Goal: Task Accomplishment & Management: Manage account settings

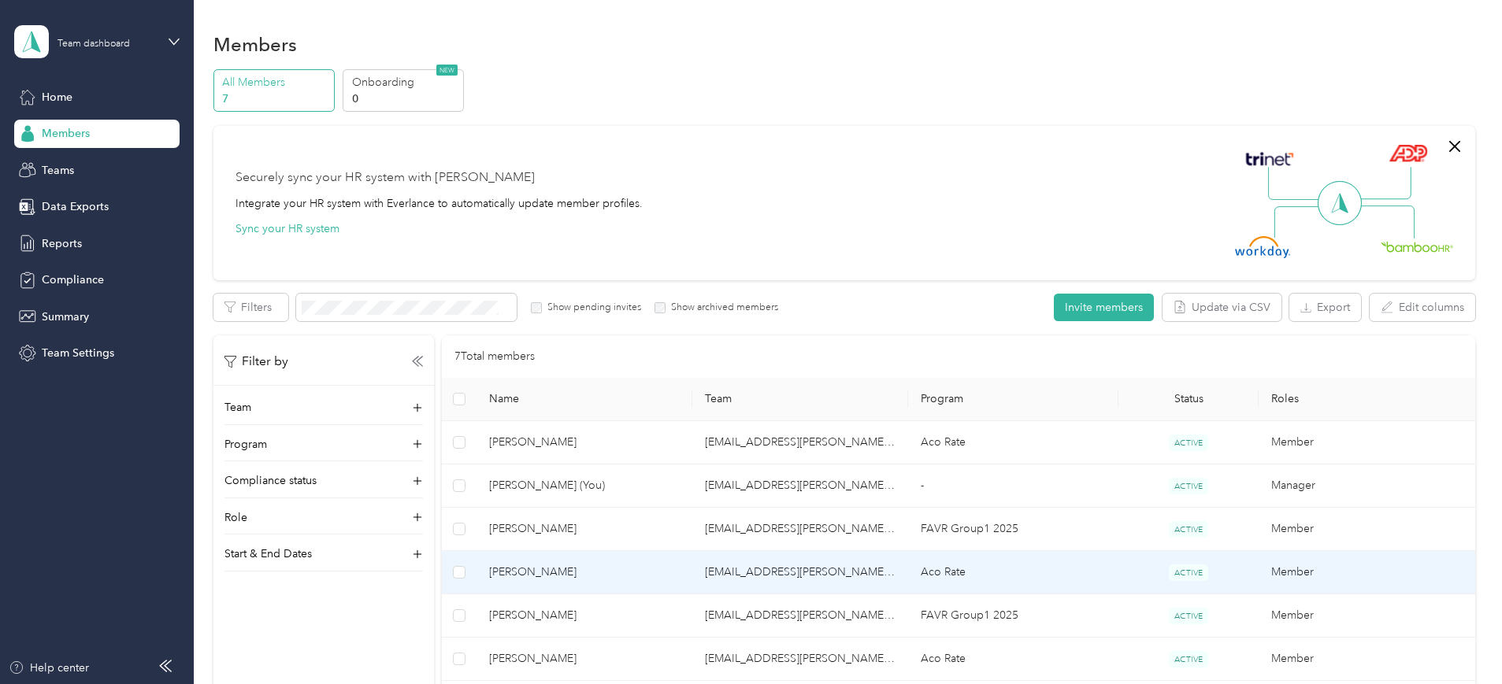
click at [603, 566] on span "[PERSON_NAME]" at bounding box center [584, 572] width 191 height 17
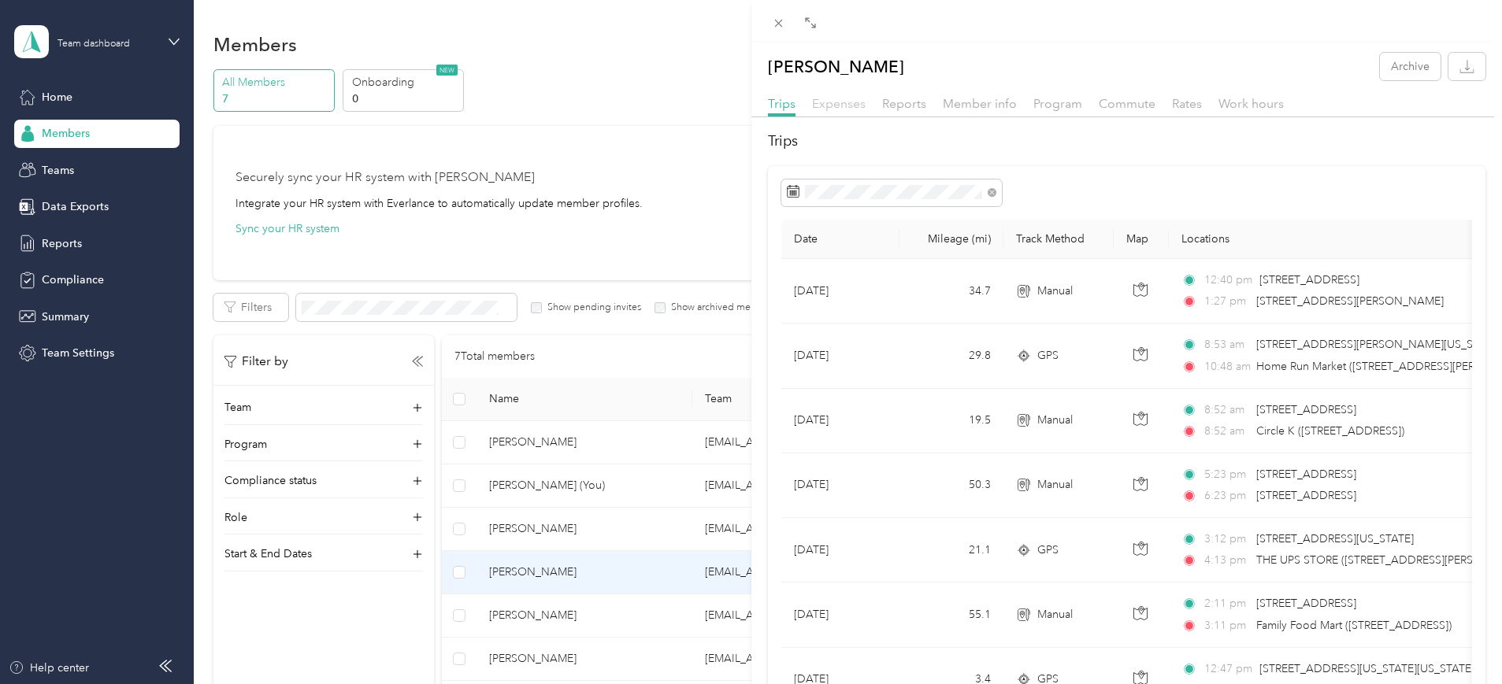
click at [834, 104] on span "Expenses" at bounding box center [839, 103] width 54 height 15
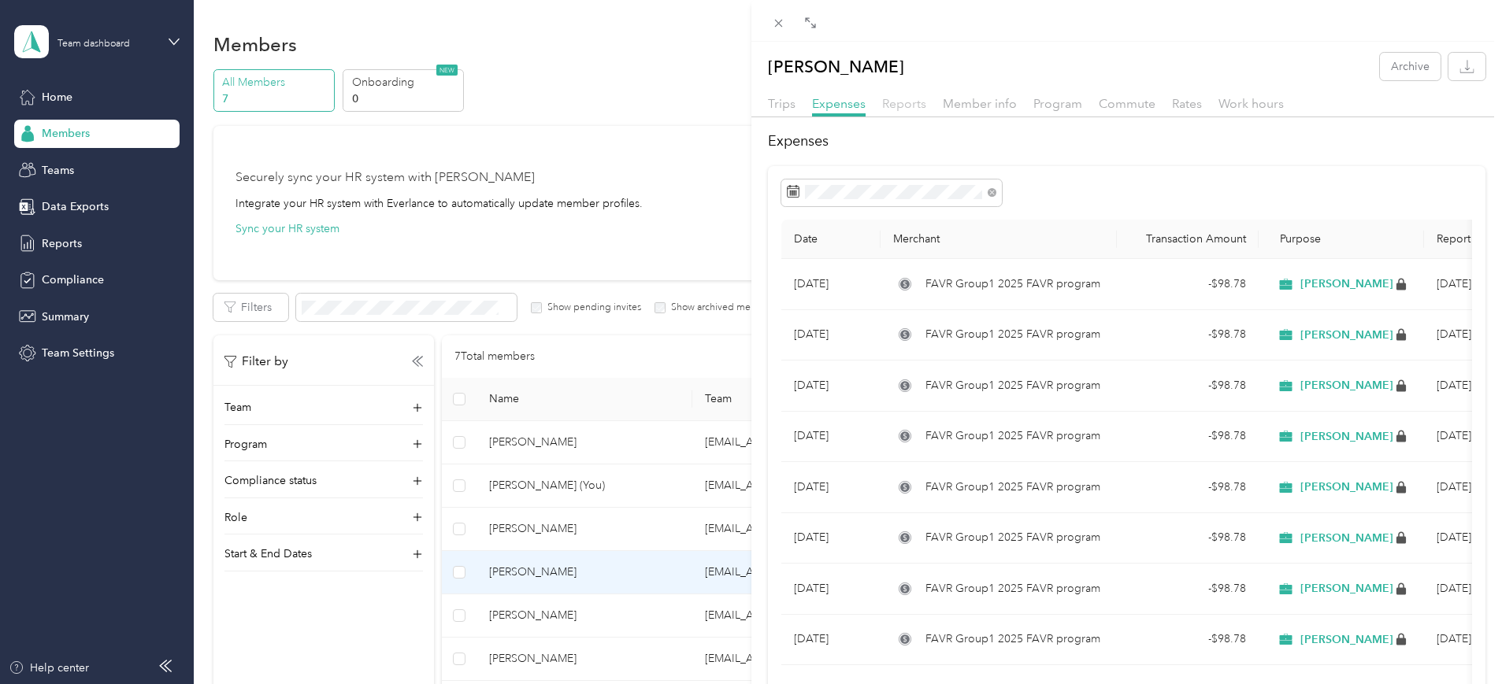
click at [899, 101] on span "Reports" at bounding box center [904, 103] width 44 height 15
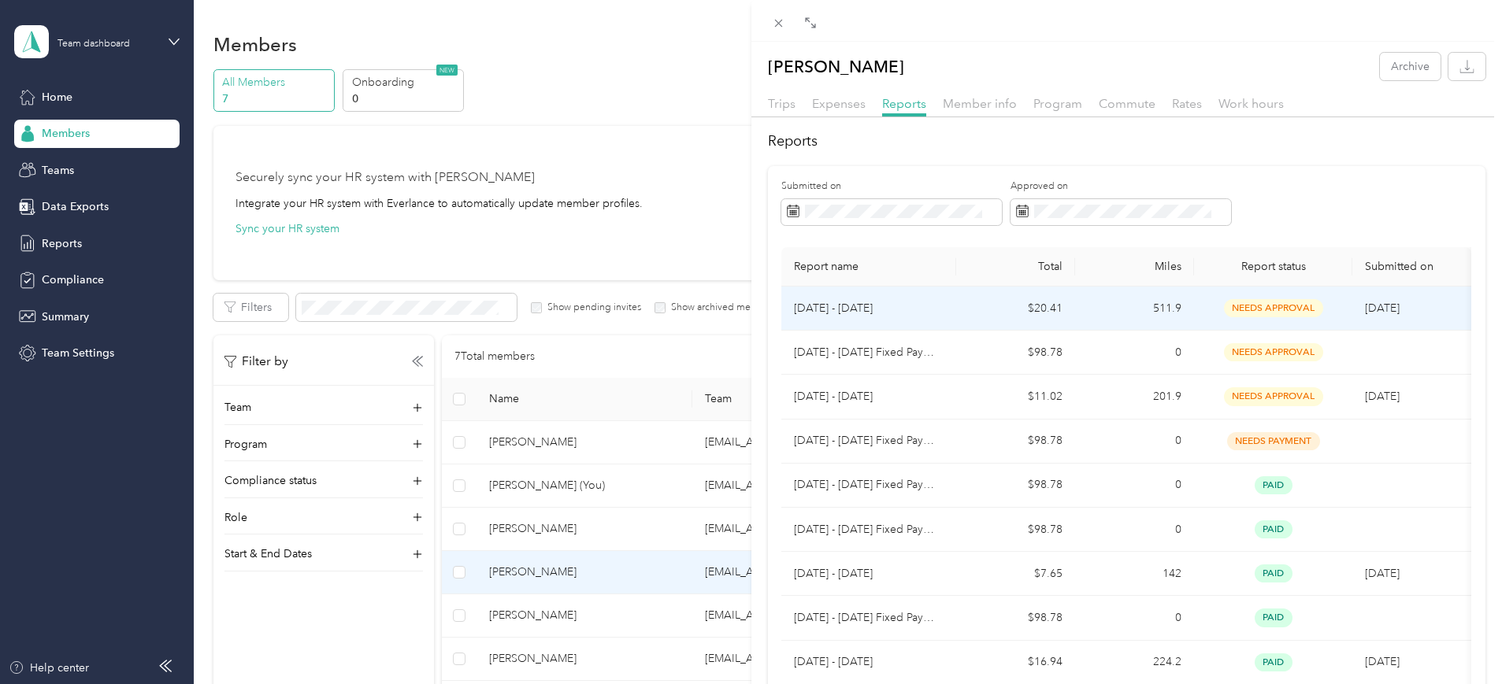
click at [1275, 302] on span "needs approval" at bounding box center [1273, 308] width 99 height 18
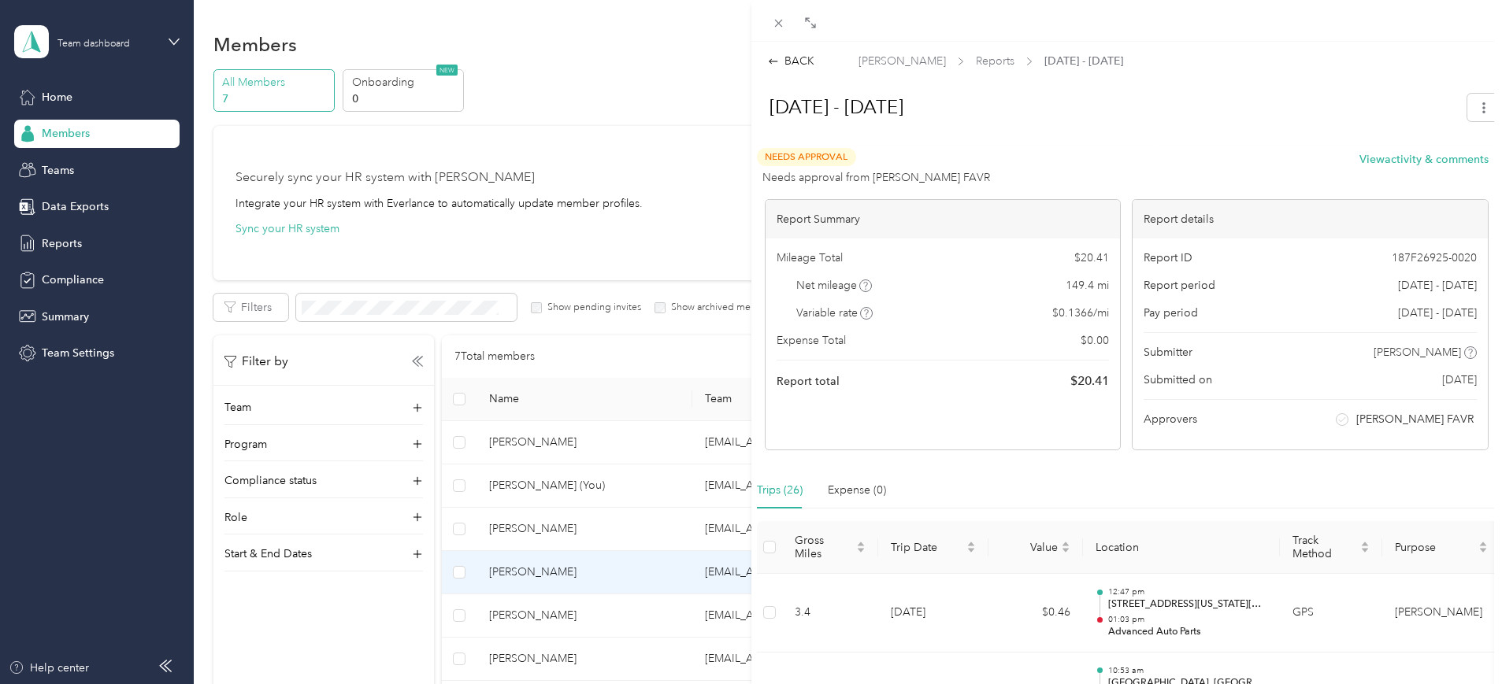
click at [1157, 137] on div at bounding box center [1127, 141] width 748 height 17
click at [1115, 103] on h1 "[DATE] - [DATE]" at bounding box center [1105, 107] width 704 height 38
click at [1193, 107] on h1 "[DATE] - [DATE]" at bounding box center [1105, 107] width 704 height 38
click at [1116, 128] on div "[DATE] - [DATE]" at bounding box center [1127, 110] width 748 height 46
click at [812, 158] on span "Needs Approval" at bounding box center [806, 157] width 99 height 18
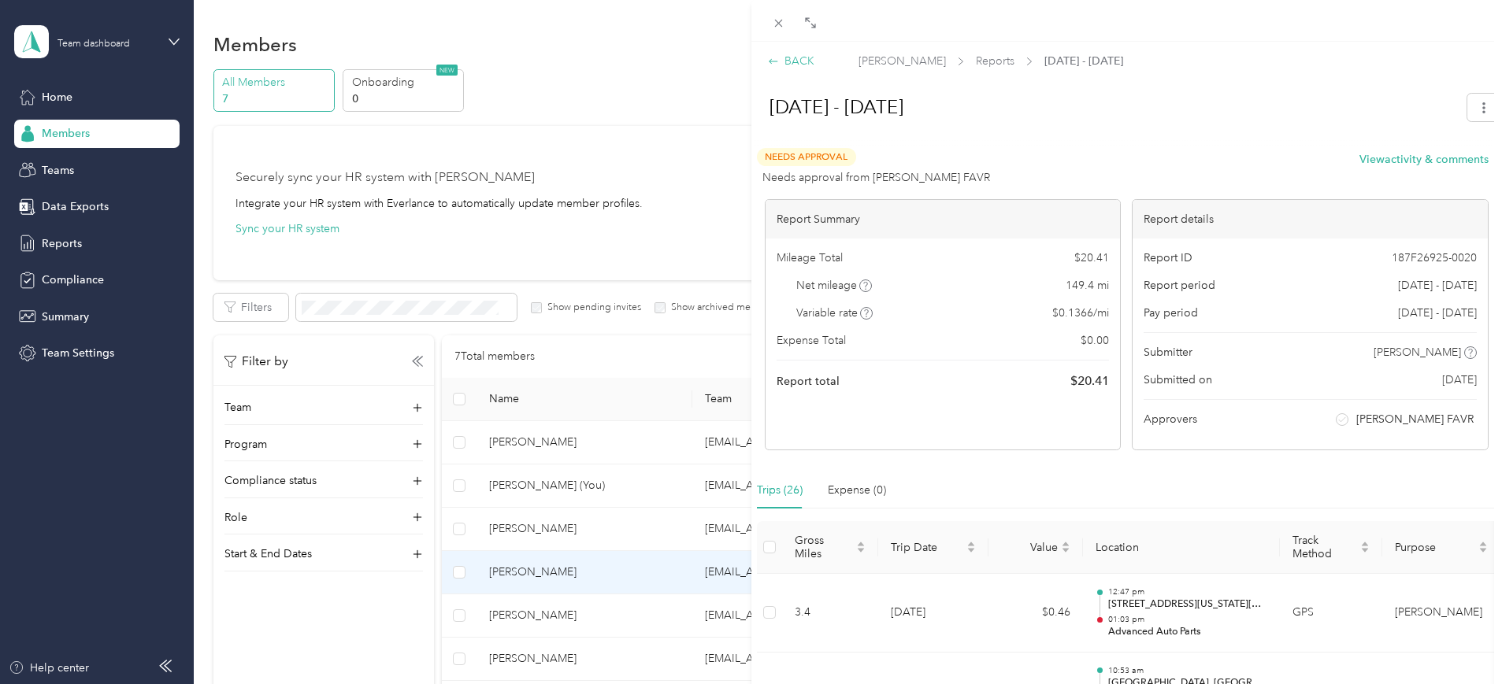
click at [793, 55] on div "BACK" at bounding box center [791, 61] width 46 height 17
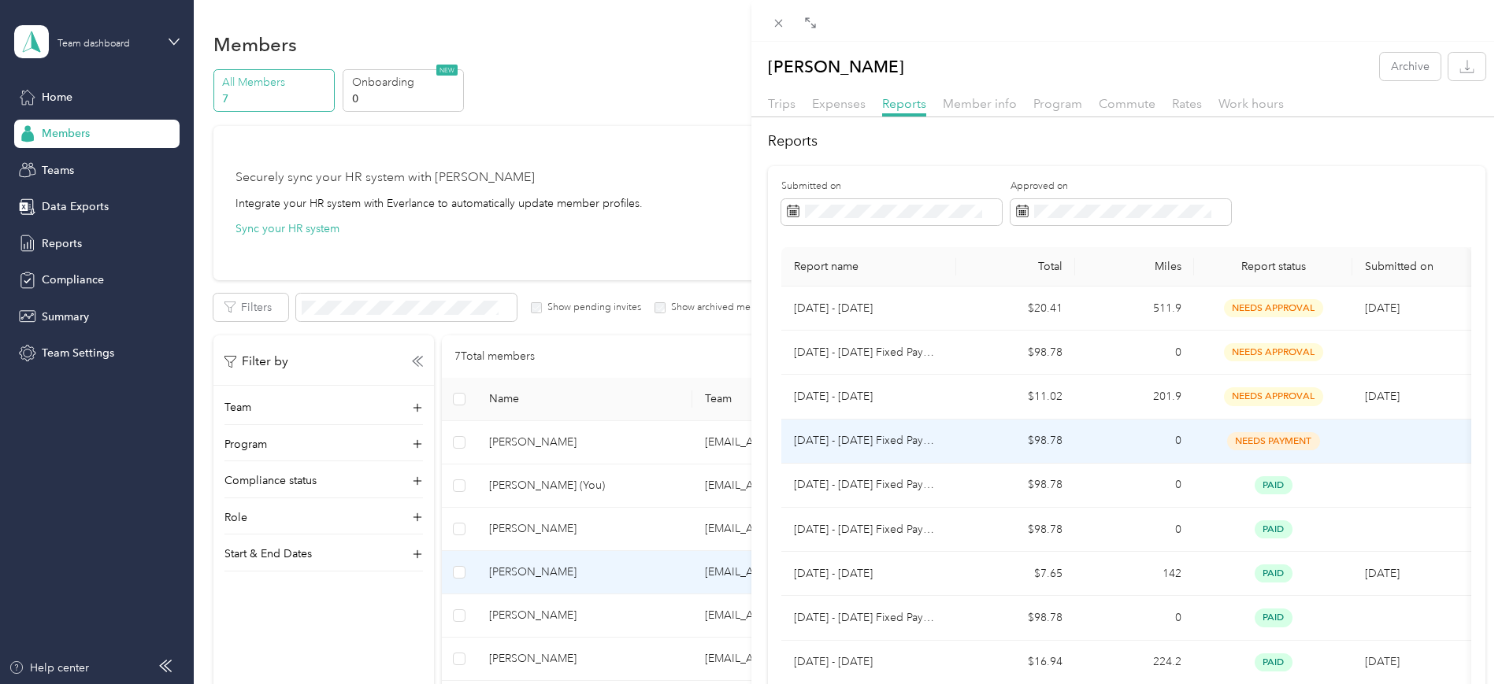
click at [1289, 441] on span "needs payment" at bounding box center [1273, 441] width 93 height 18
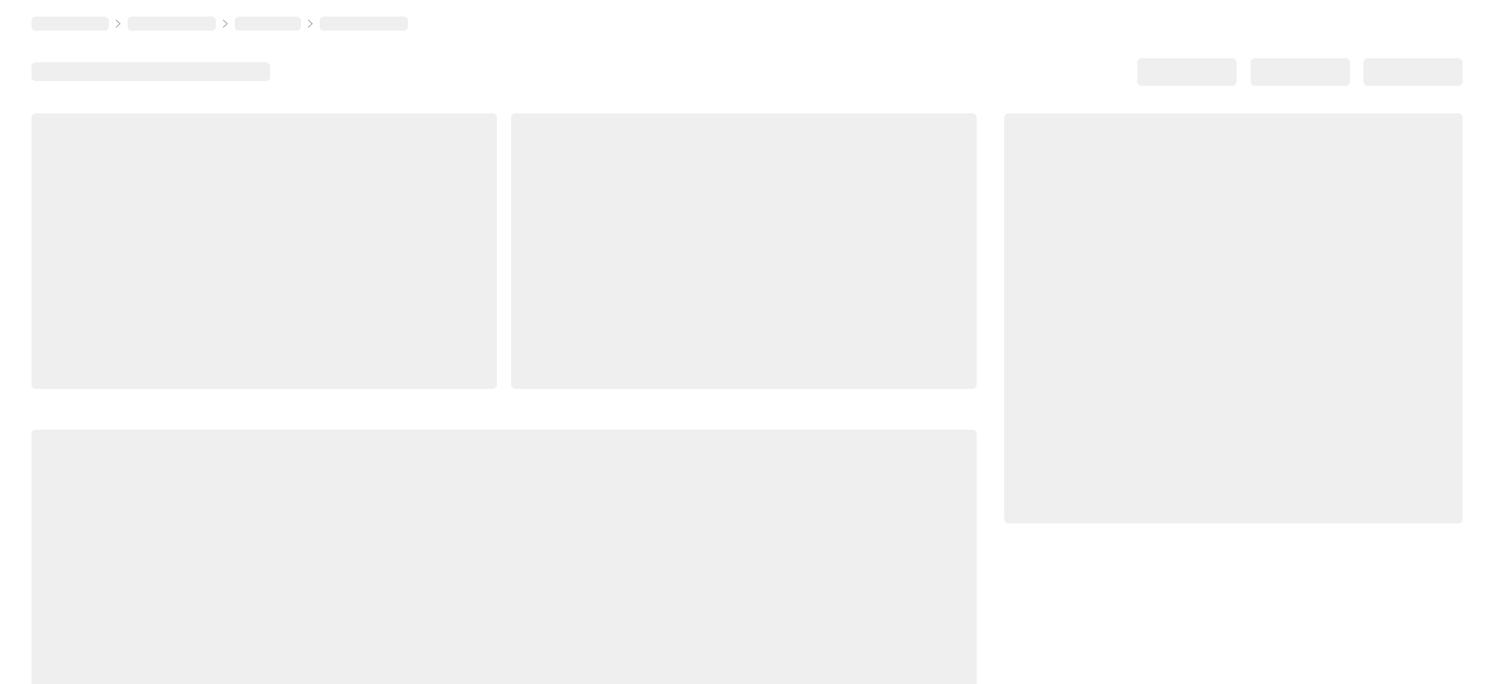
click at [1013, 503] on div at bounding box center [1233, 318] width 458 height 410
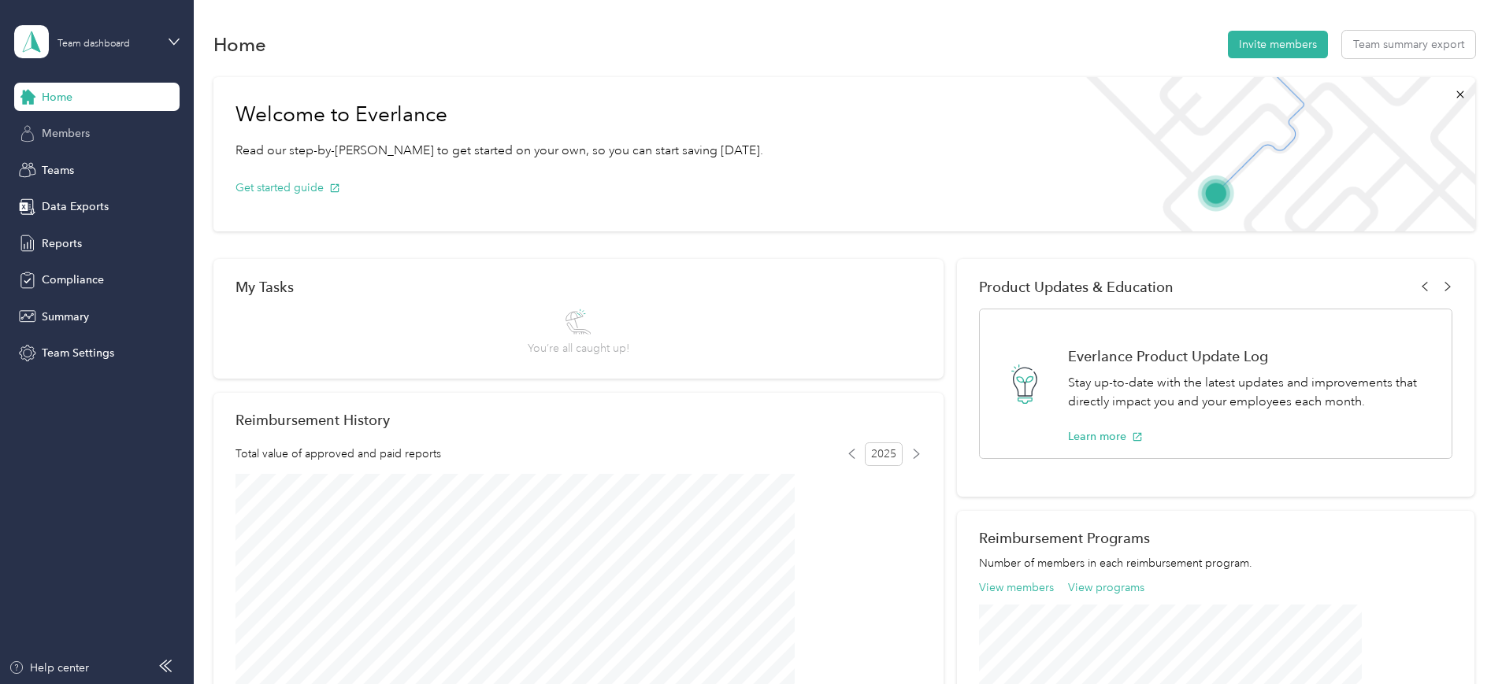
click at [40, 132] on div "Members" at bounding box center [96, 134] width 165 height 28
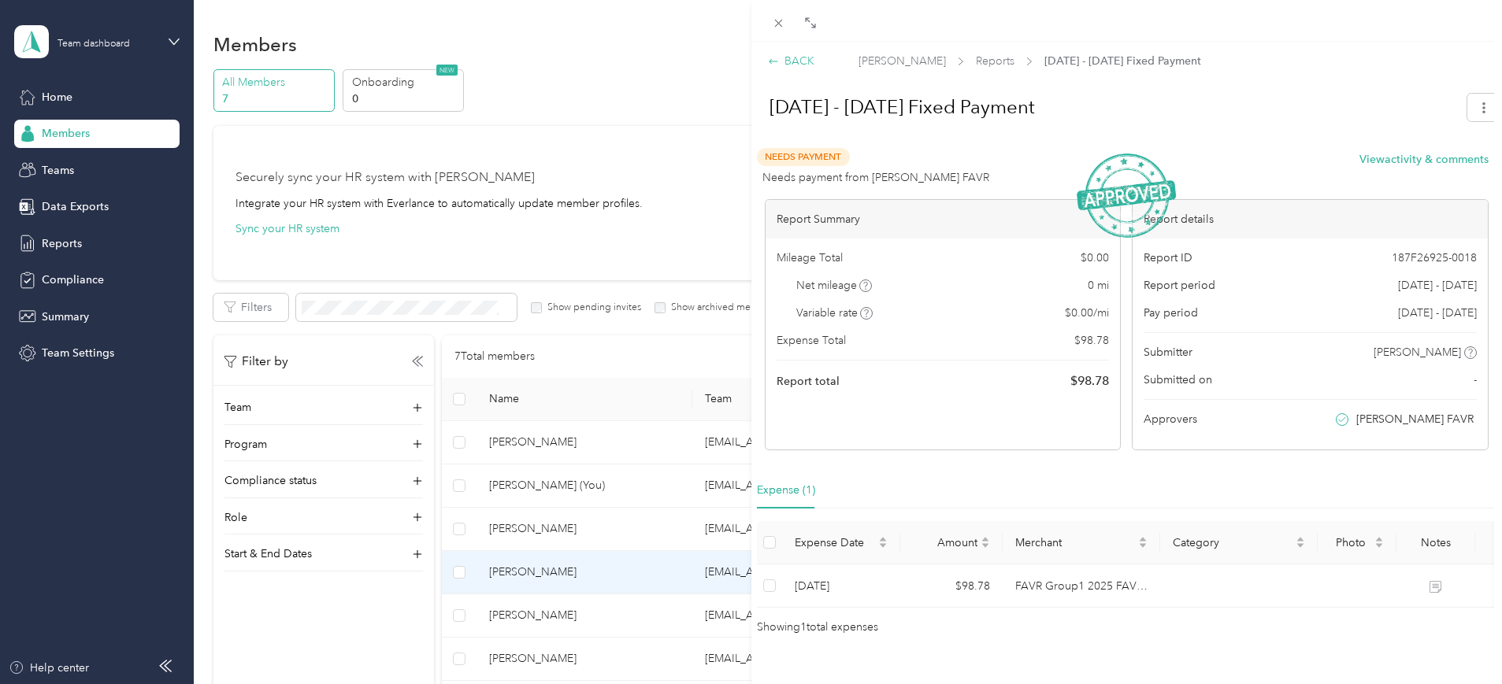
click at [781, 56] on div "BACK" at bounding box center [791, 61] width 46 height 17
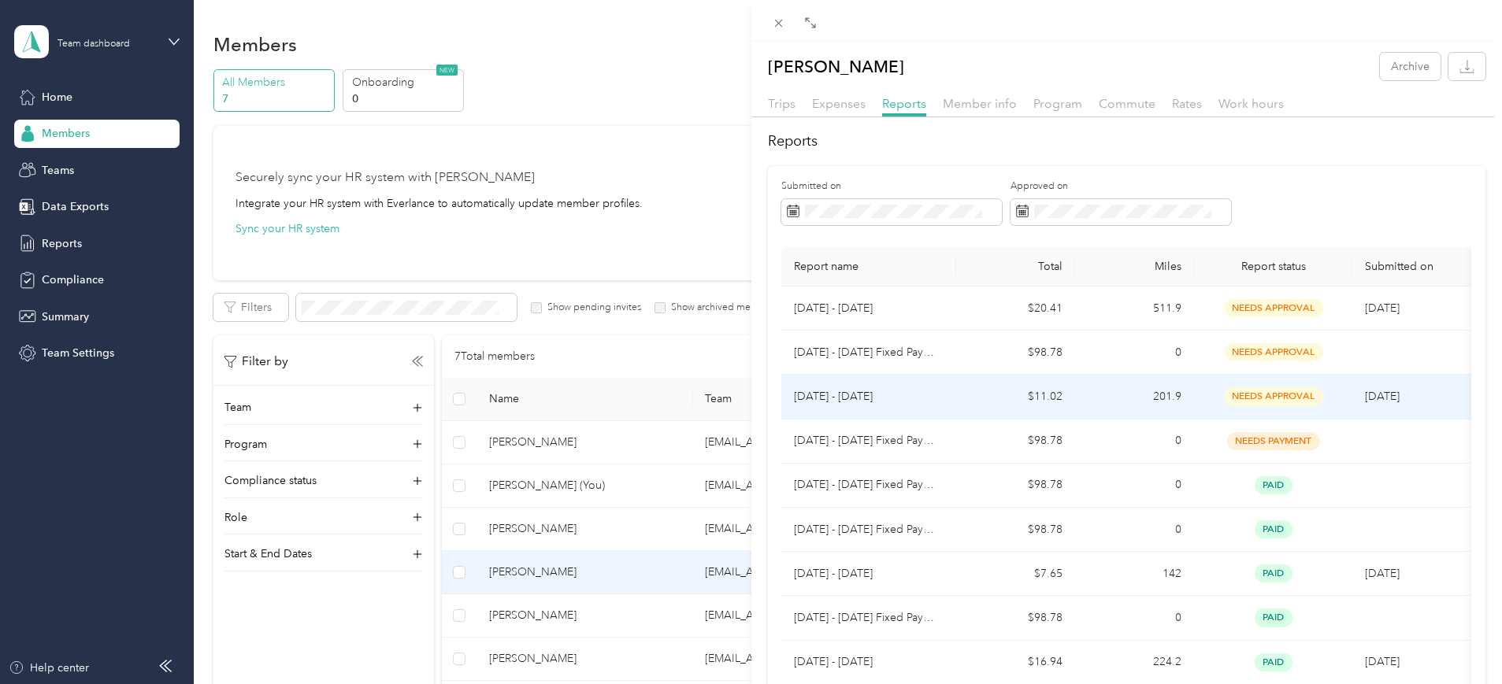
click at [1296, 388] on span "needs approval" at bounding box center [1273, 397] width 99 height 18
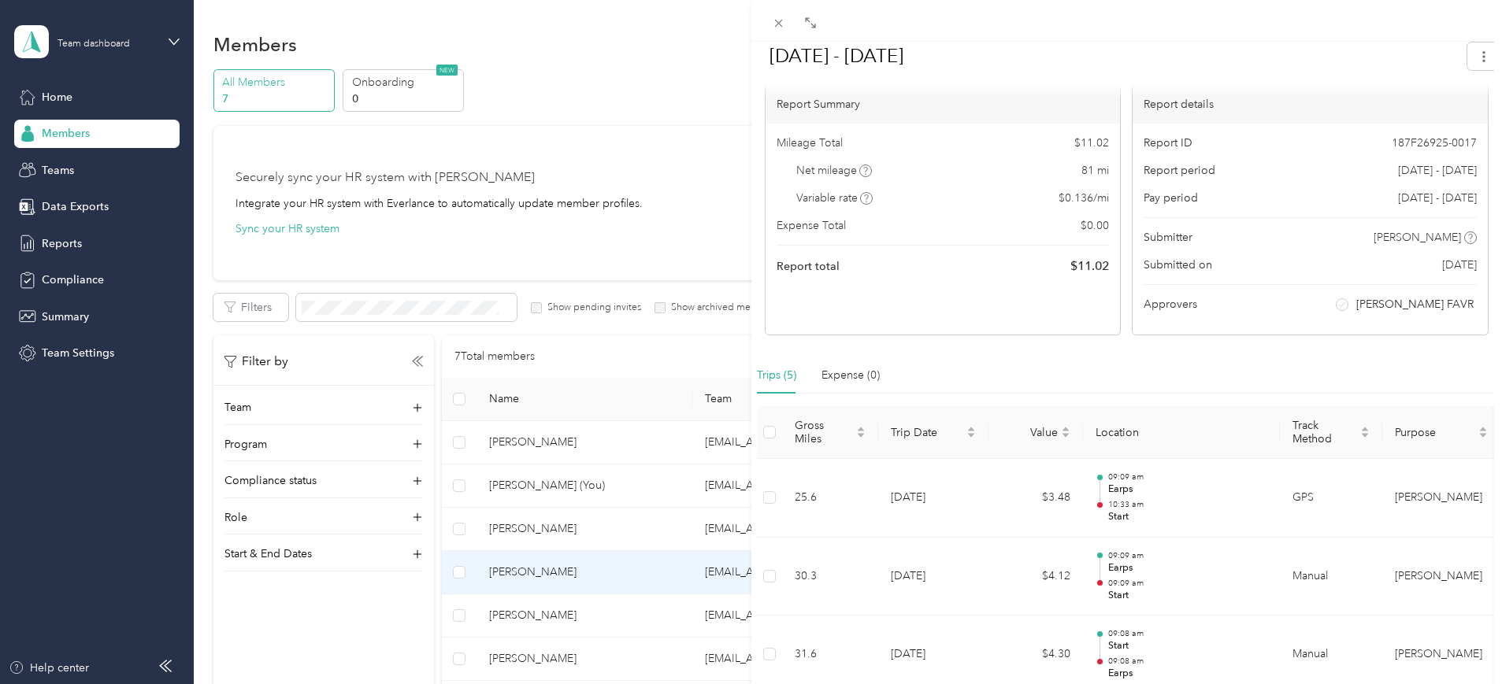
scroll to position [80, 0]
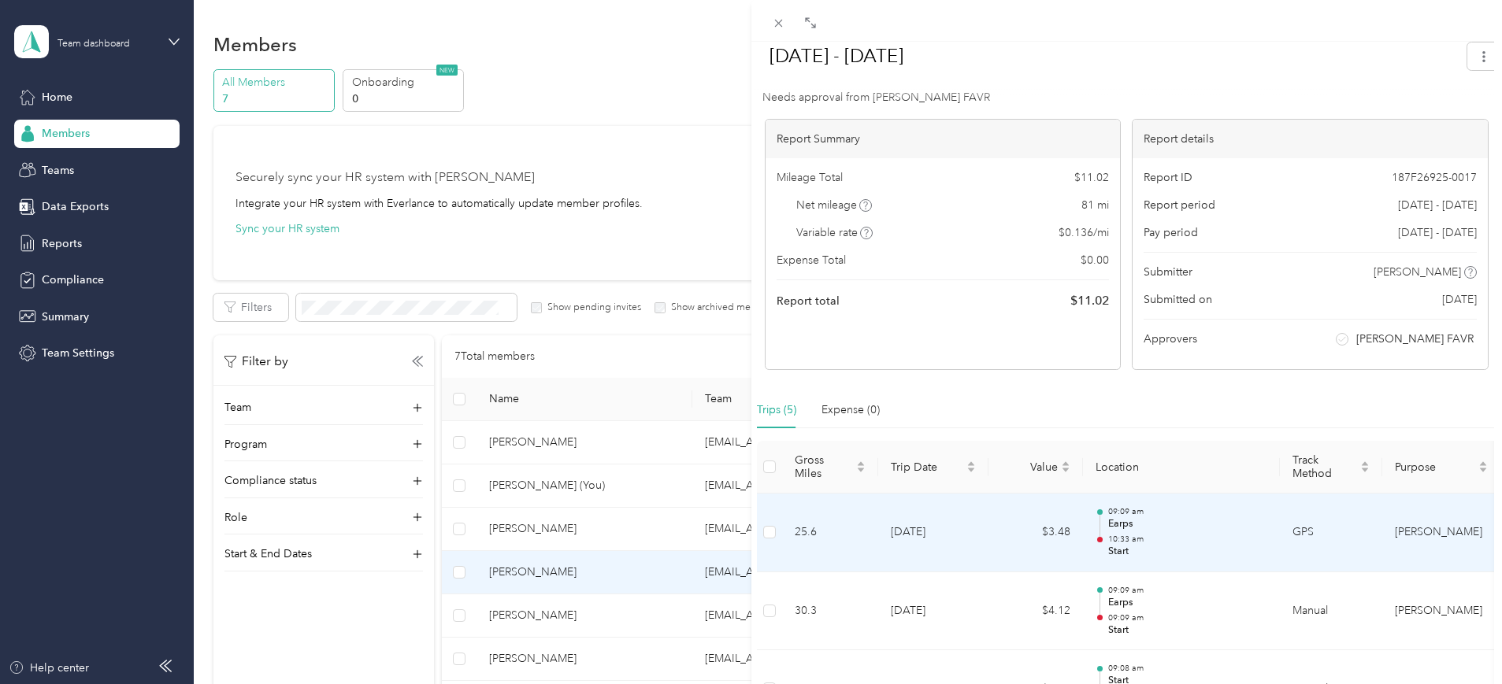
click at [898, 533] on td "[DATE]" at bounding box center [933, 533] width 110 height 79
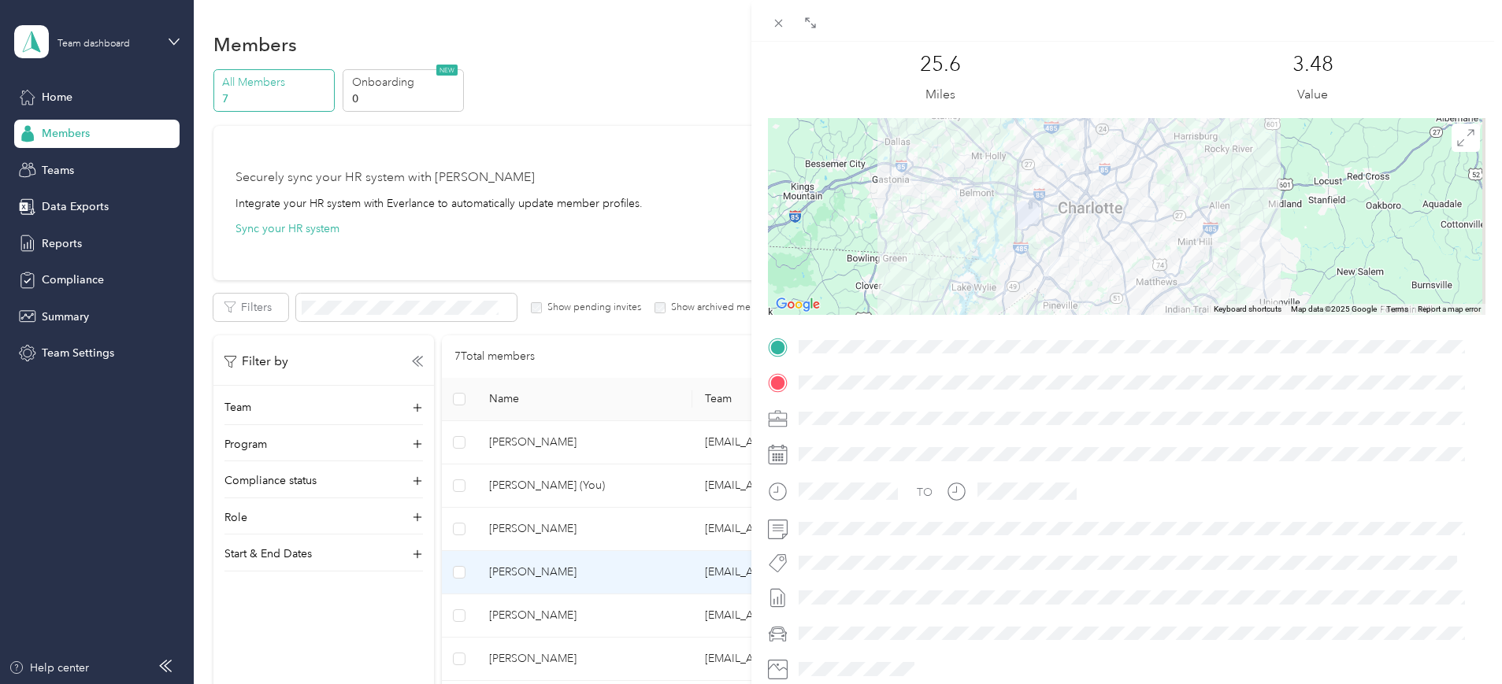
scroll to position [0, 0]
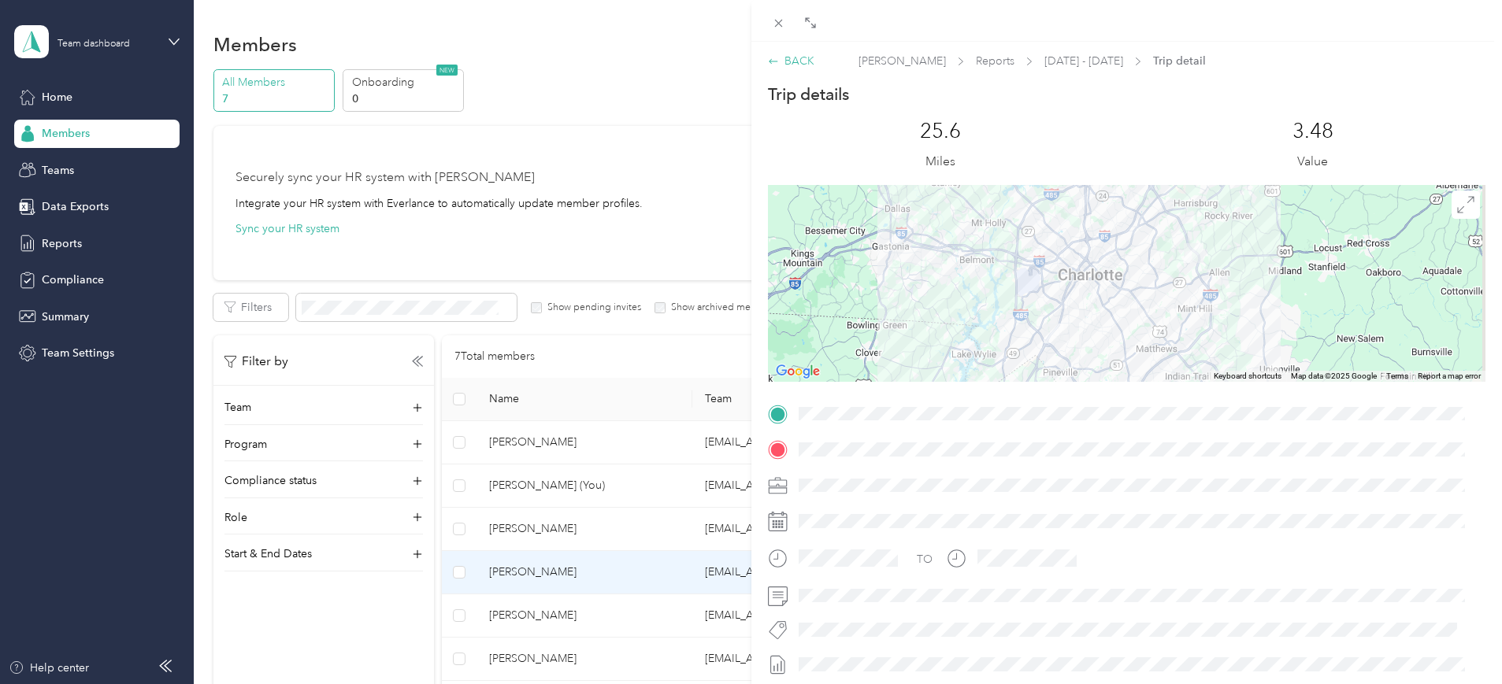
click at [785, 64] on div "BACK" at bounding box center [791, 61] width 46 height 17
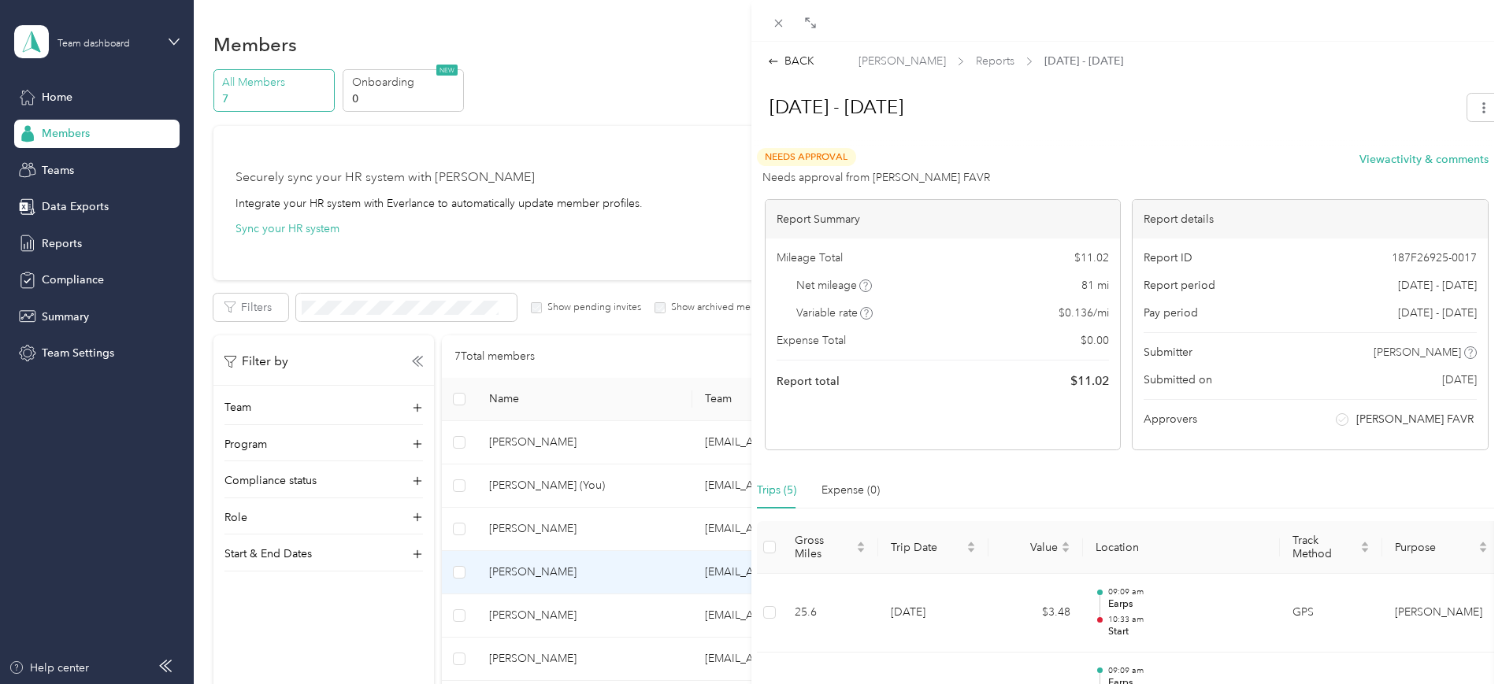
click at [807, 147] on div at bounding box center [1127, 141] width 748 height 17
click at [1133, 143] on div at bounding box center [1127, 141] width 748 height 17
click at [814, 153] on span "Needs Approval" at bounding box center [806, 157] width 99 height 18
click at [816, 155] on span "Needs Approval" at bounding box center [806, 157] width 99 height 18
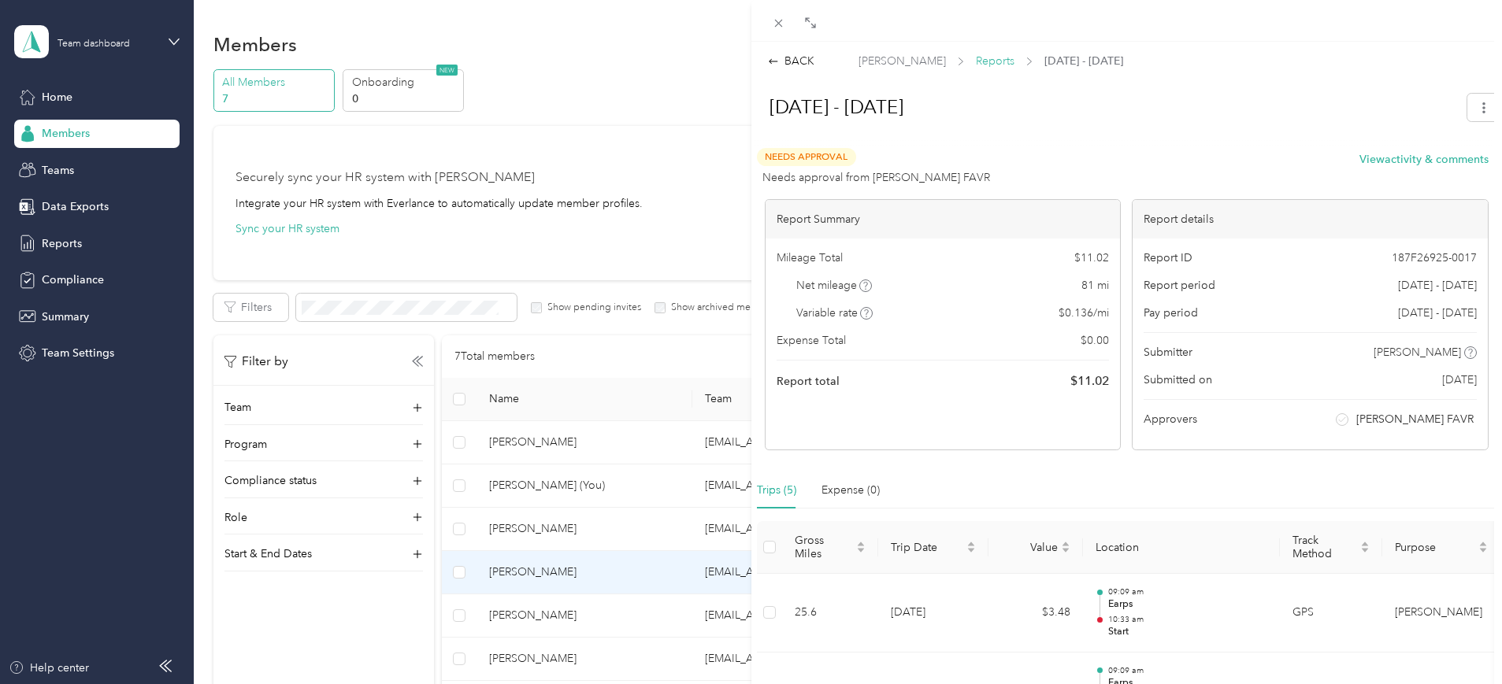
click at [996, 56] on span "Reports" at bounding box center [995, 61] width 39 height 17
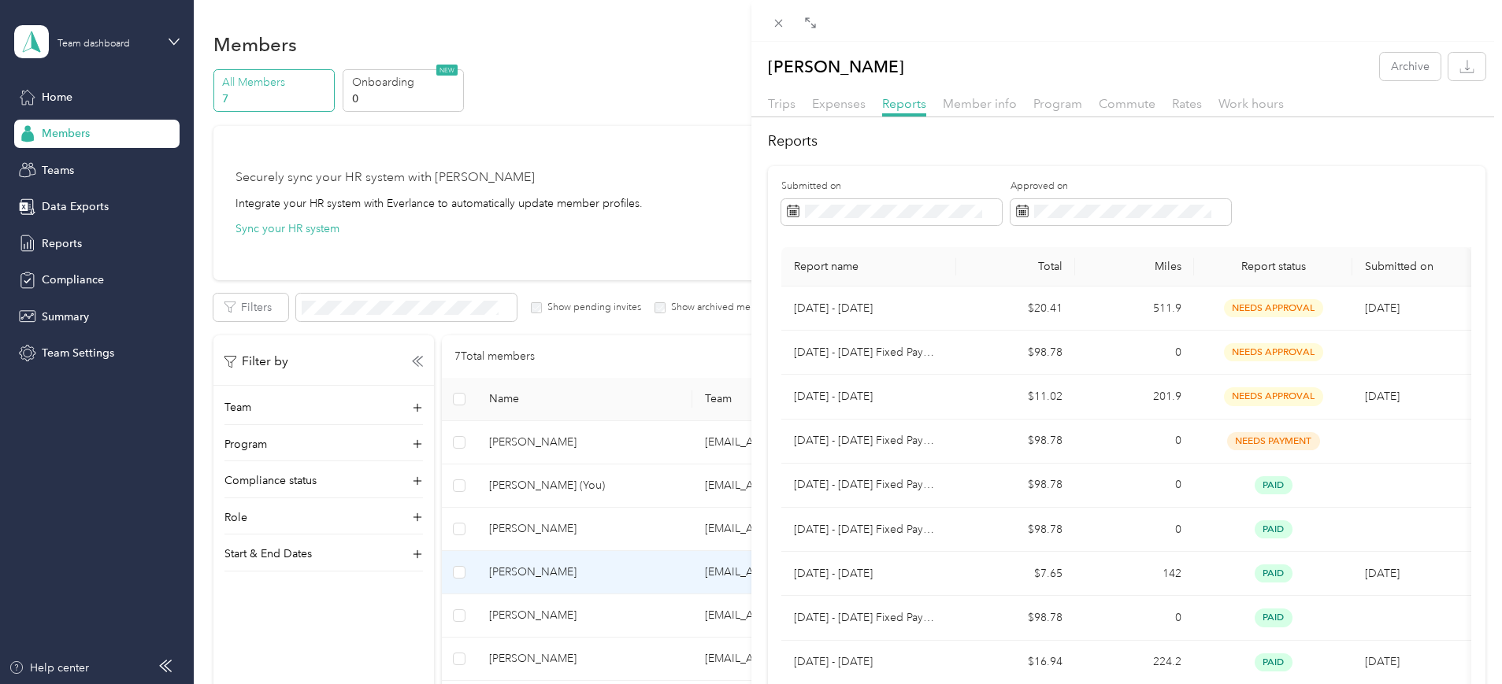
click at [1232, 32] on div at bounding box center [1126, 21] width 751 height 42
click at [61, 276] on div "[PERSON_NAME] Archive Trips Expenses Reports Member info Program Commute Rates …" at bounding box center [751, 342] width 1502 height 684
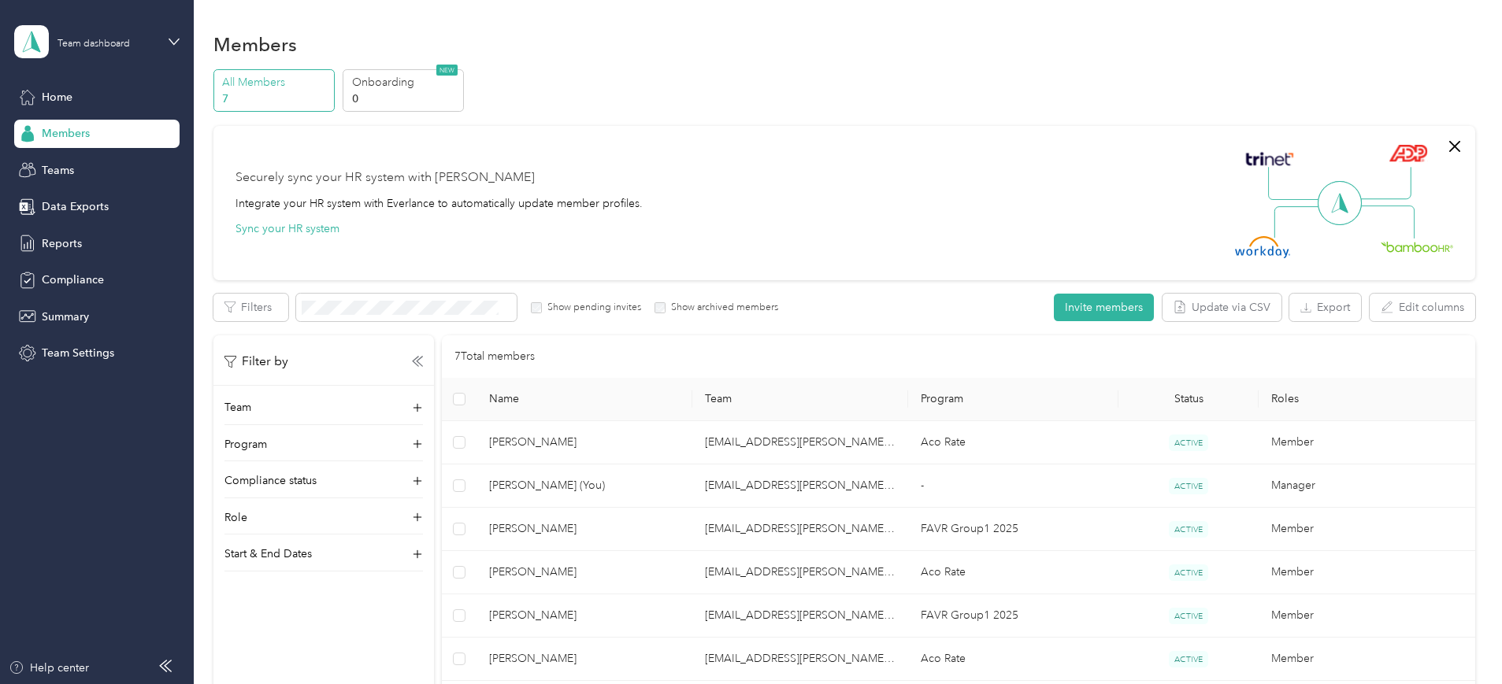
scroll to position [267, 0]
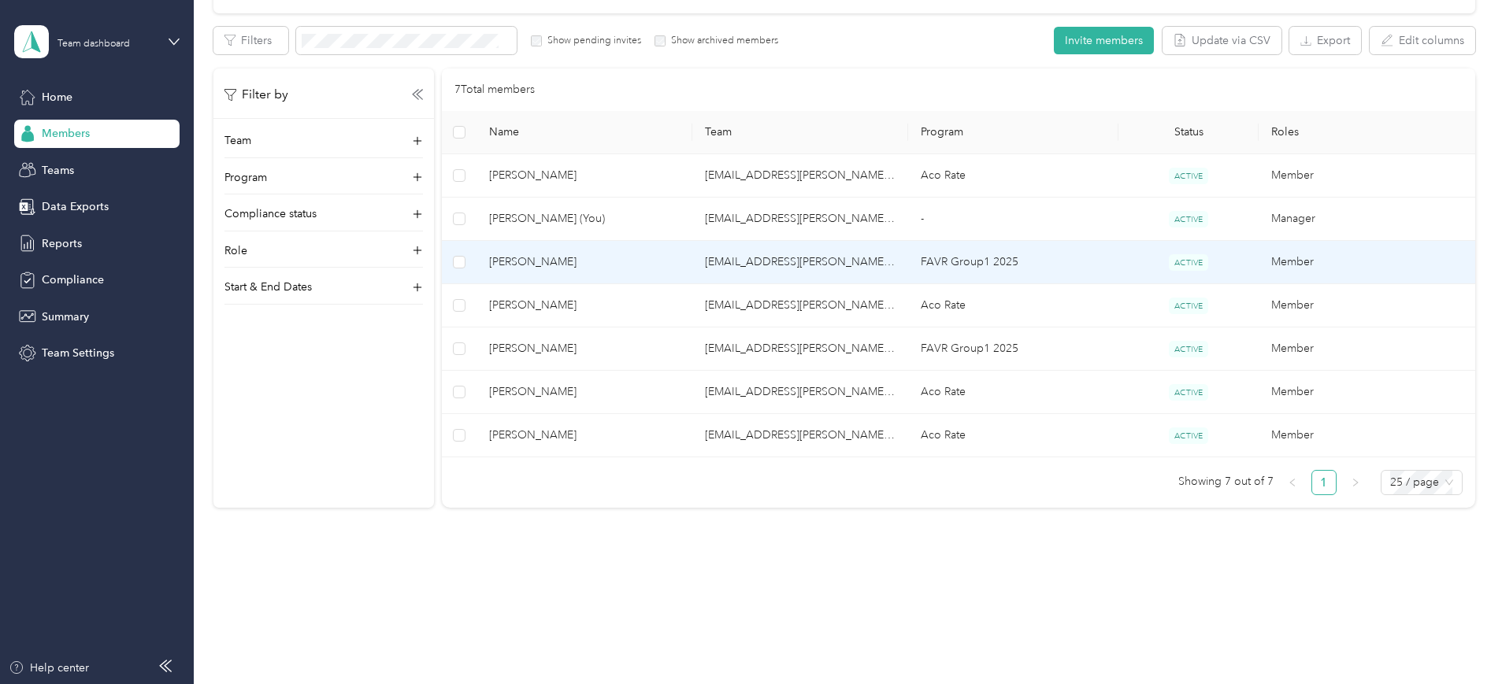
click at [615, 259] on span "[PERSON_NAME]" at bounding box center [584, 262] width 191 height 17
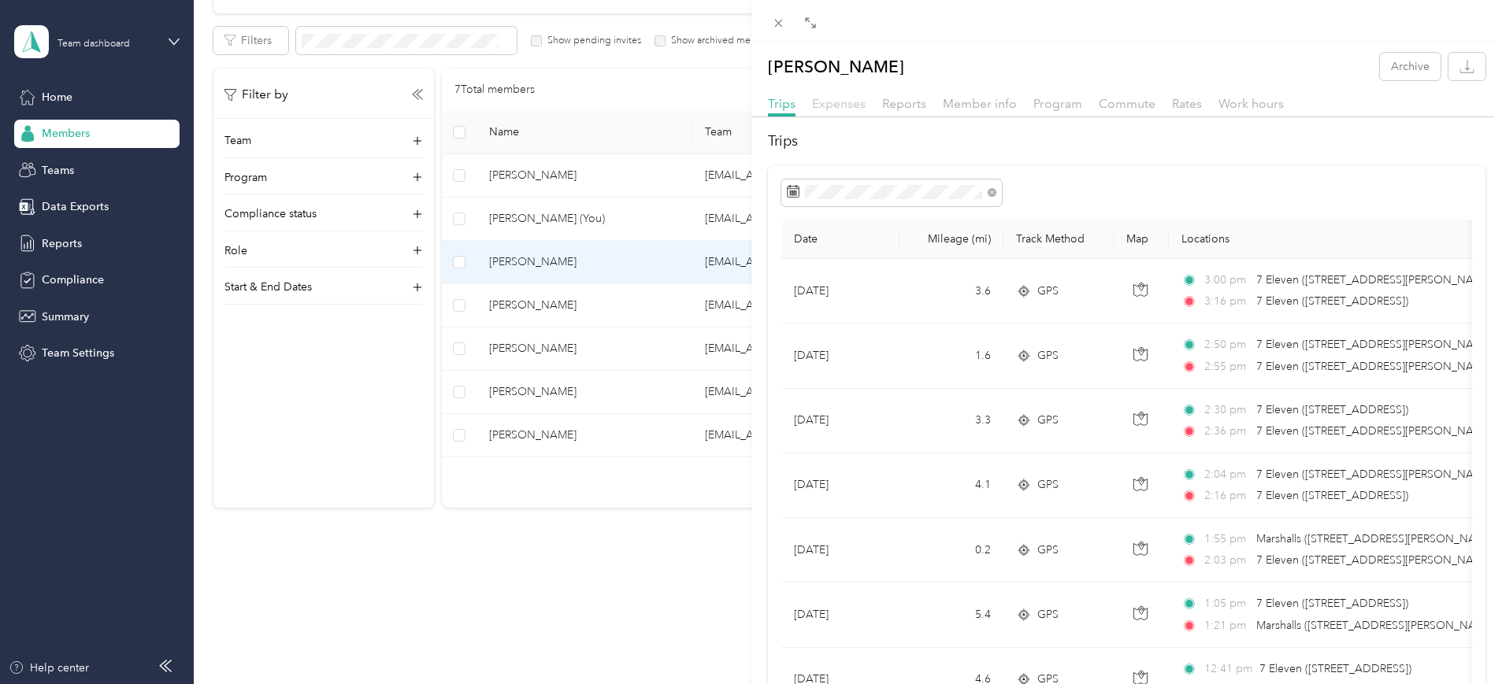
click at [821, 104] on span "Expenses" at bounding box center [839, 103] width 54 height 15
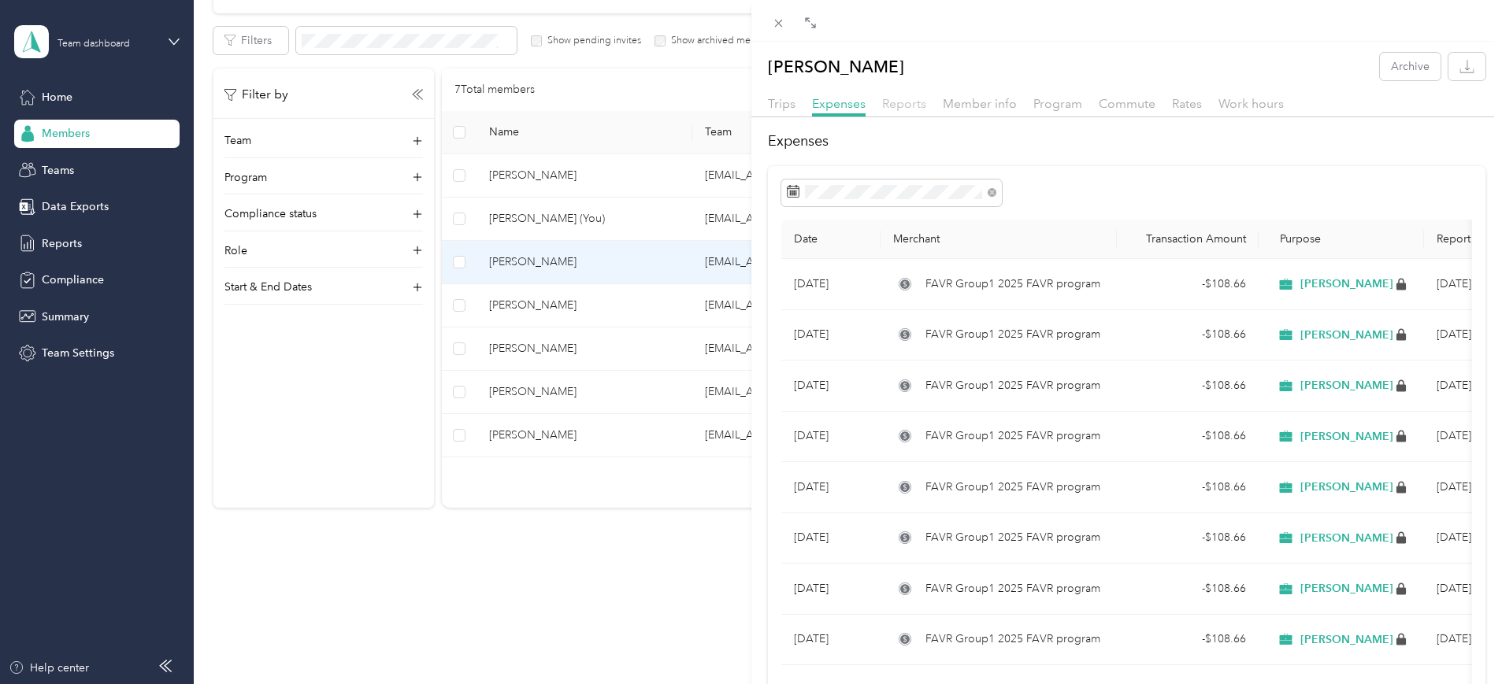
click at [913, 103] on span "Reports" at bounding box center [904, 103] width 44 height 15
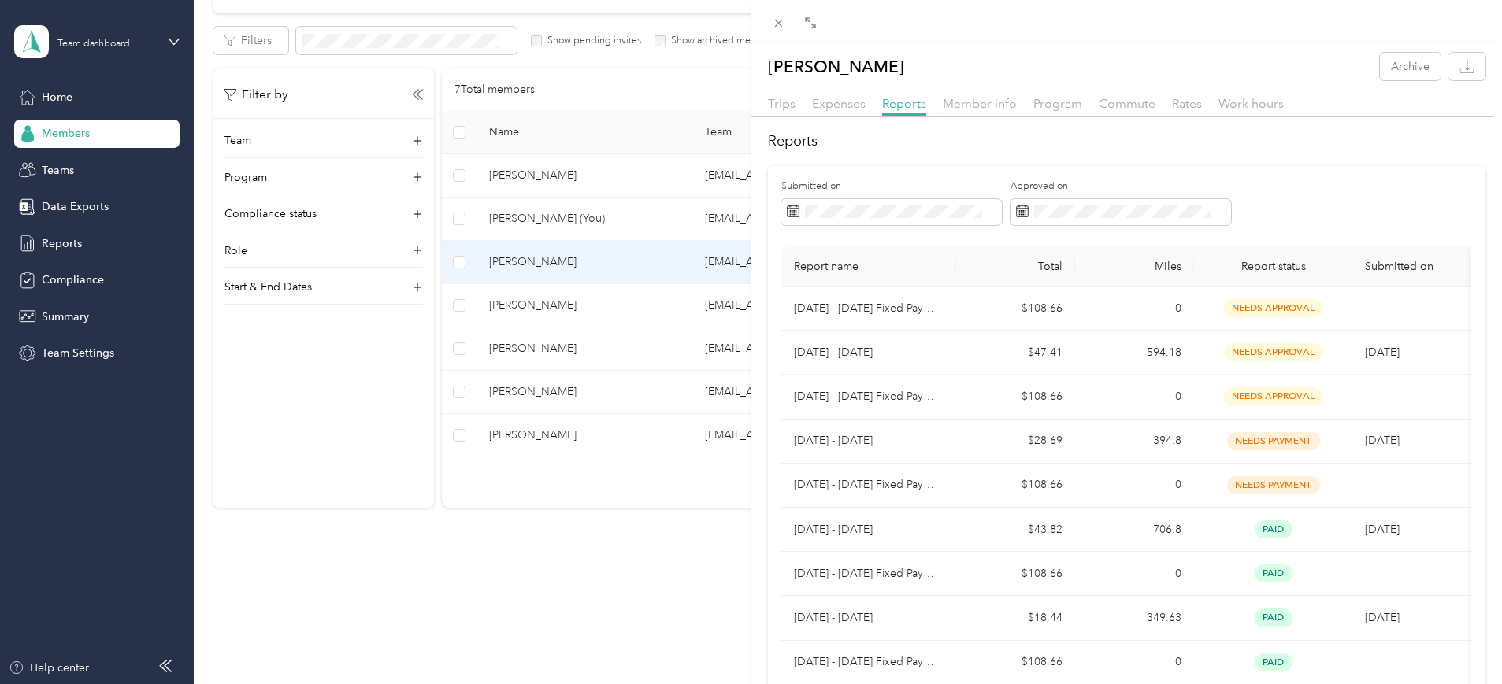
click at [543, 643] on div "[PERSON_NAME] Archive Trips Expenses Reports Member info Program Commute Rates …" at bounding box center [751, 342] width 1502 height 684
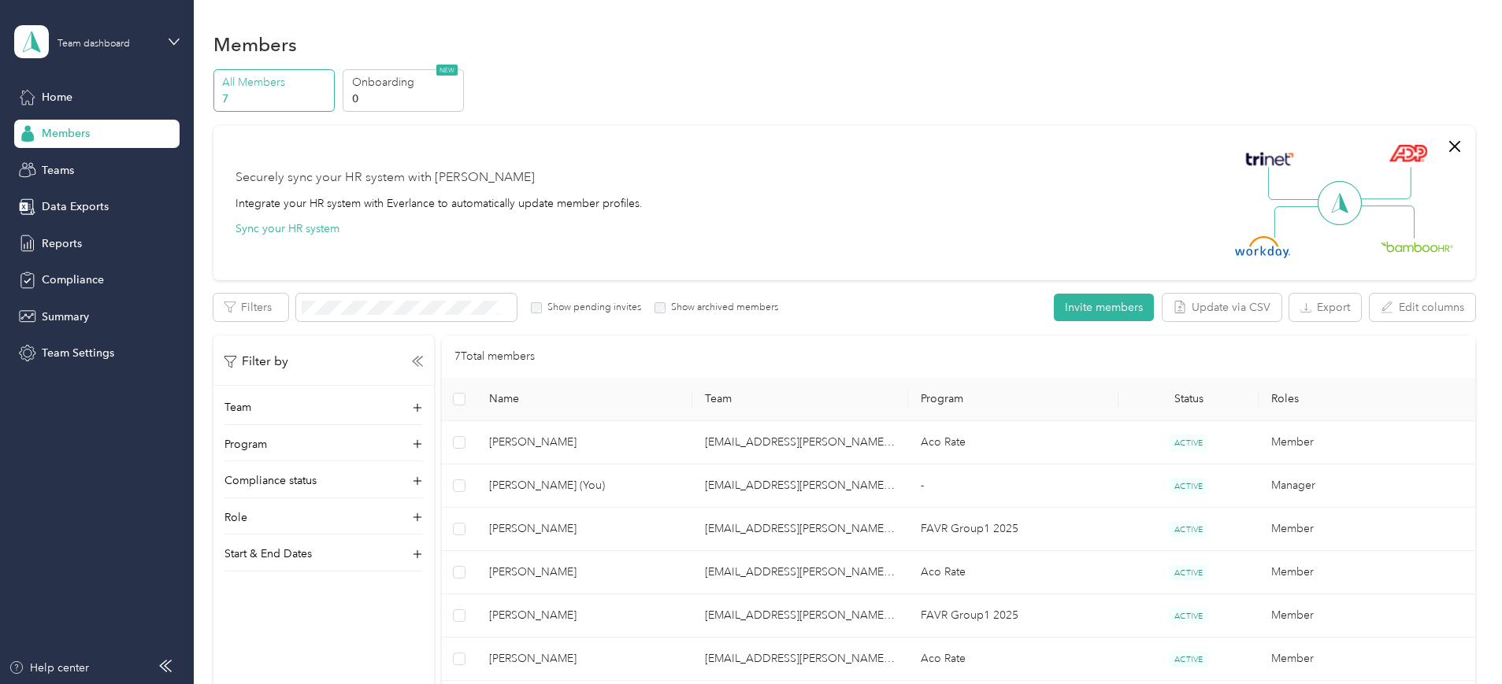
click at [250, 310] on div "All Members 7 Onboarding 0 NEW Securely sync your HR system with Everlance Inte…" at bounding box center [844, 429] width 1262 height 720
click at [64, 353] on span "Team Settings" at bounding box center [78, 353] width 72 height 17
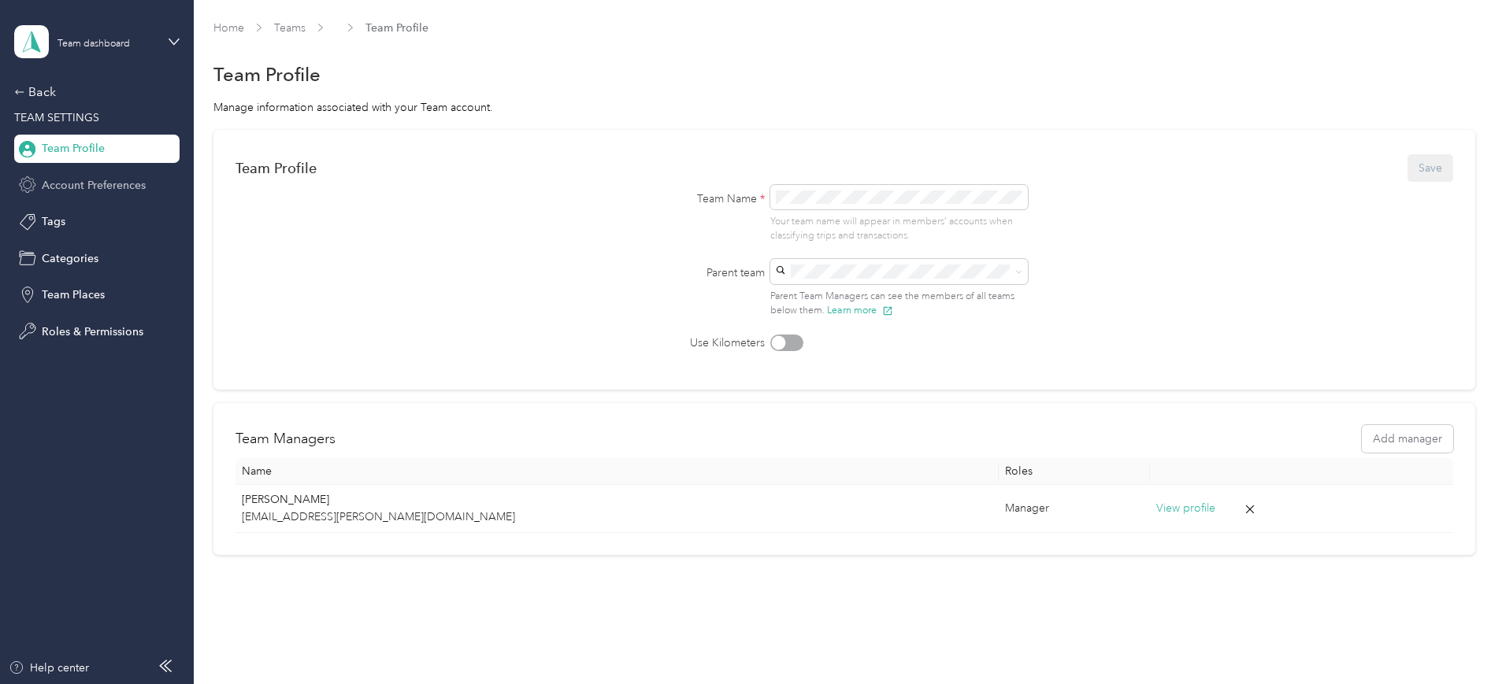
click at [69, 183] on span "Account Preferences" at bounding box center [94, 185] width 104 height 17
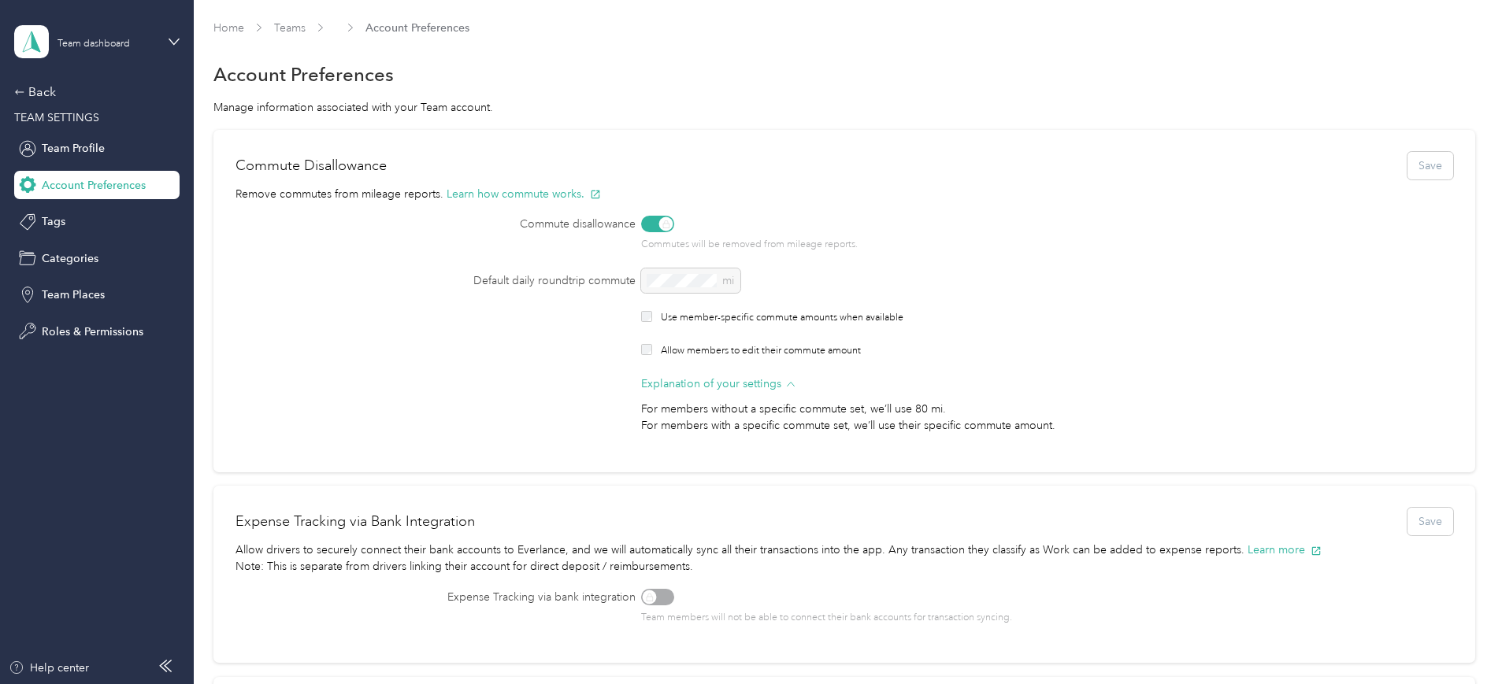
scroll to position [656, 0]
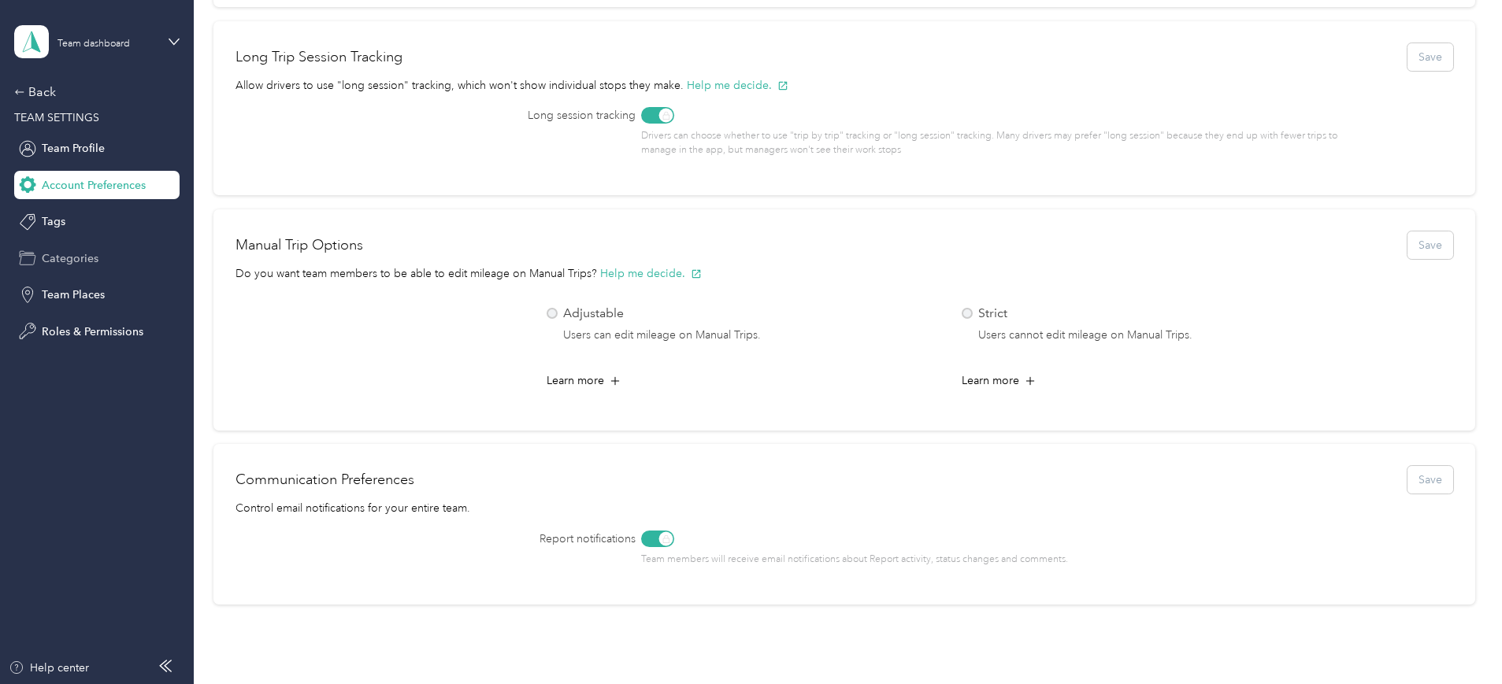
click at [74, 265] on span "Categories" at bounding box center [70, 258] width 57 height 17
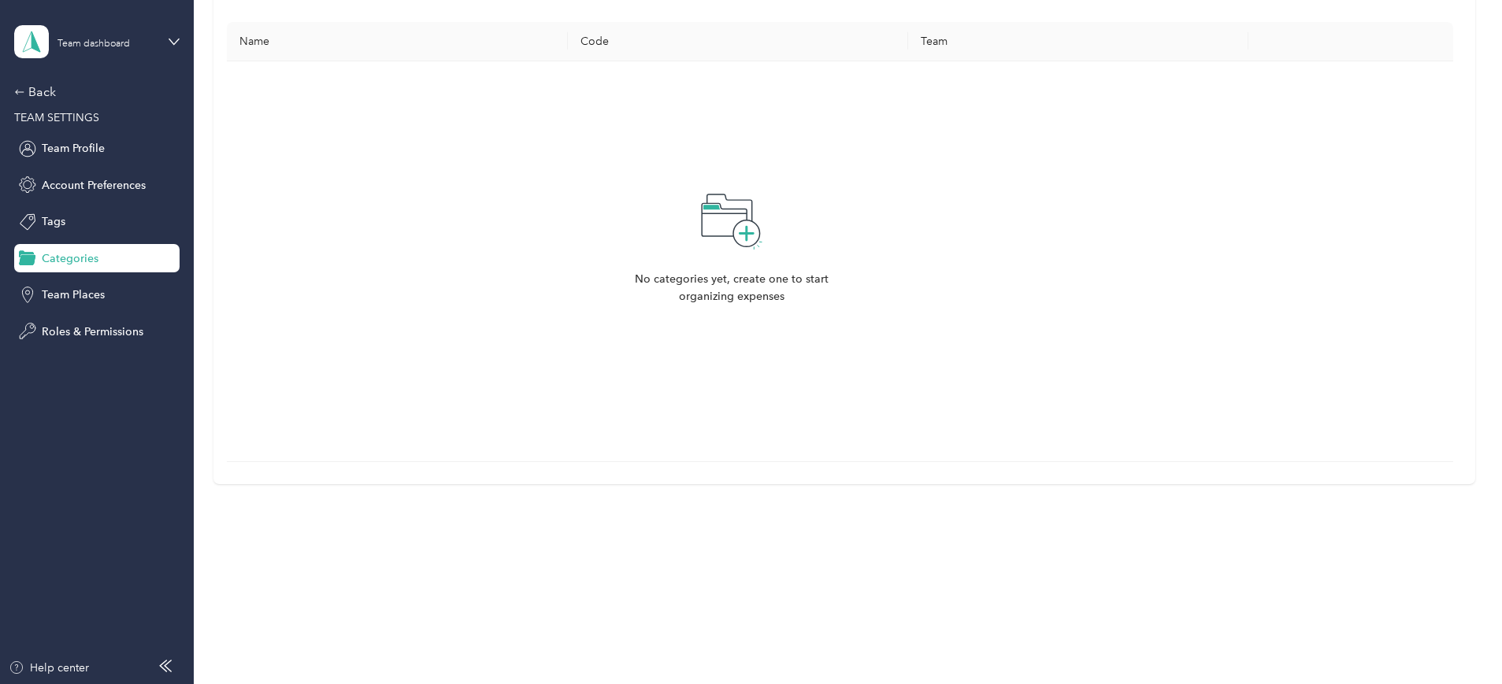
scroll to position [524, 0]
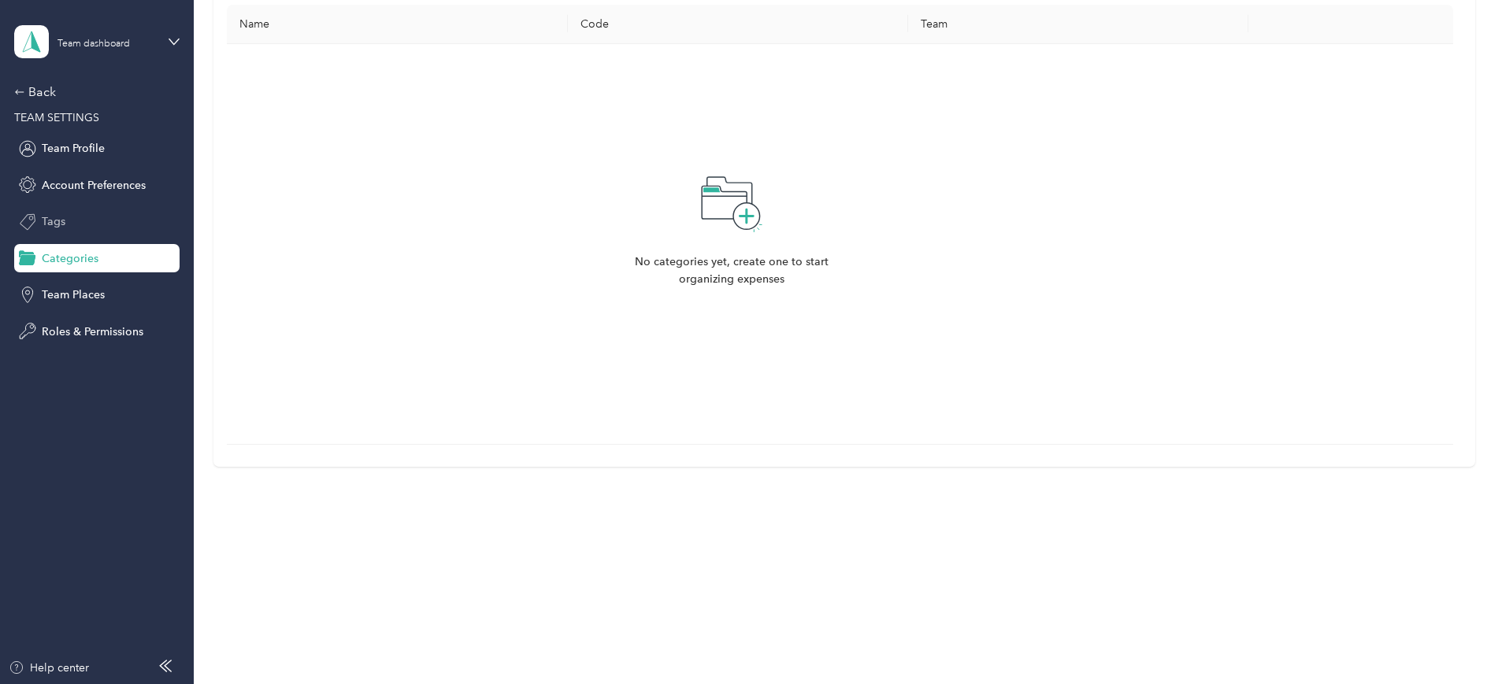
click at [57, 221] on span "Tags" at bounding box center [54, 221] width 24 height 17
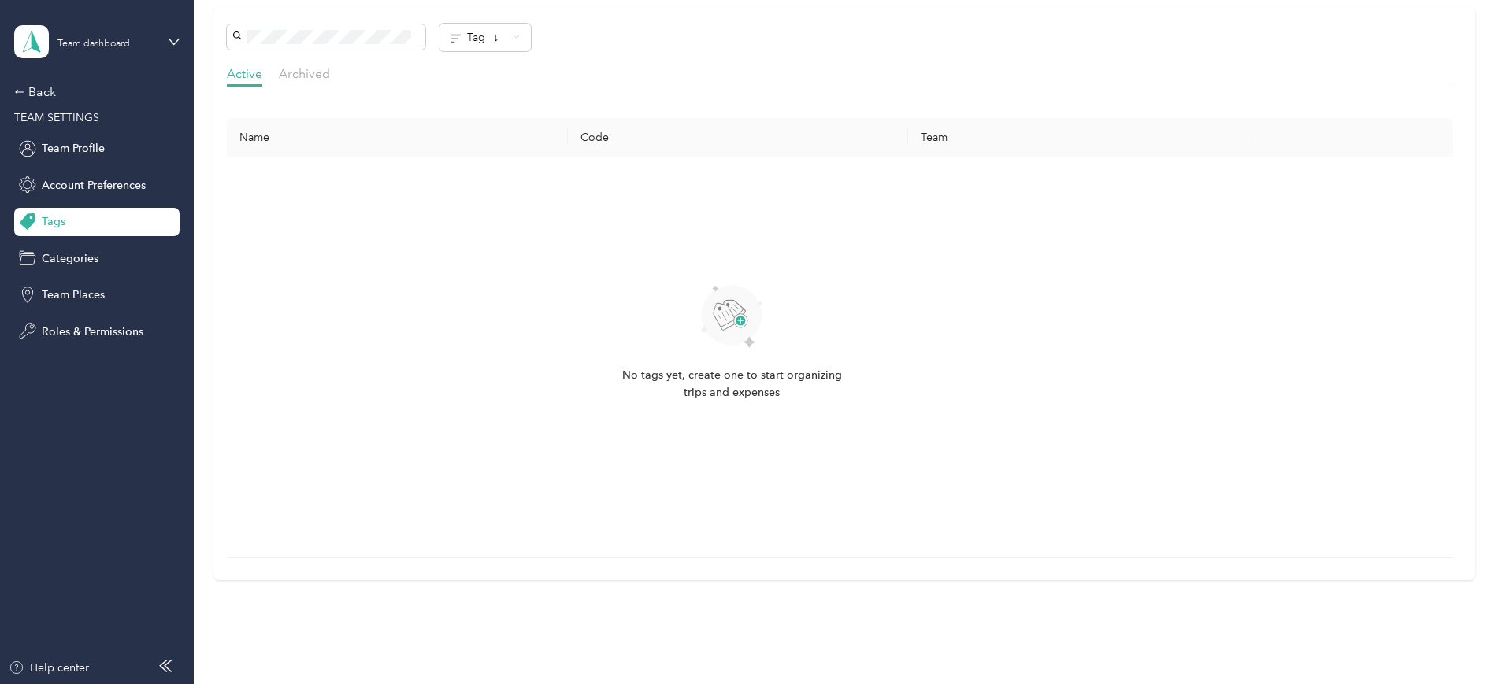
scroll to position [518, 0]
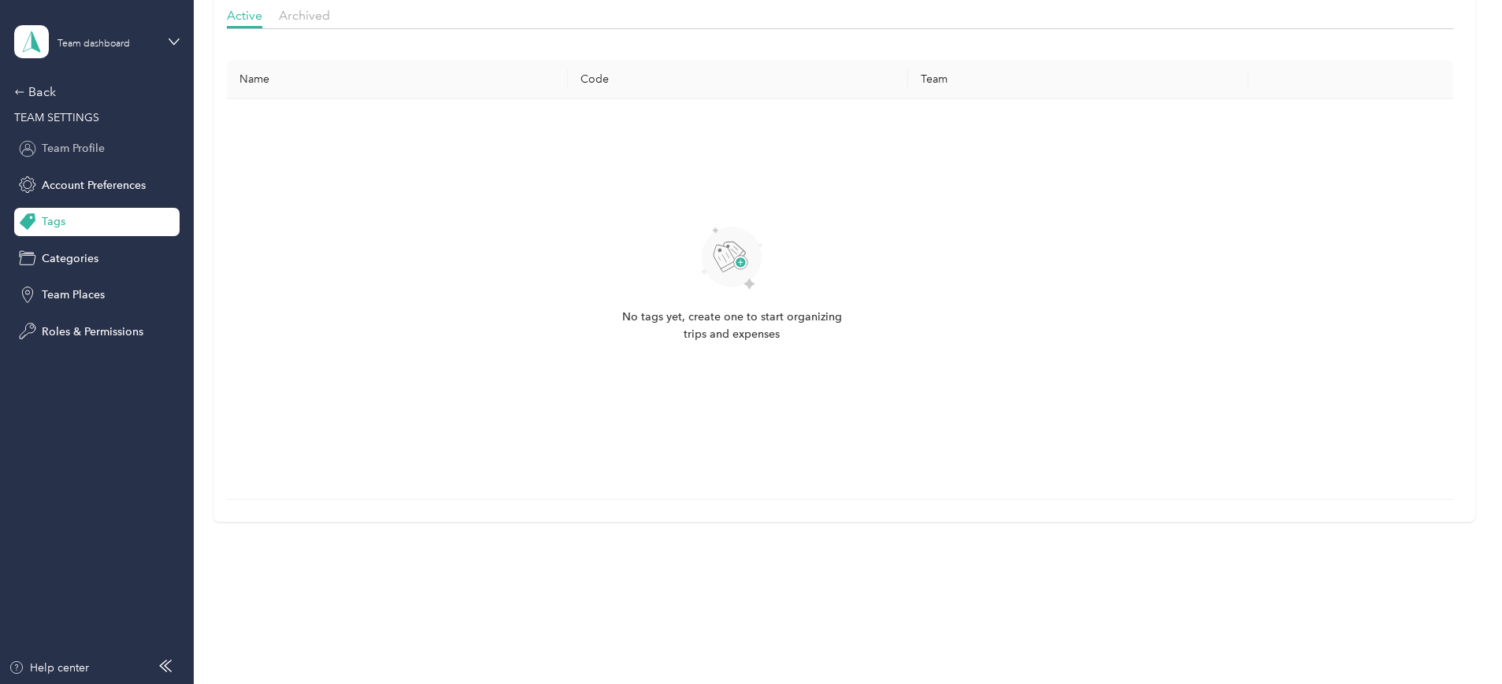
click at [76, 141] on span "Team Profile" at bounding box center [73, 148] width 63 height 17
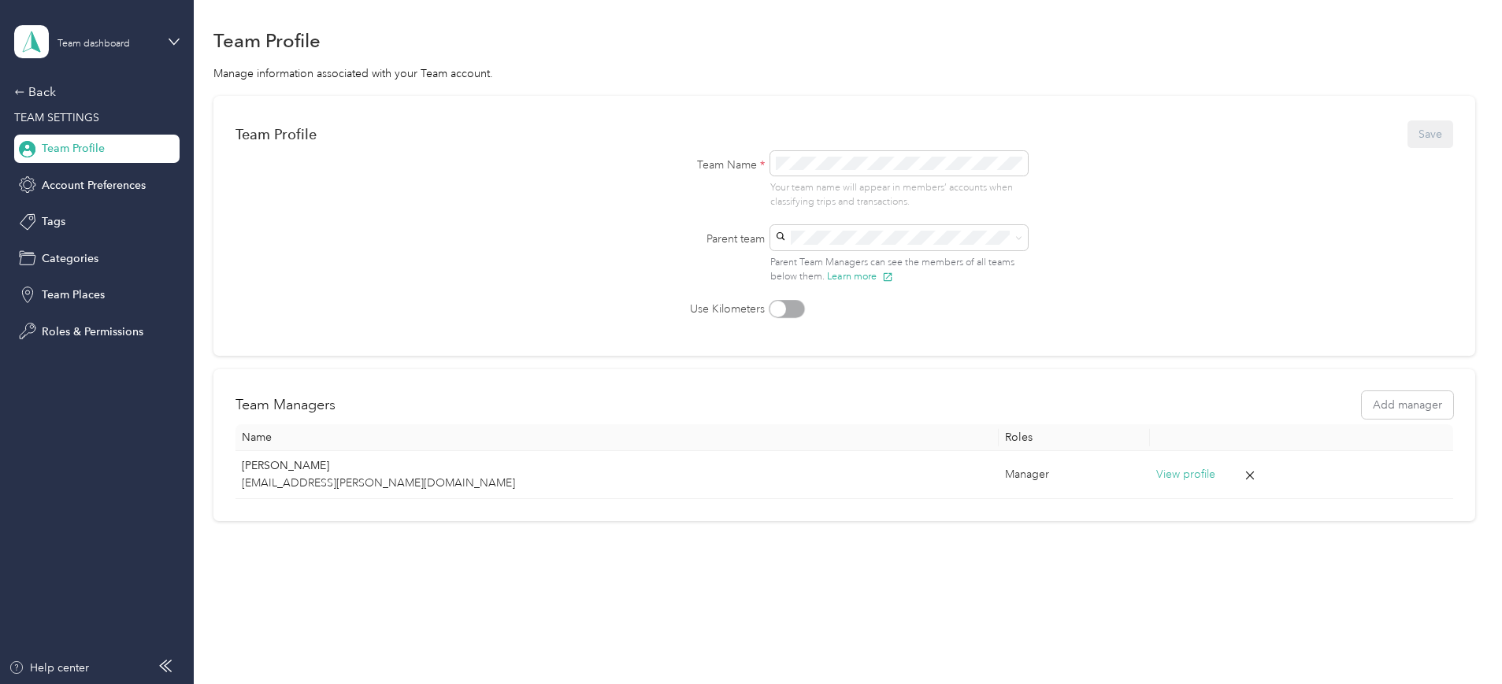
scroll to position [33, 0]
click at [39, 88] on div "Back" at bounding box center [93, 92] width 158 height 19
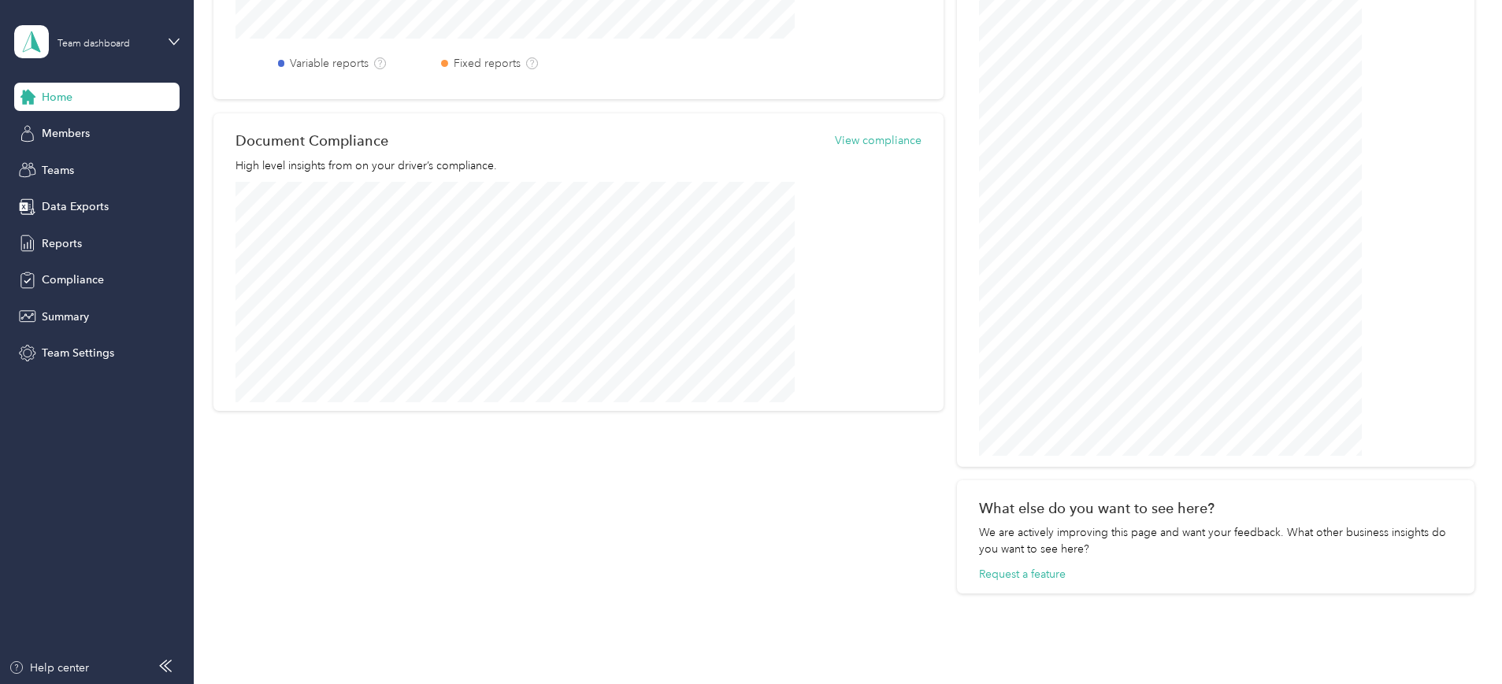
scroll to position [328, 0]
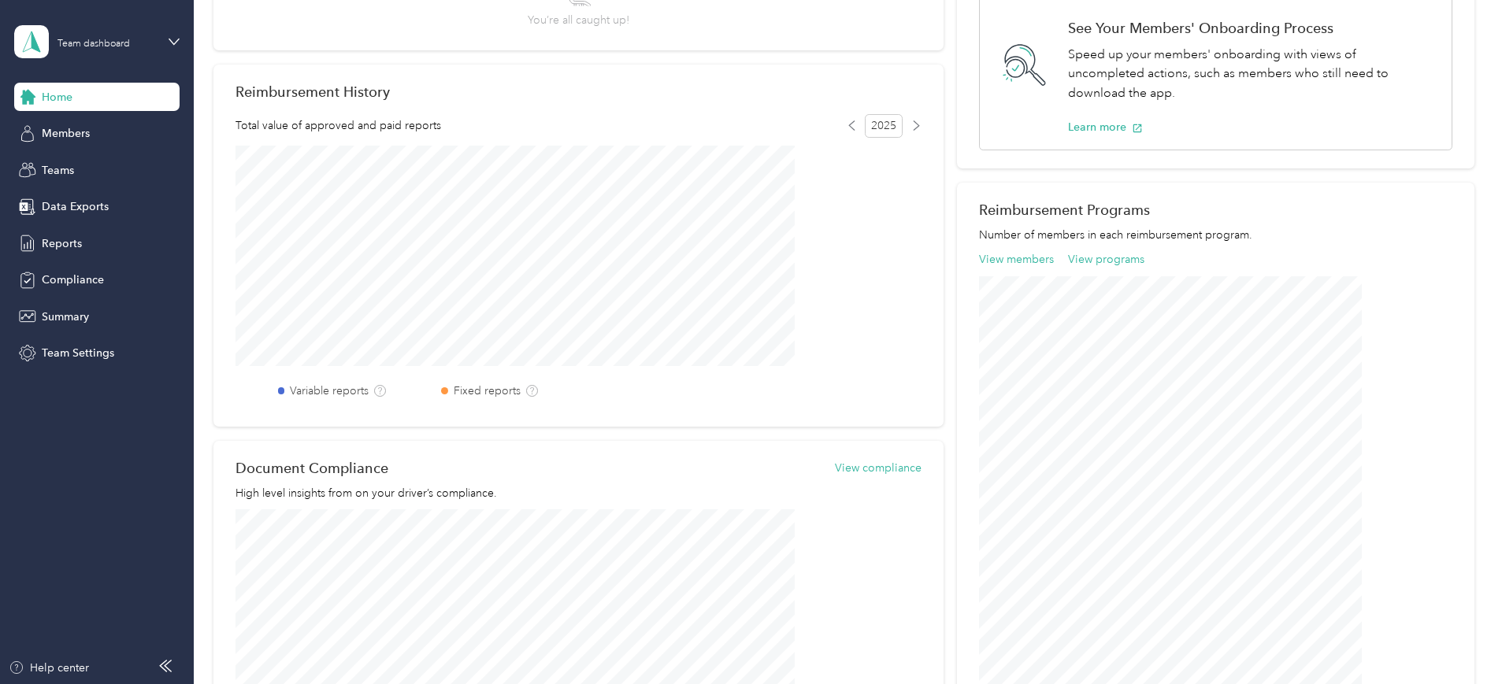
click at [173, 47] on div "Team dashboard" at bounding box center [96, 41] width 165 height 55
click at [256, 406] on div "Welcome to Everlance Read our step-by-[PERSON_NAME] to get started on your own,…" at bounding box center [844, 331] width 1262 height 1181
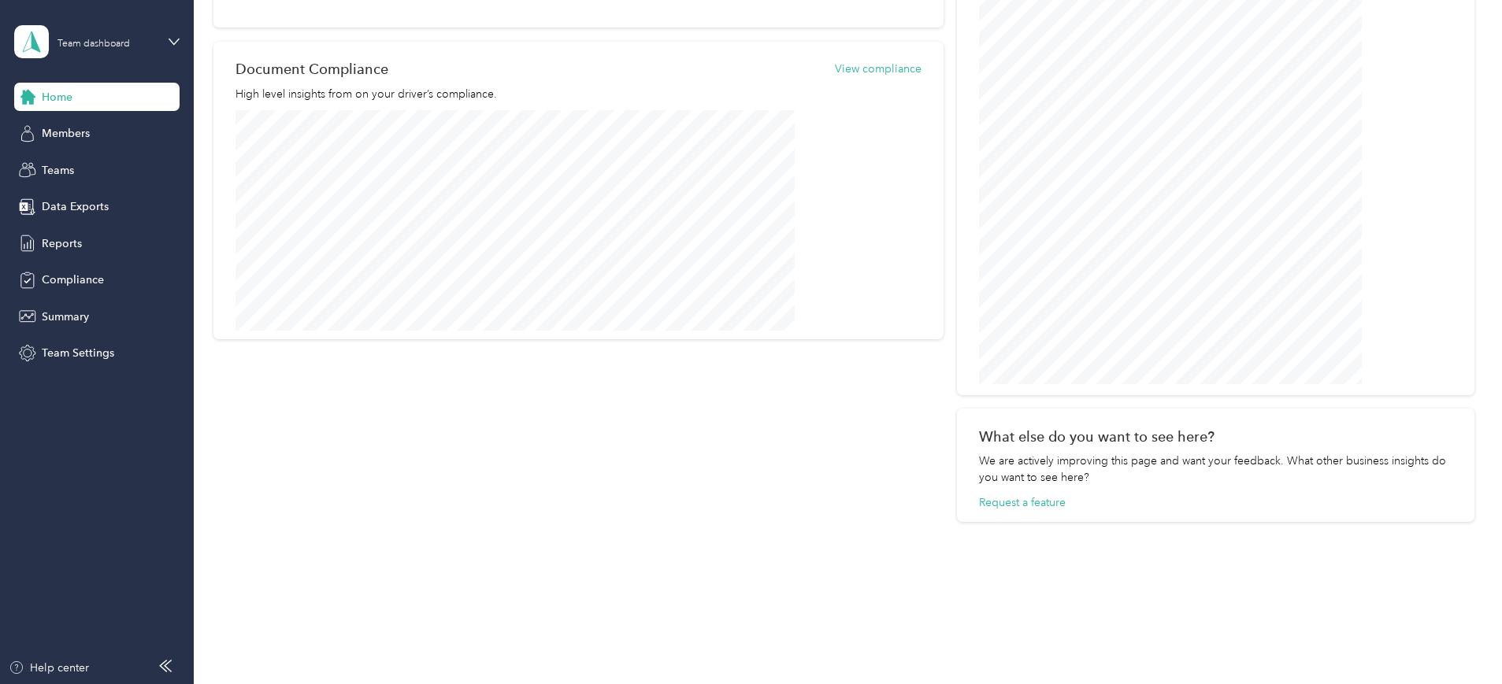
scroll to position [708, 0]
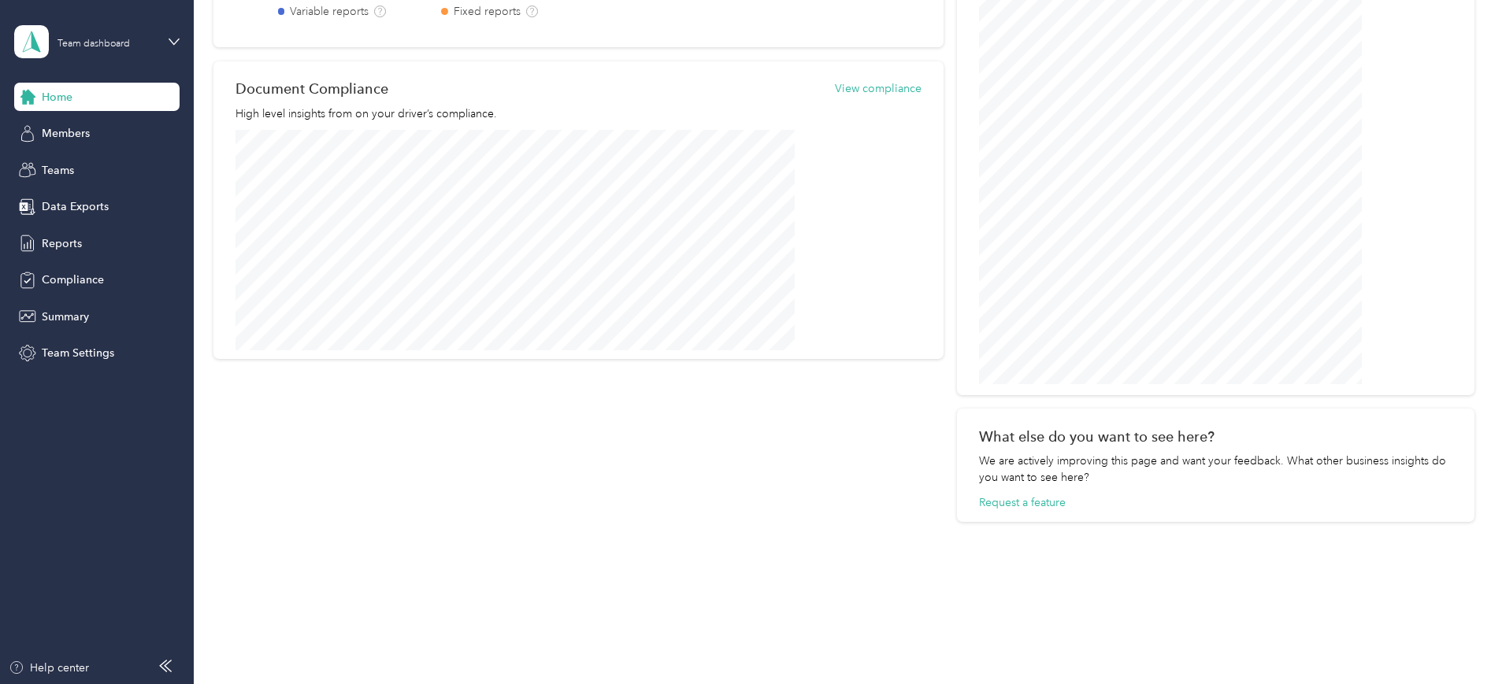
click at [366, 497] on div "My Tasks You’re all caught up! Reimbursement History Total value of approved an…" at bounding box center [578, 36] width 730 height 971
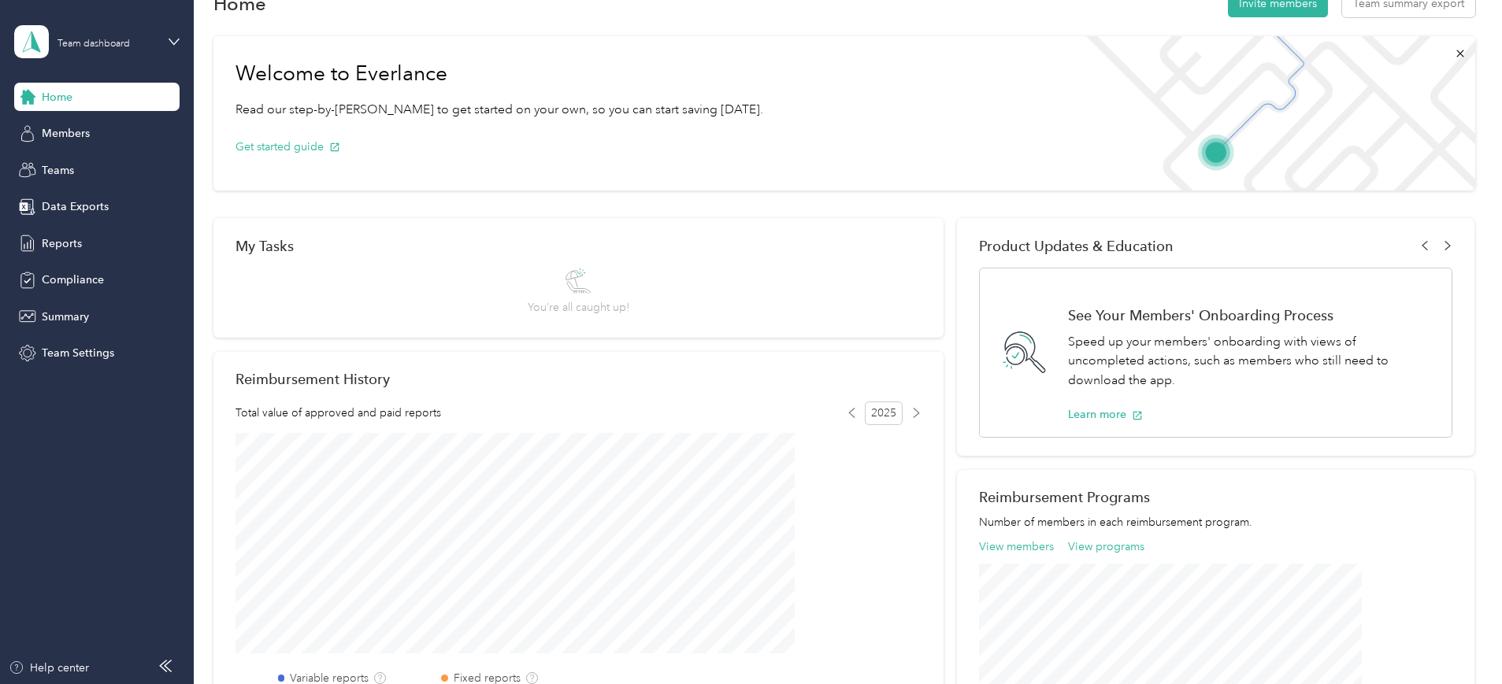
scroll to position [0, 0]
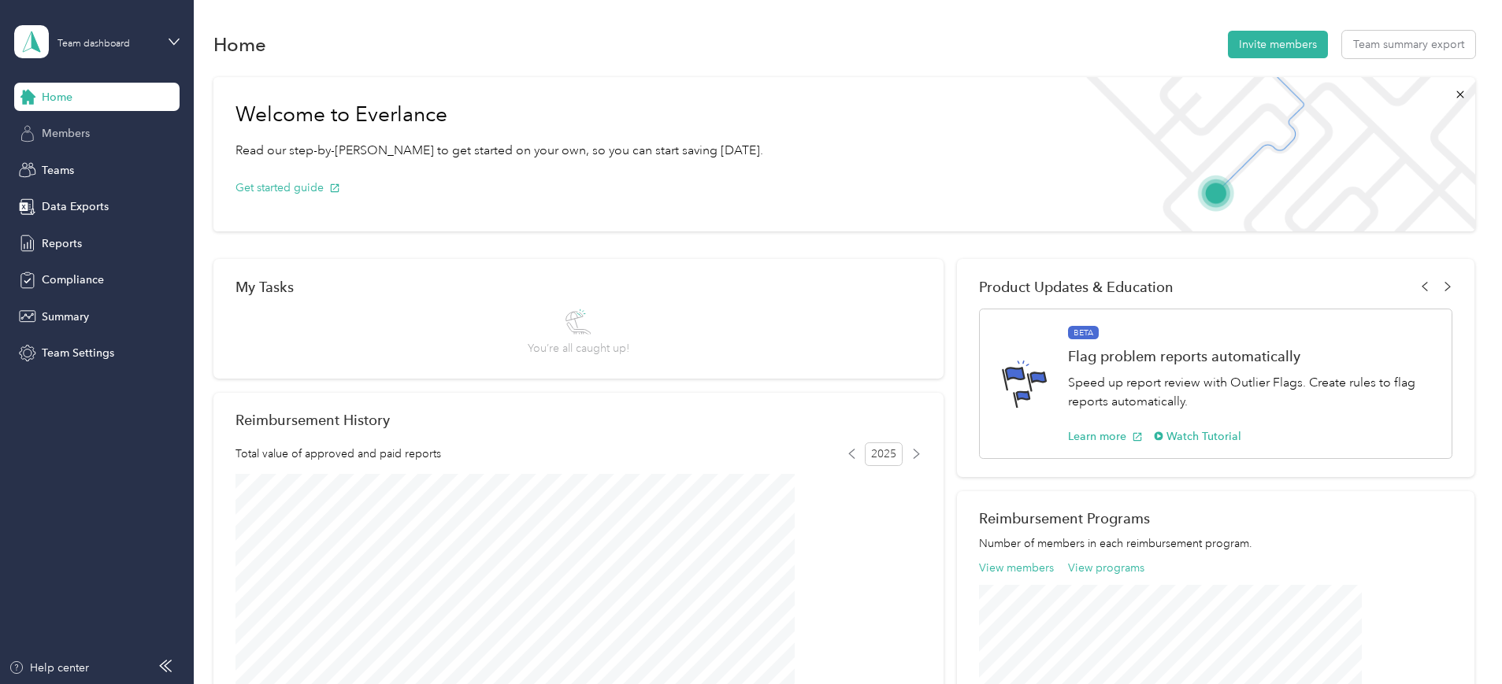
click at [57, 124] on div "Members" at bounding box center [96, 134] width 165 height 28
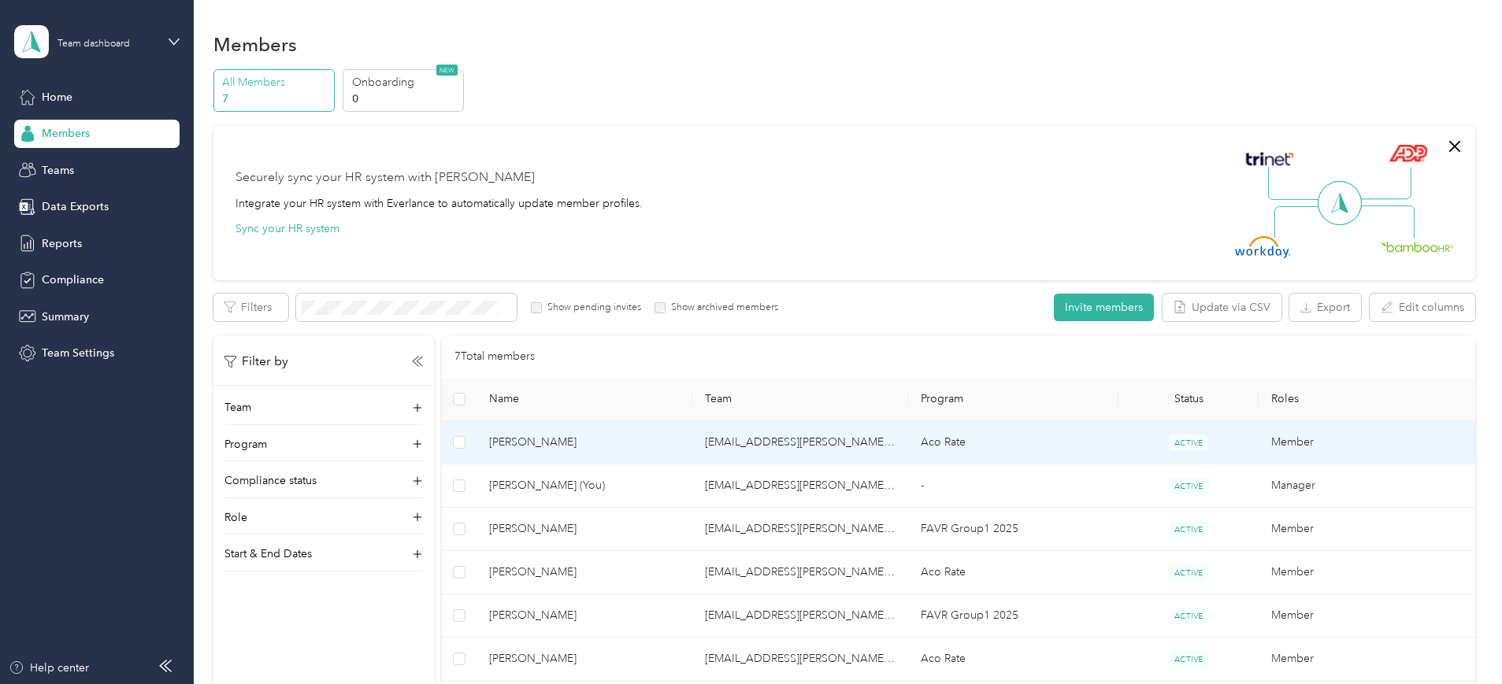
click at [662, 442] on span "[PERSON_NAME]" at bounding box center [584, 442] width 191 height 17
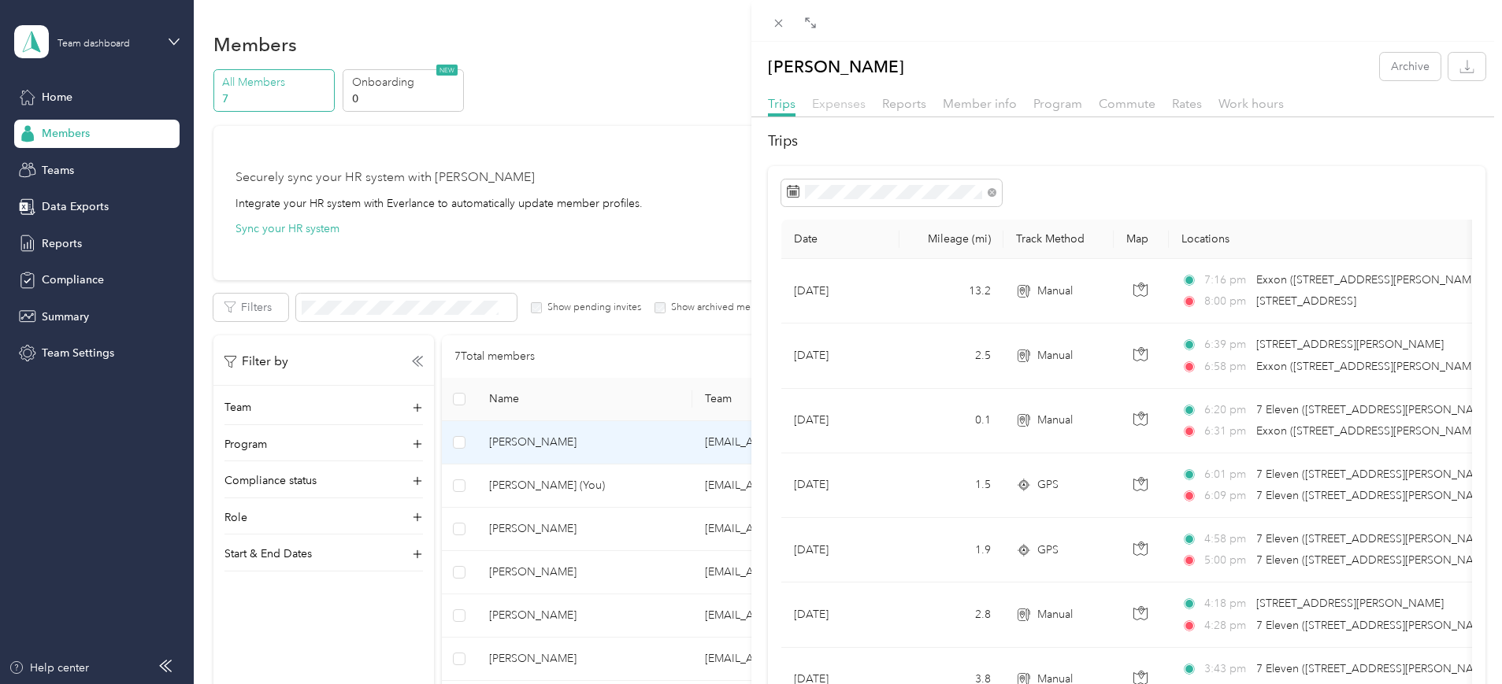
click at [842, 103] on span "Expenses" at bounding box center [839, 103] width 54 height 15
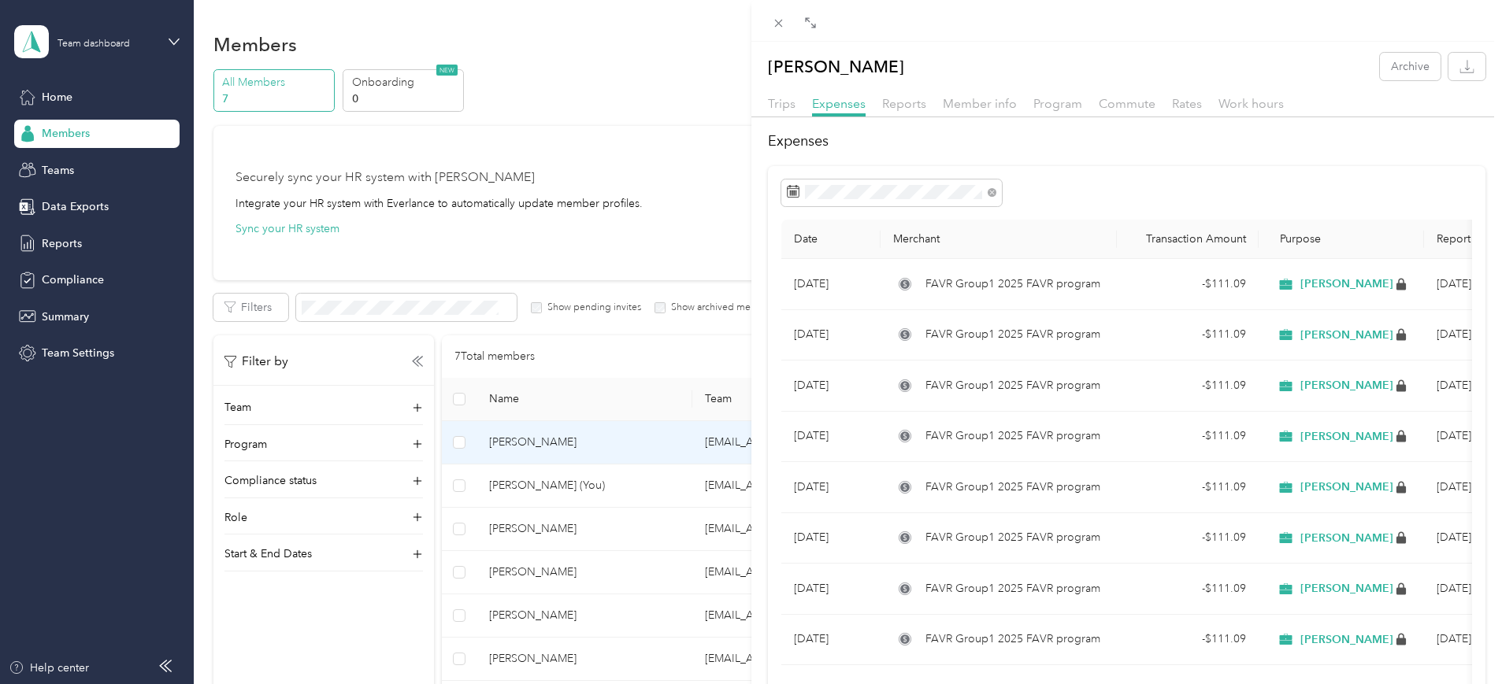
click at [912, 95] on div "Reports" at bounding box center [904, 105] width 44 height 20
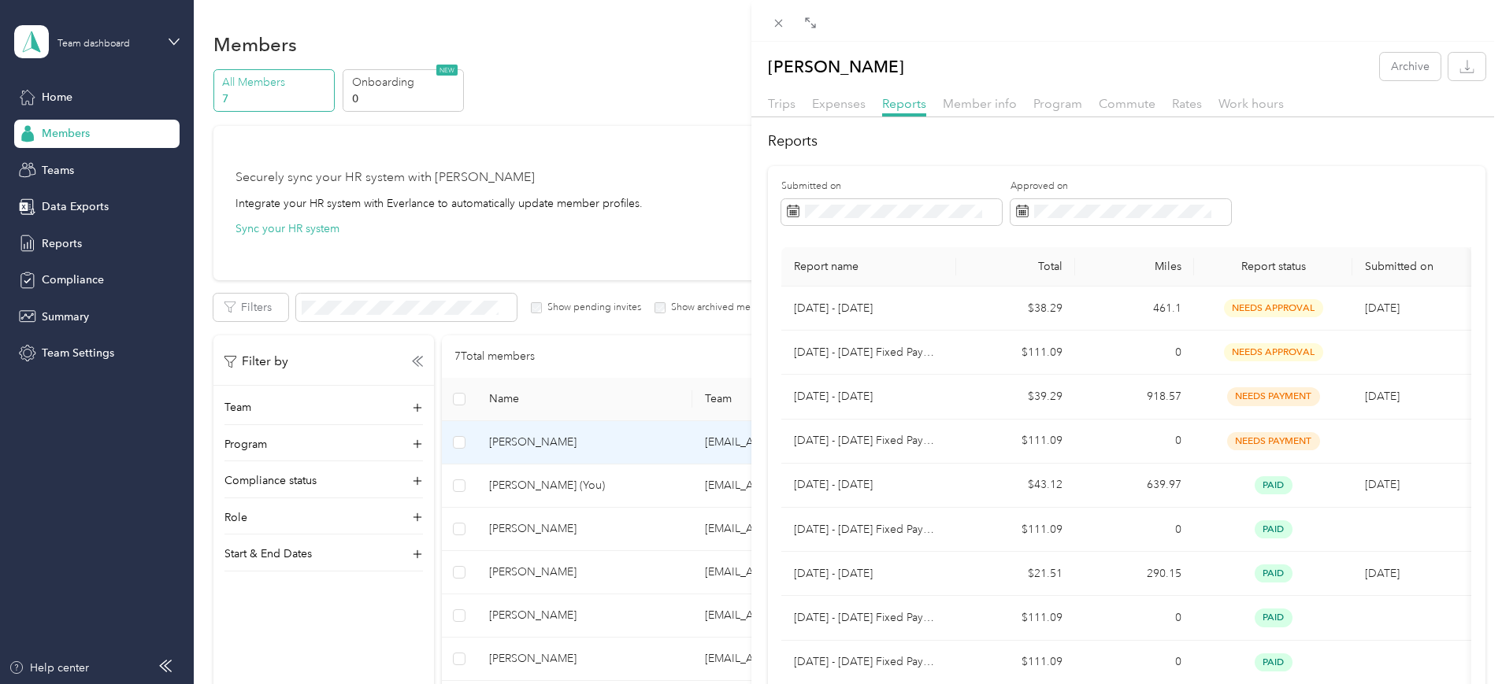
click at [1383, 142] on h2 "Reports" at bounding box center [1127, 141] width 718 height 21
click at [1390, 126] on div "Trips Expenses Reports Member info Program Commute Rates Work hours Reports Sub…" at bounding box center [1126, 695] width 751 height 1200
click at [1305, 13] on div at bounding box center [1126, 21] width 751 height 42
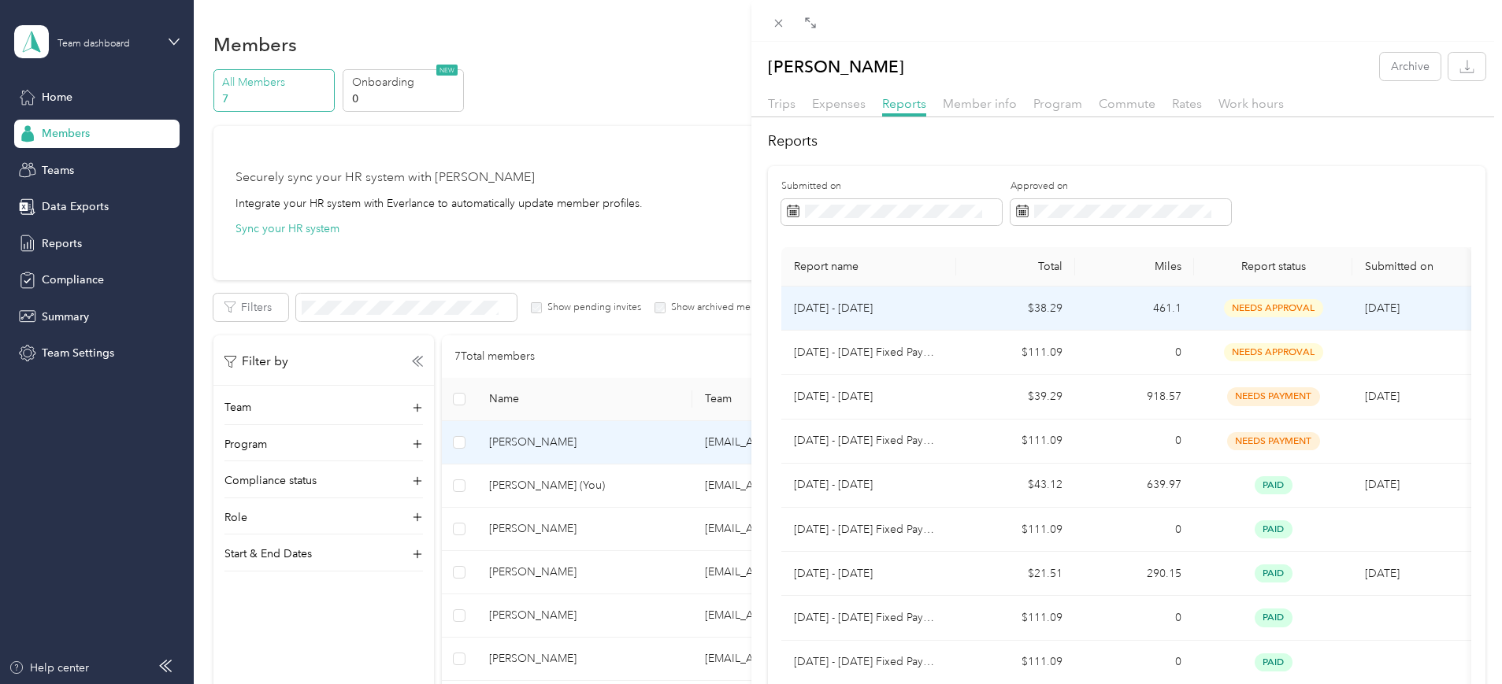
click at [1278, 302] on span "needs approval" at bounding box center [1273, 308] width 99 height 18
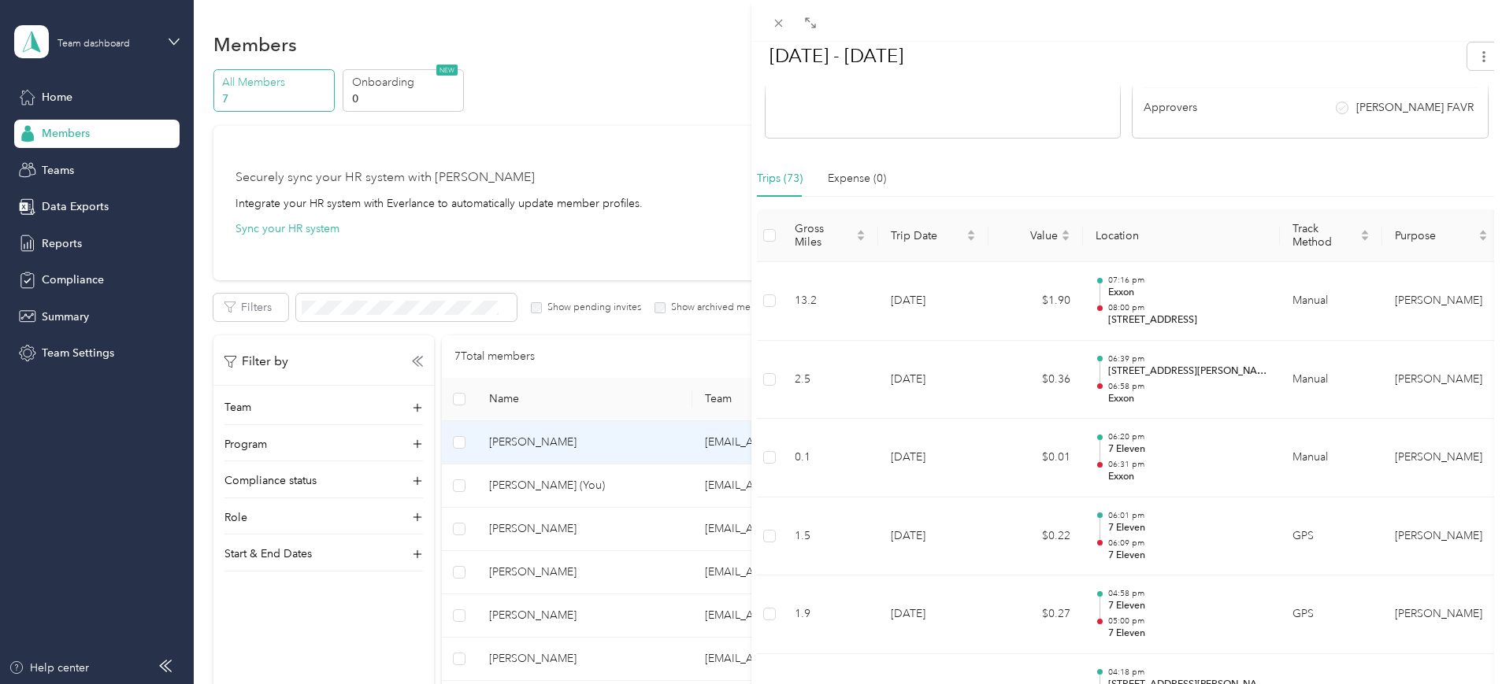
scroll to position [328, 0]
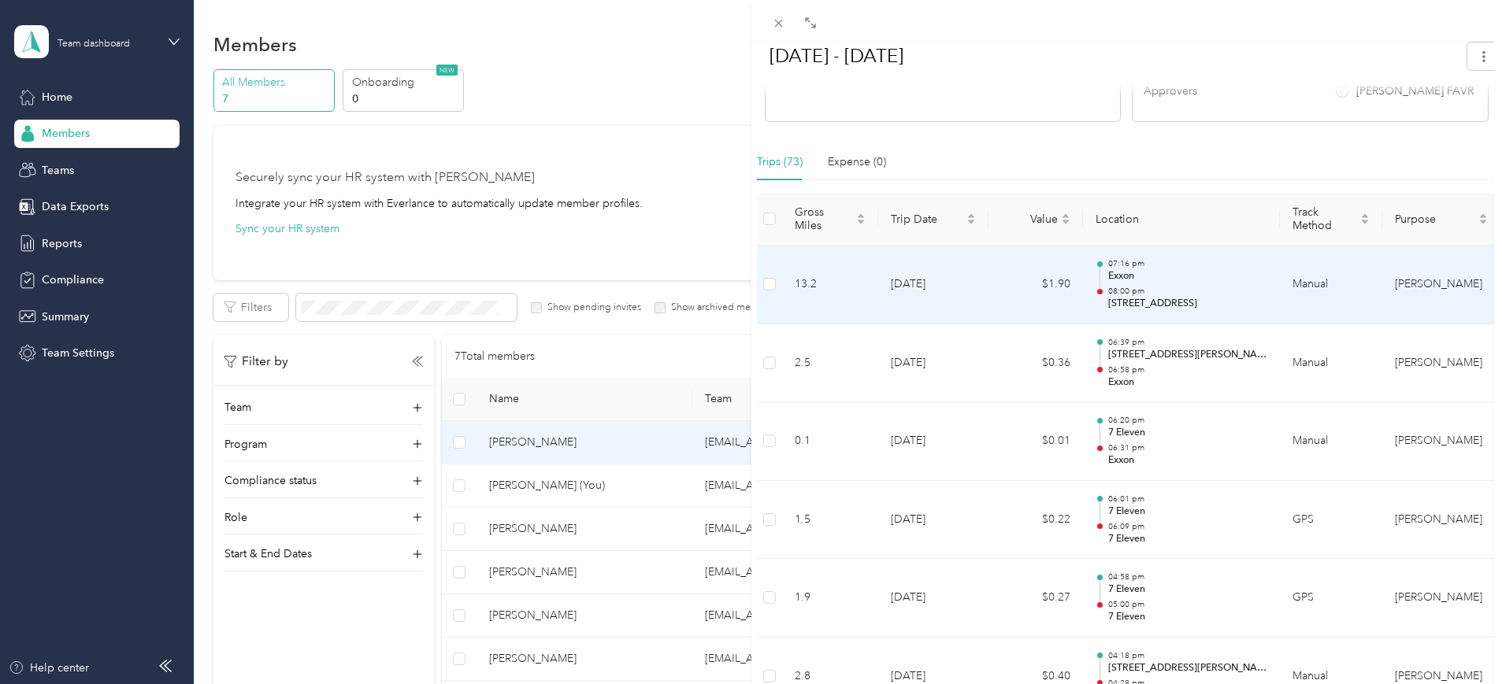
click at [1112, 276] on p "Exxon" at bounding box center [1187, 276] width 159 height 14
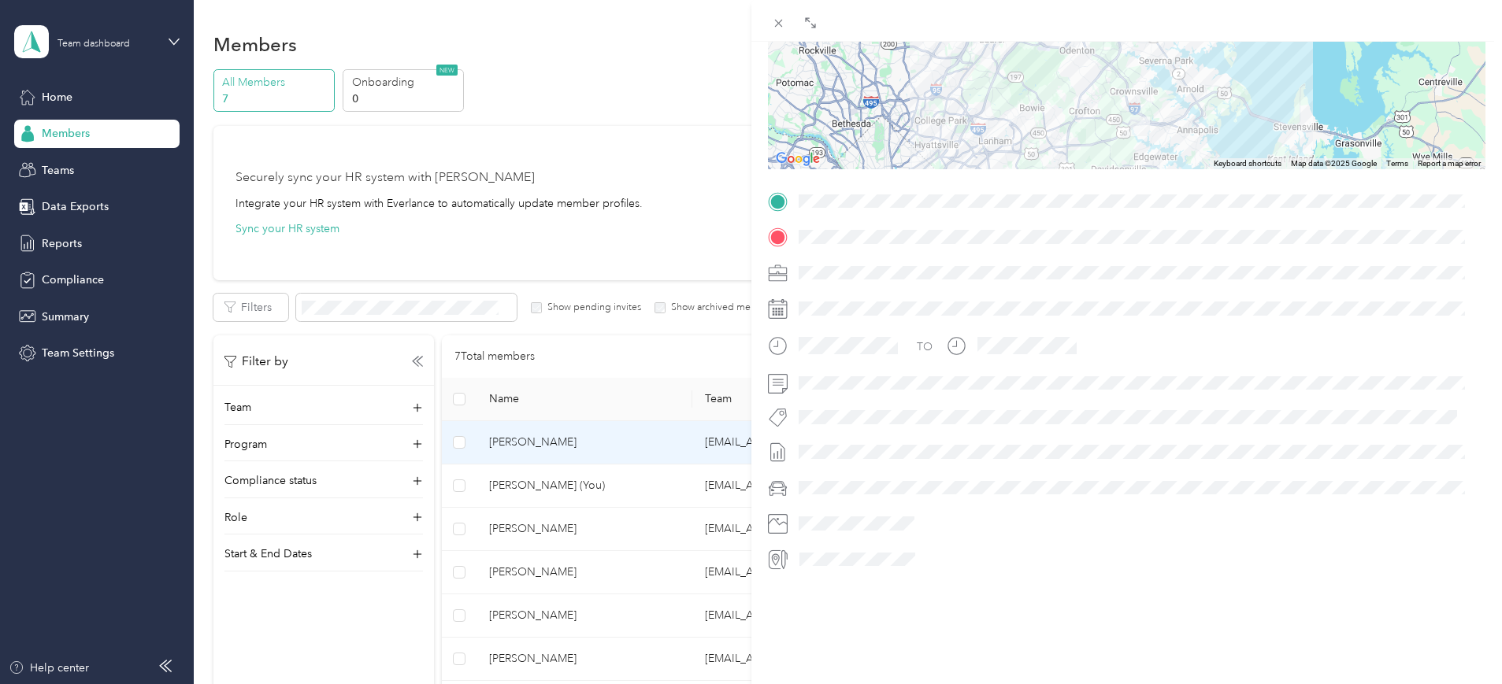
scroll to position [0, 0]
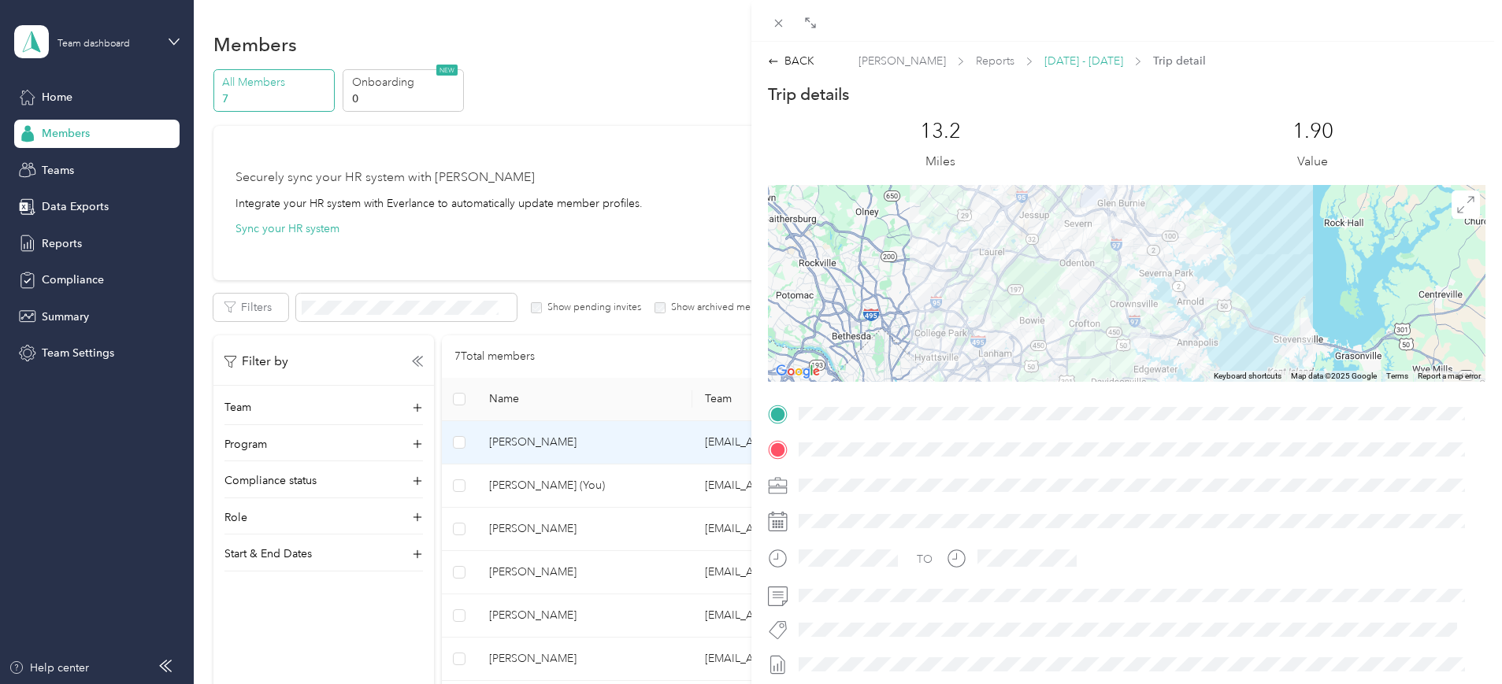
click at [1112, 57] on span "[DATE] - [DATE]" at bounding box center [1083, 61] width 79 height 17
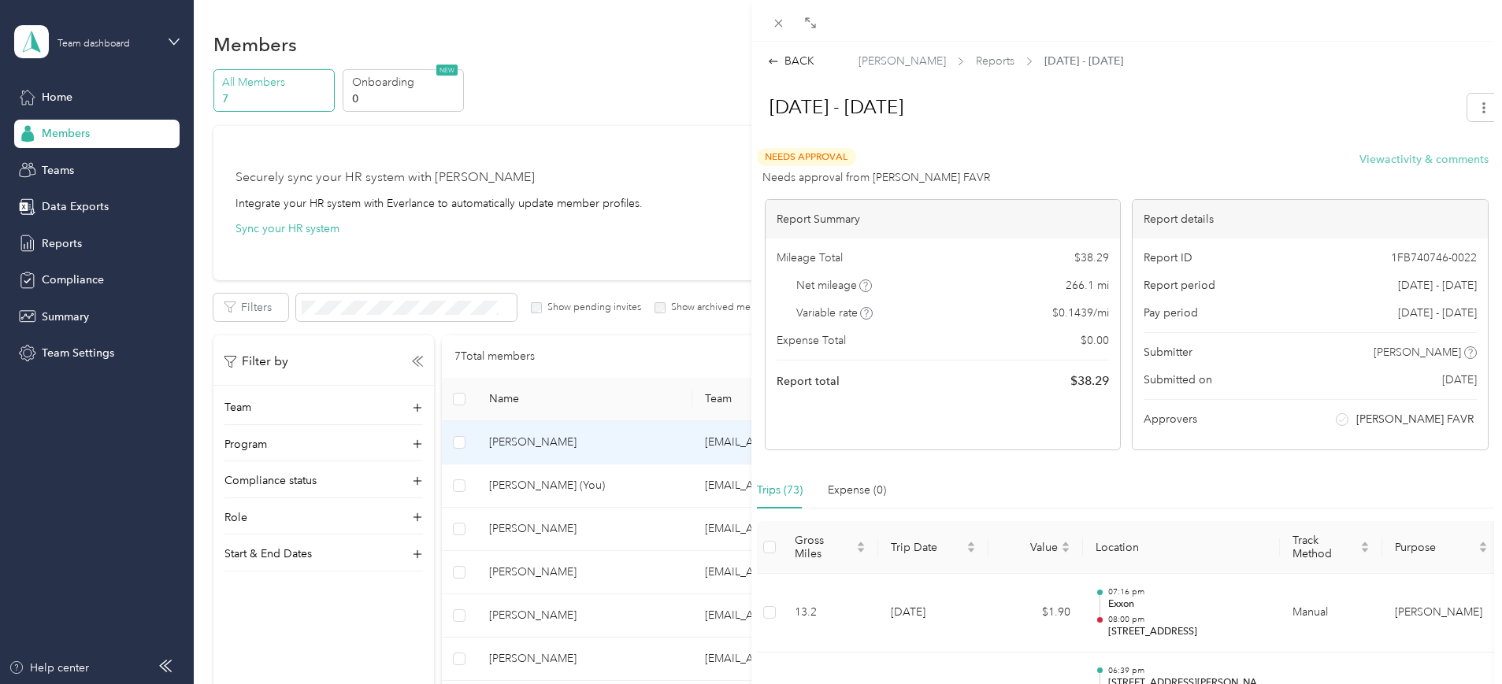
click at [1380, 159] on button "View activity & comments" at bounding box center [1423, 159] width 129 height 17
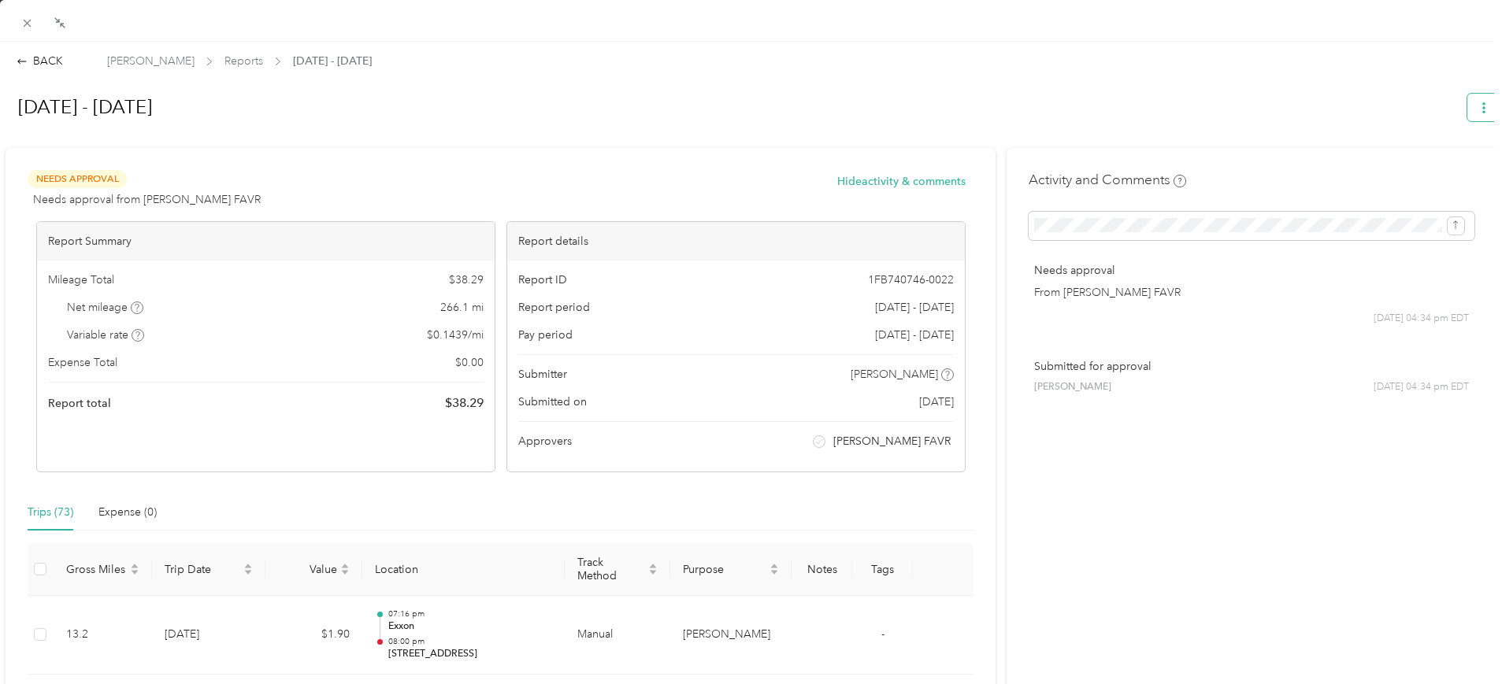
click at [1478, 110] on icon "button" at bounding box center [1483, 107] width 11 height 11
click at [97, 178] on span "Needs Approval" at bounding box center [77, 179] width 99 height 18
click at [258, 58] on span "Reports" at bounding box center [243, 61] width 39 height 17
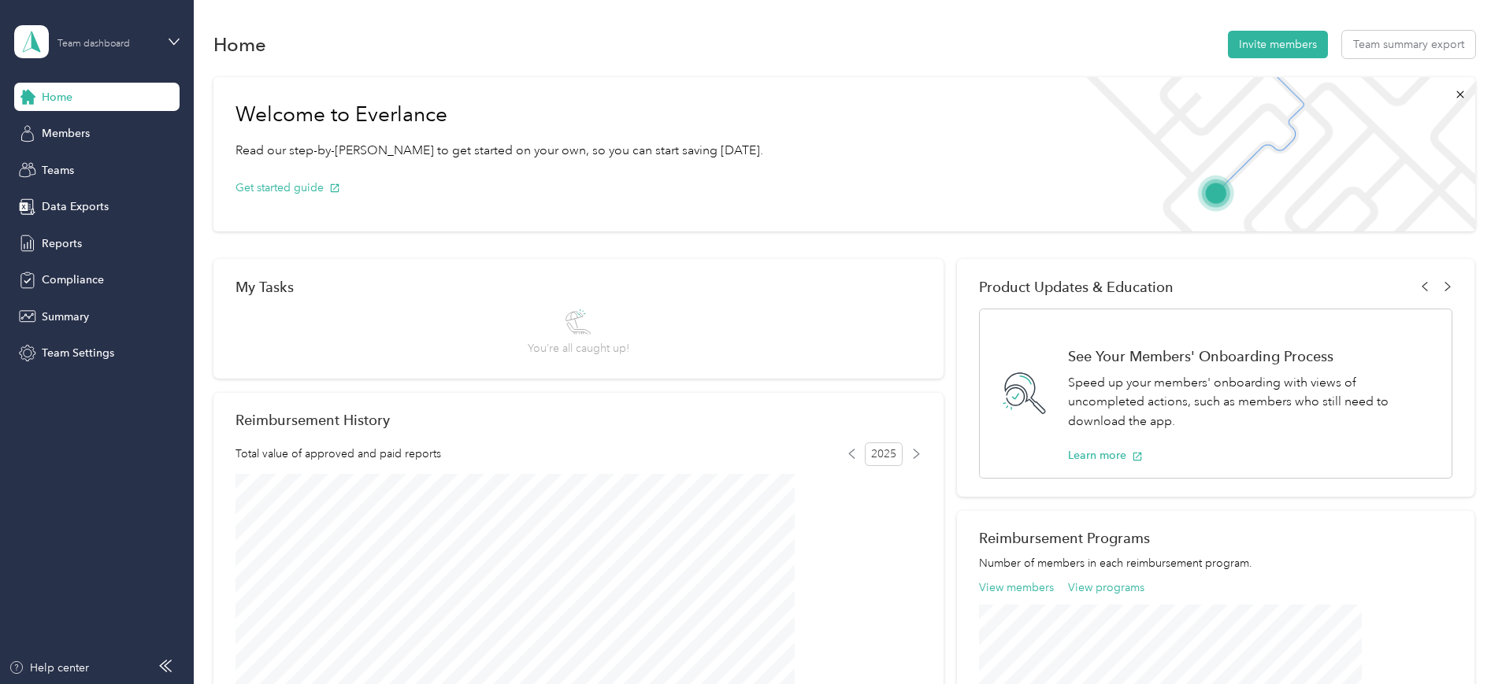
click at [146, 46] on div "Team dashboard" at bounding box center [106, 41] width 98 height 15
click at [271, 434] on div "Welcome to Everlance Read our step-by-[PERSON_NAME] to get started on your own,…" at bounding box center [844, 659] width 1262 height 1181
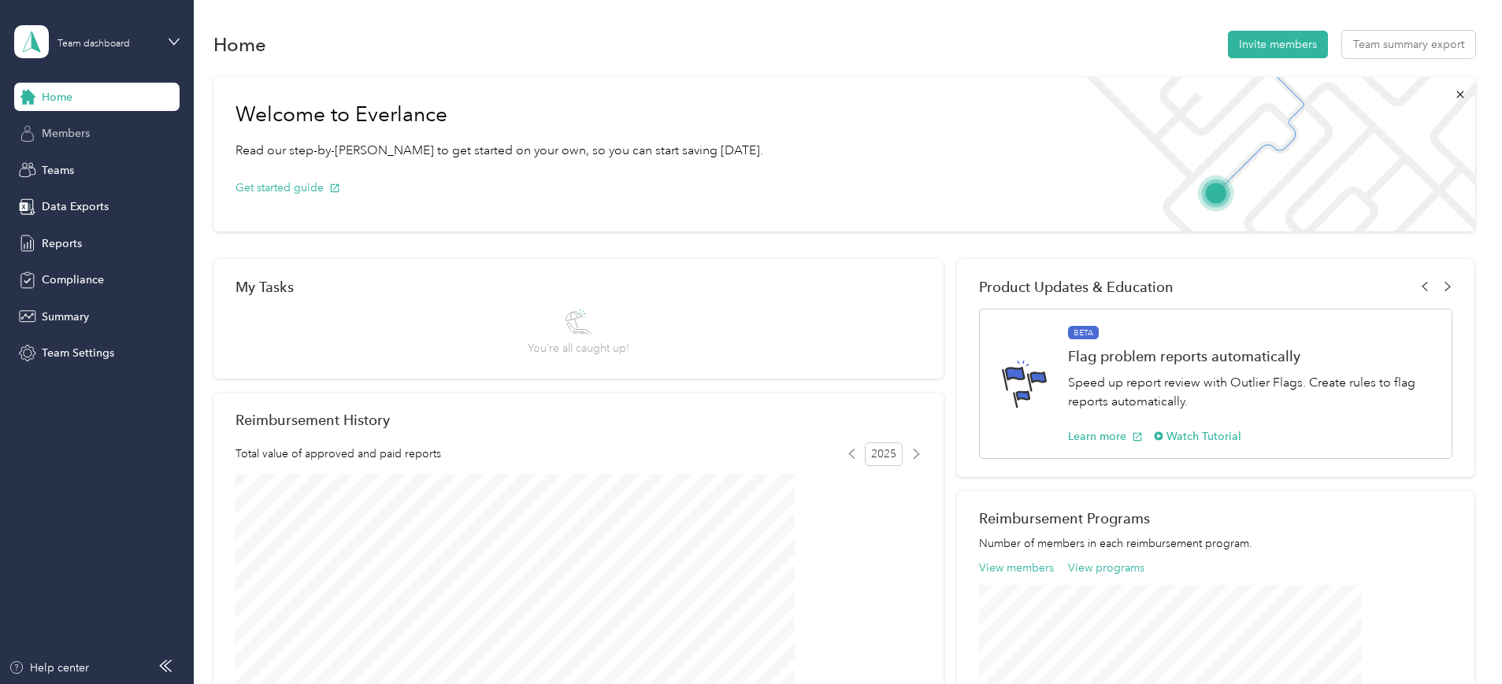
click at [65, 136] on span "Members" at bounding box center [66, 133] width 48 height 17
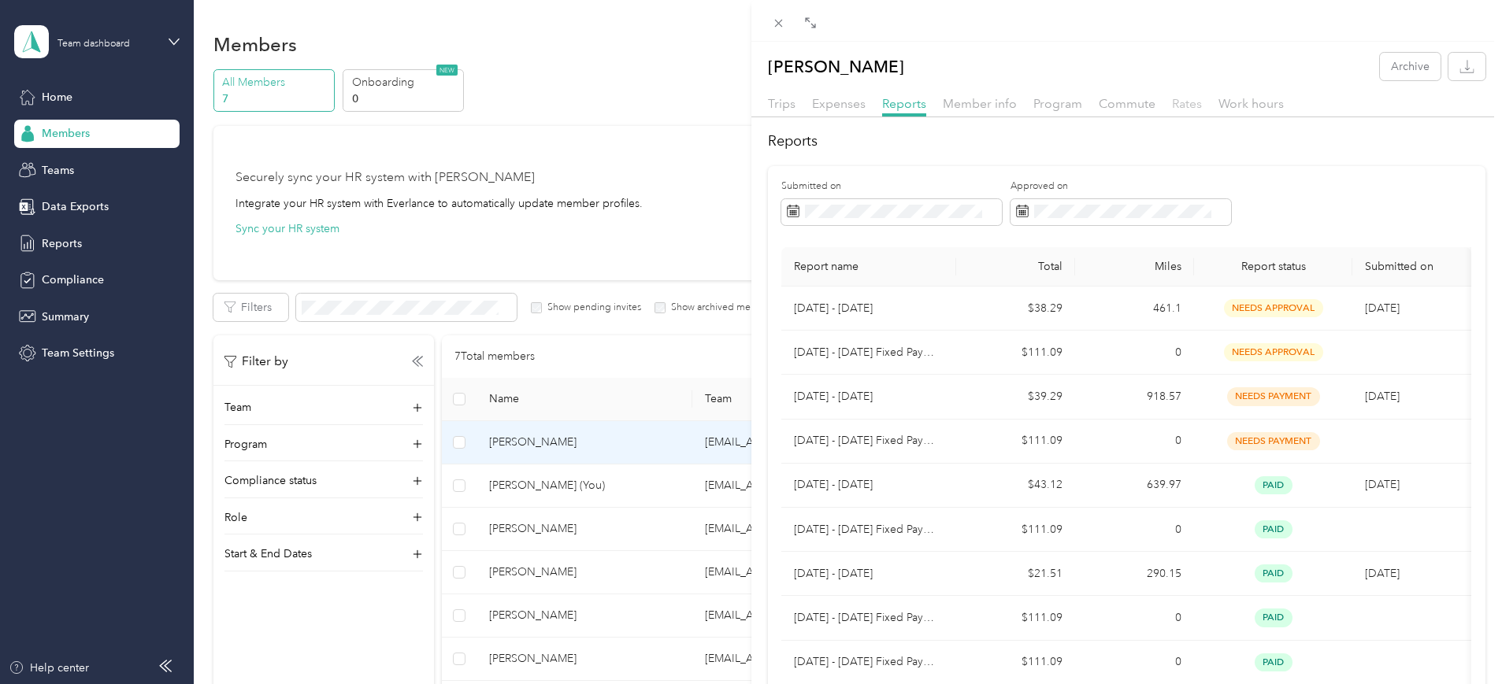
click at [1188, 106] on span "Rates" at bounding box center [1187, 103] width 30 height 15
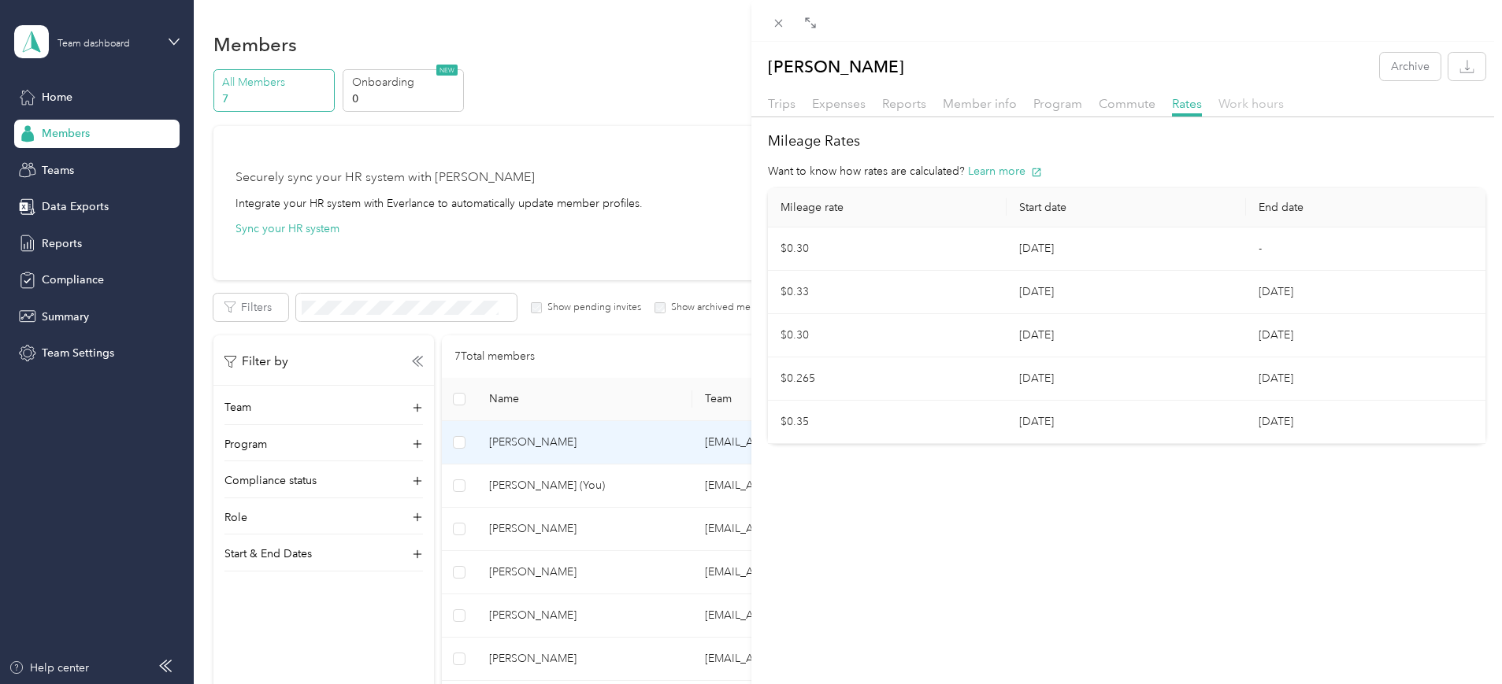
click at [1249, 99] on span "Work hours" at bounding box center [1250, 103] width 65 height 15
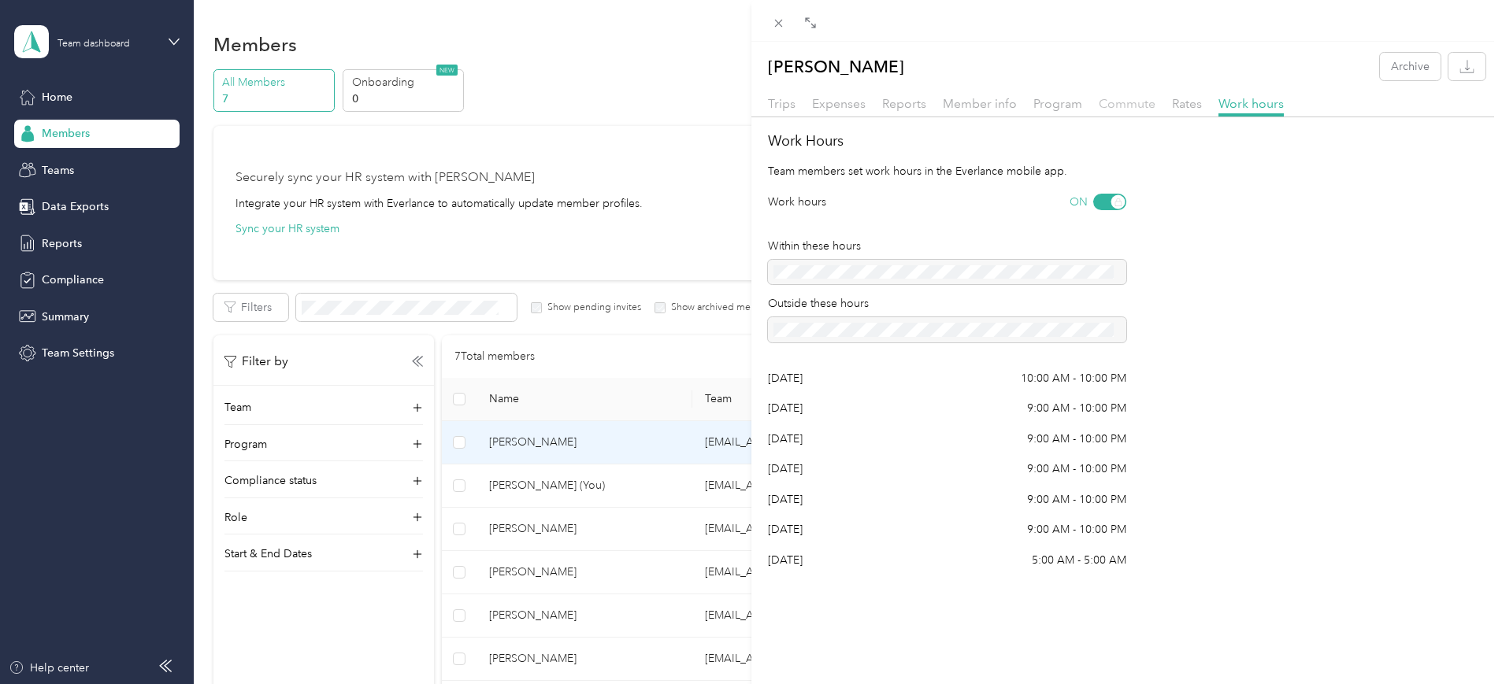
click at [1118, 100] on span "Commute" at bounding box center [1127, 103] width 57 height 15
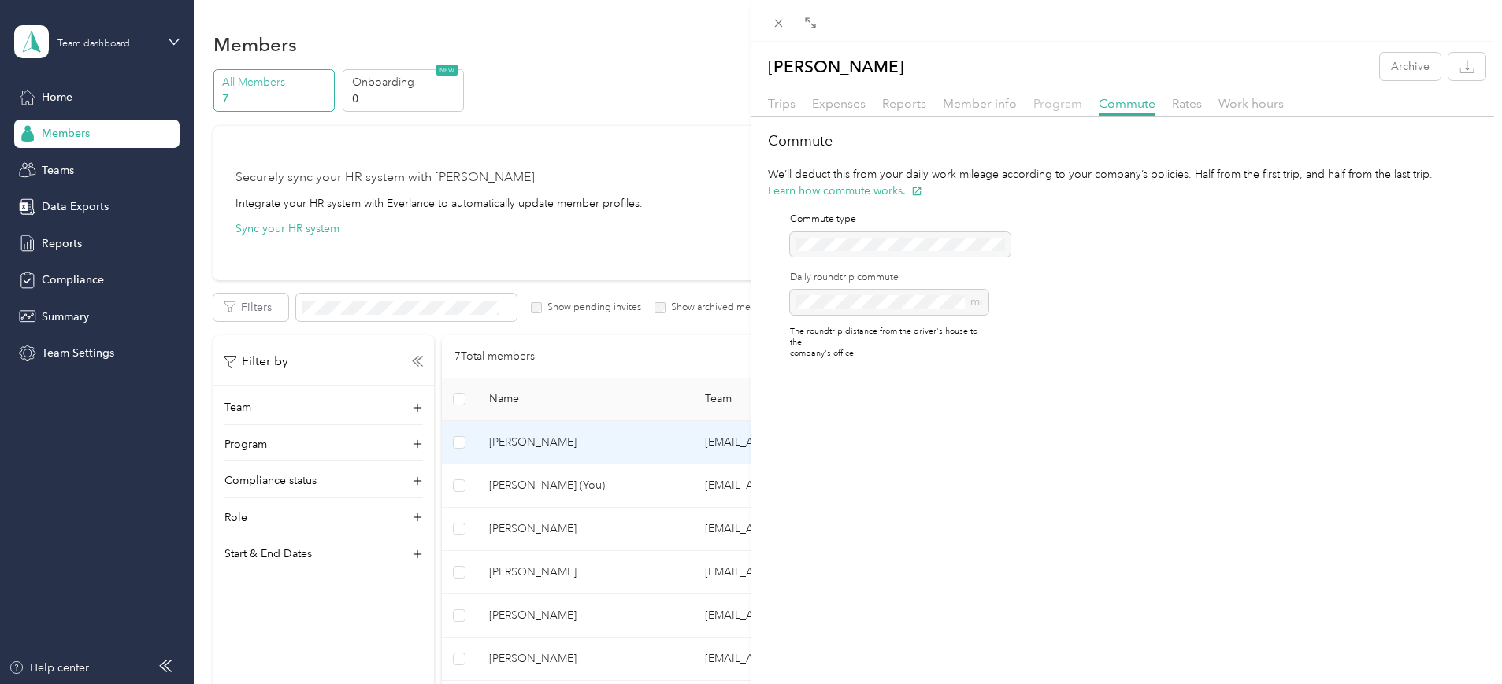
click at [1063, 102] on span "Program" at bounding box center [1057, 103] width 49 height 15
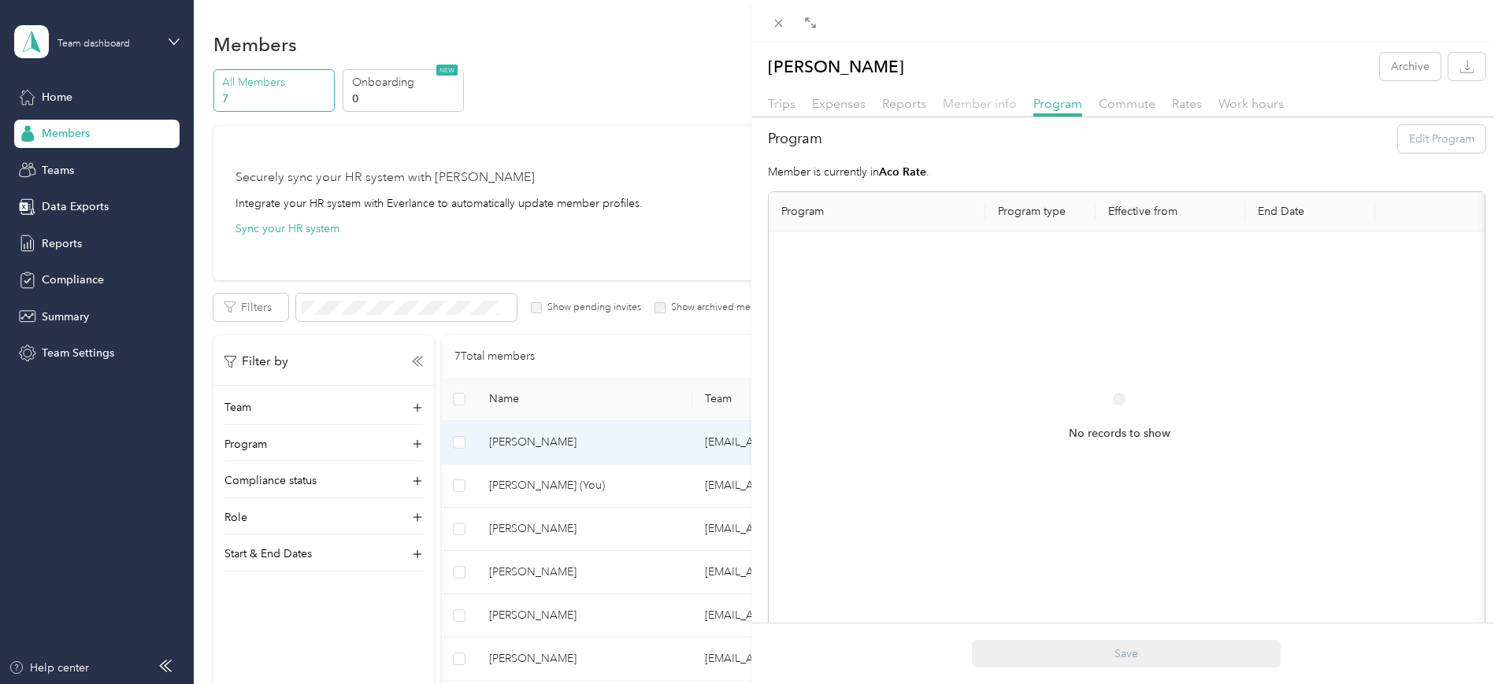
click at [984, 100] on span "Member info" at bounding box center [980, 103] width 74 height 15
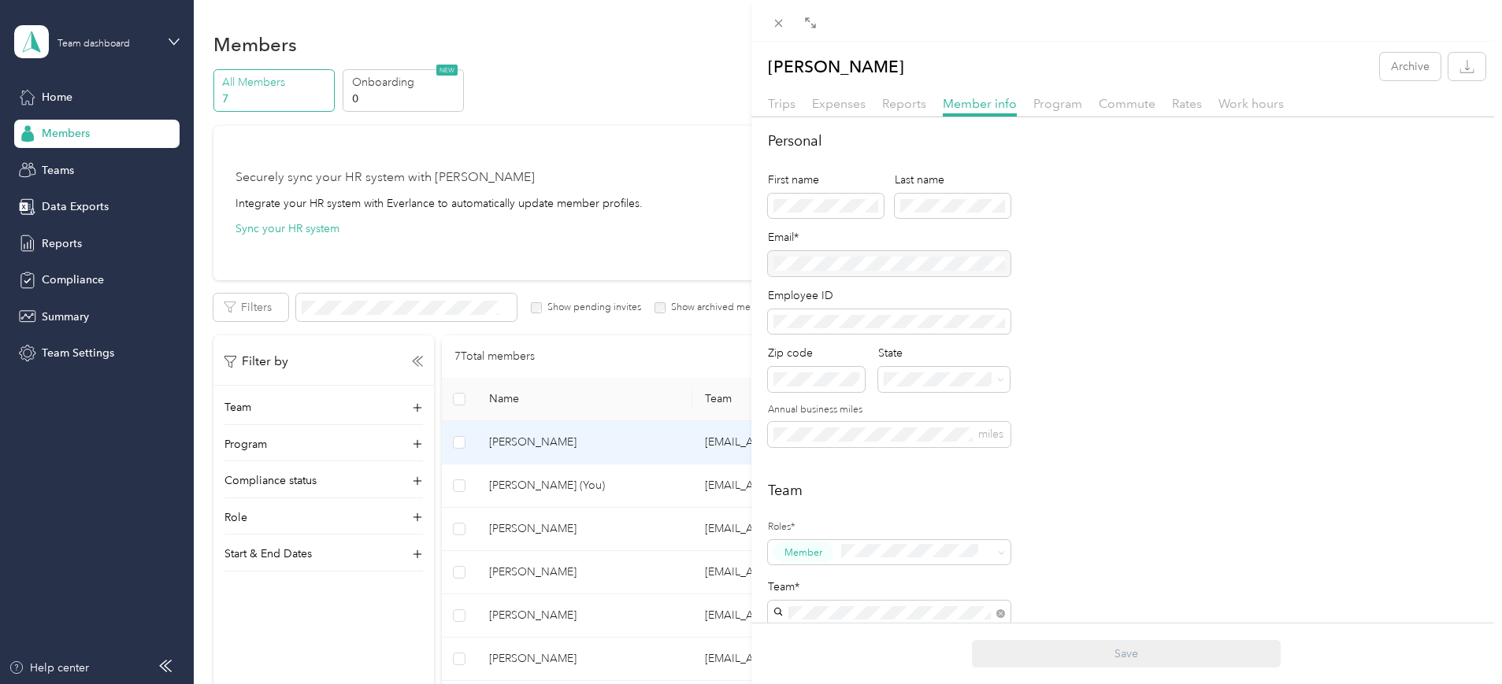
click at [1107, 321] on div "Personal First name Last name Email* Employee ID Zip code State Annual business…" at bounding box center [1127, 299] width 718 height 336
click at [894, 100] on span "Reports" at bounding box center [904, 103] width 44 height 15
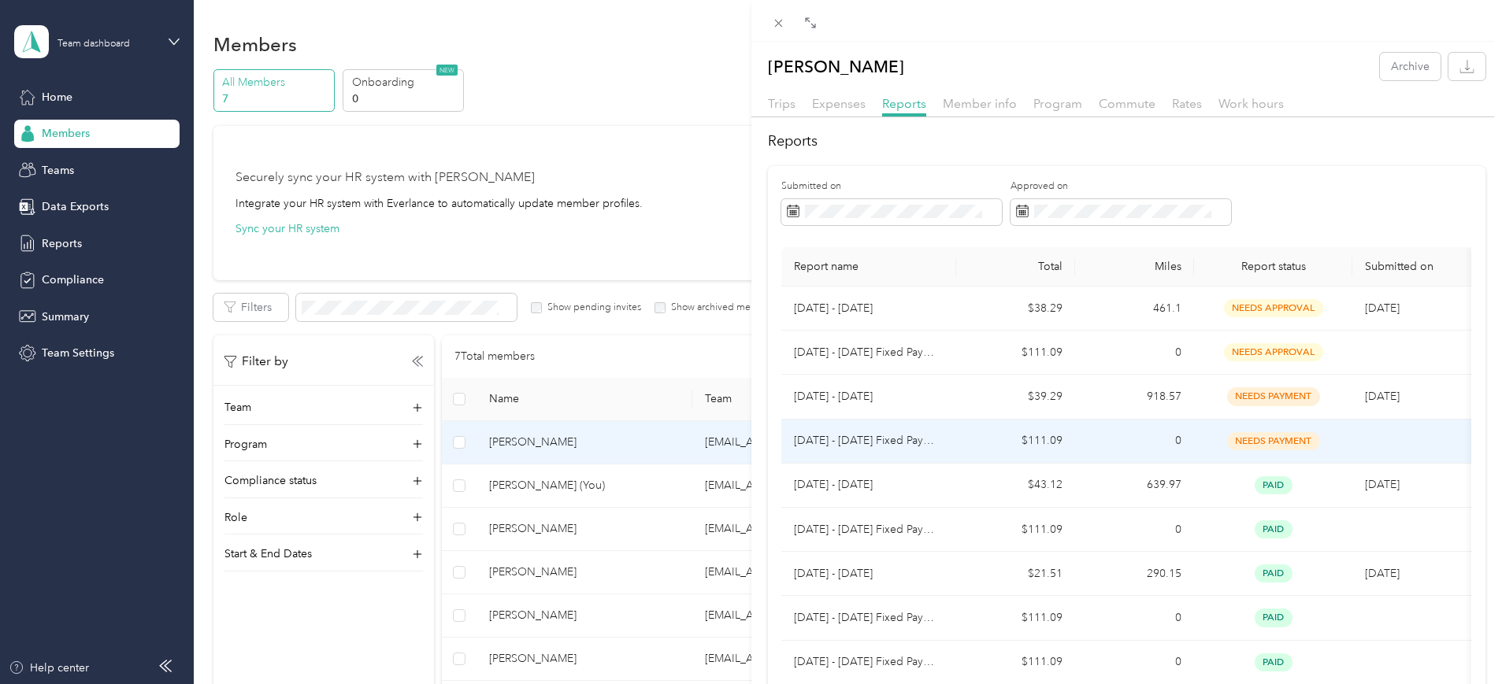
click at [1262, 432] on div "needs payment" at bounding box center [1273, 441] width 133 height 18
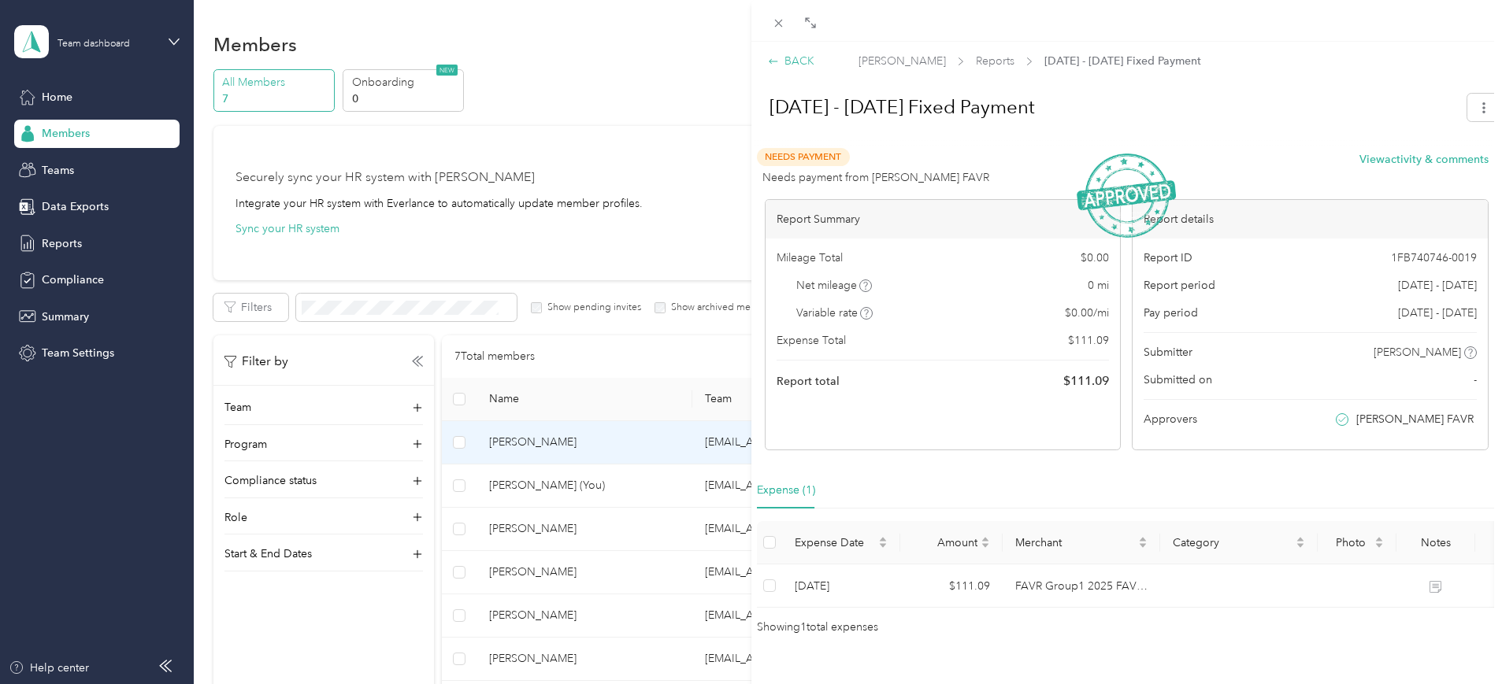
click at [784, 61] on div "BACK" at bounding box center [791, 61] width 46 height 17
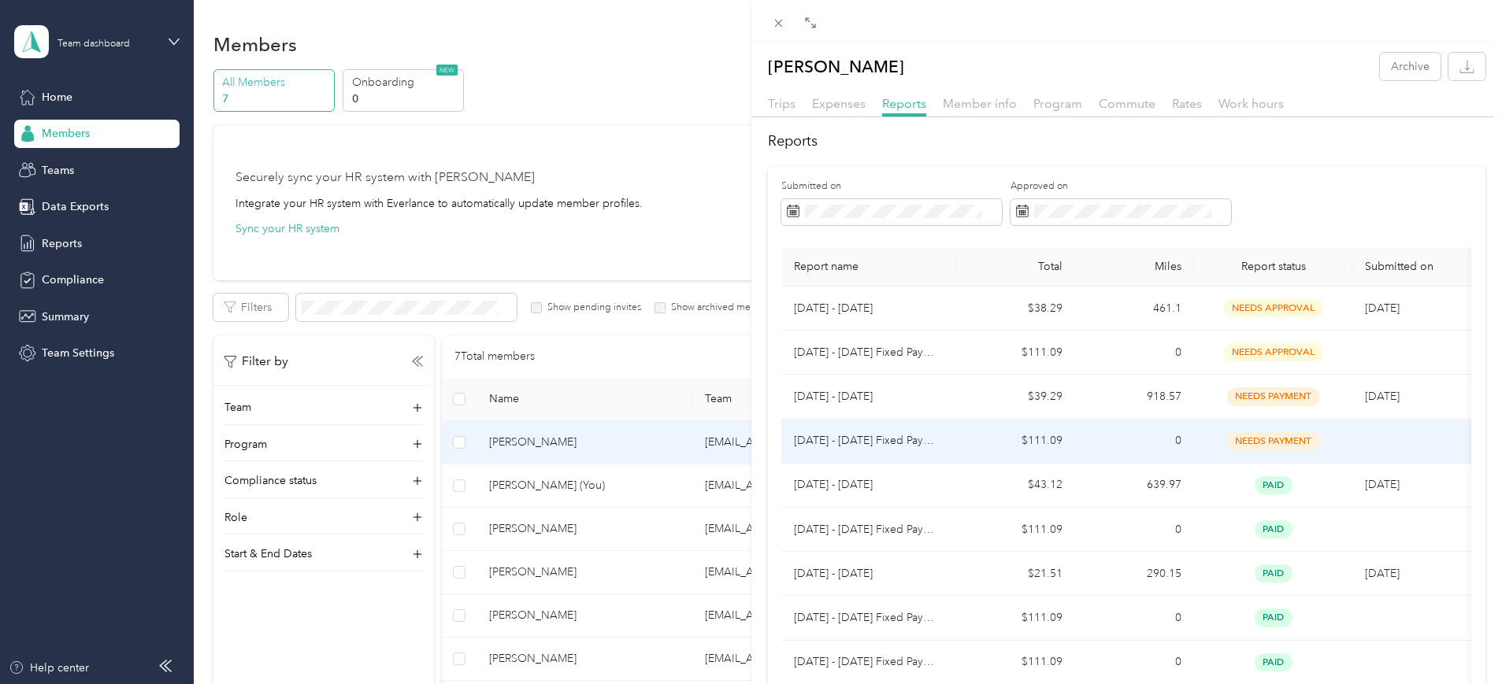
click at [1251, 428] on td "needs payment" at bounding box center [1273, 442] width 158 height 44
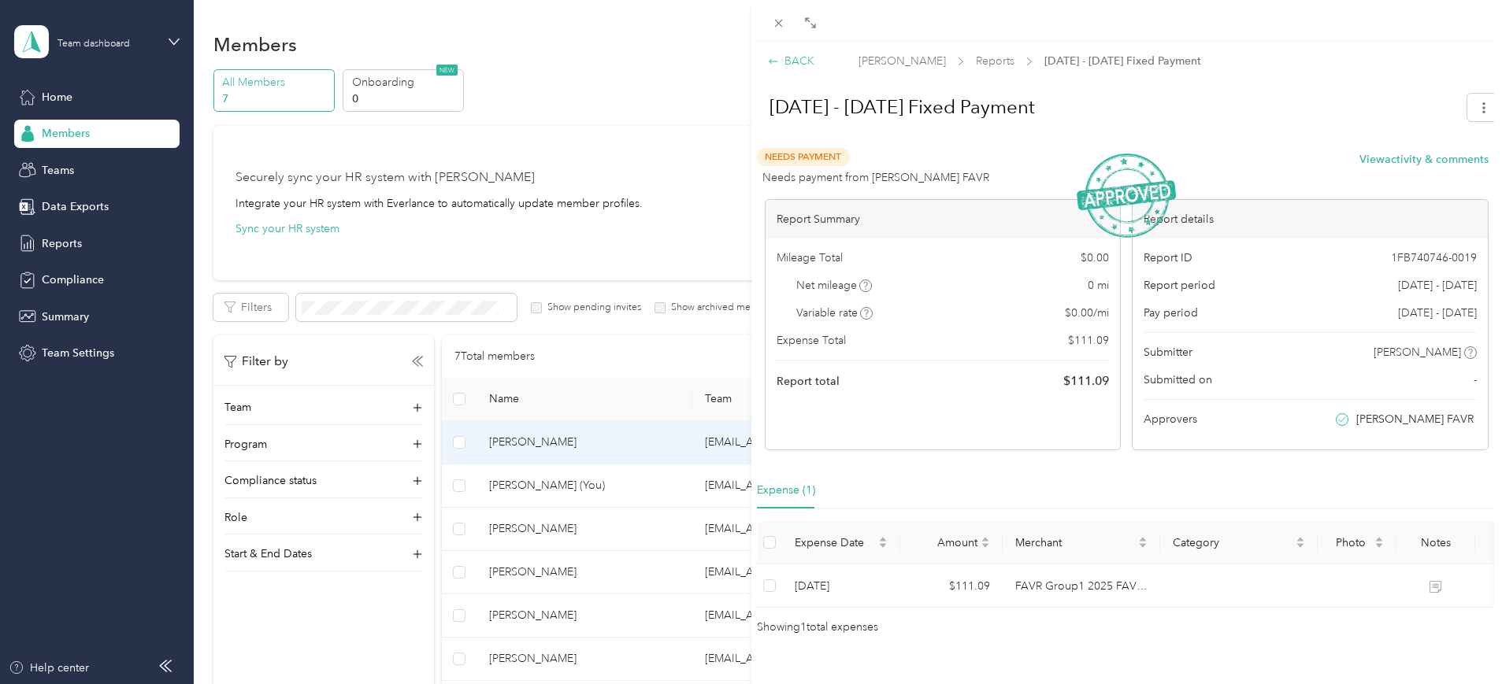
click at [788, 56] on div "BACK" at bounding box center [791, 61] width 46 height 17
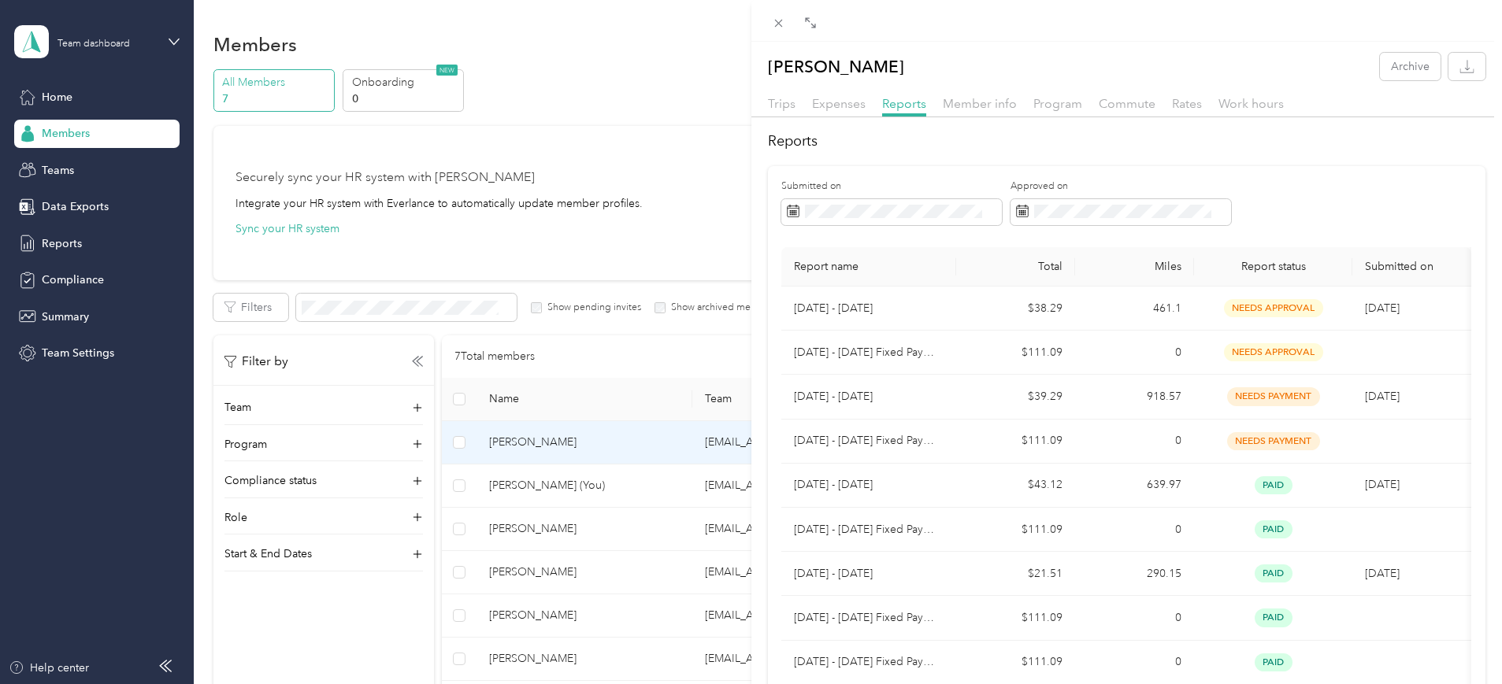
click at [1257, 140] on h2 "Reports" at bounding box center [1127, 141] width 718 height 21
click at [219, 501] on div "[PERSON_NAME] Archive Trips Expenses Reports Member info Program Commute Rates …" at bounding box center [751, 342] width 1502 height 684
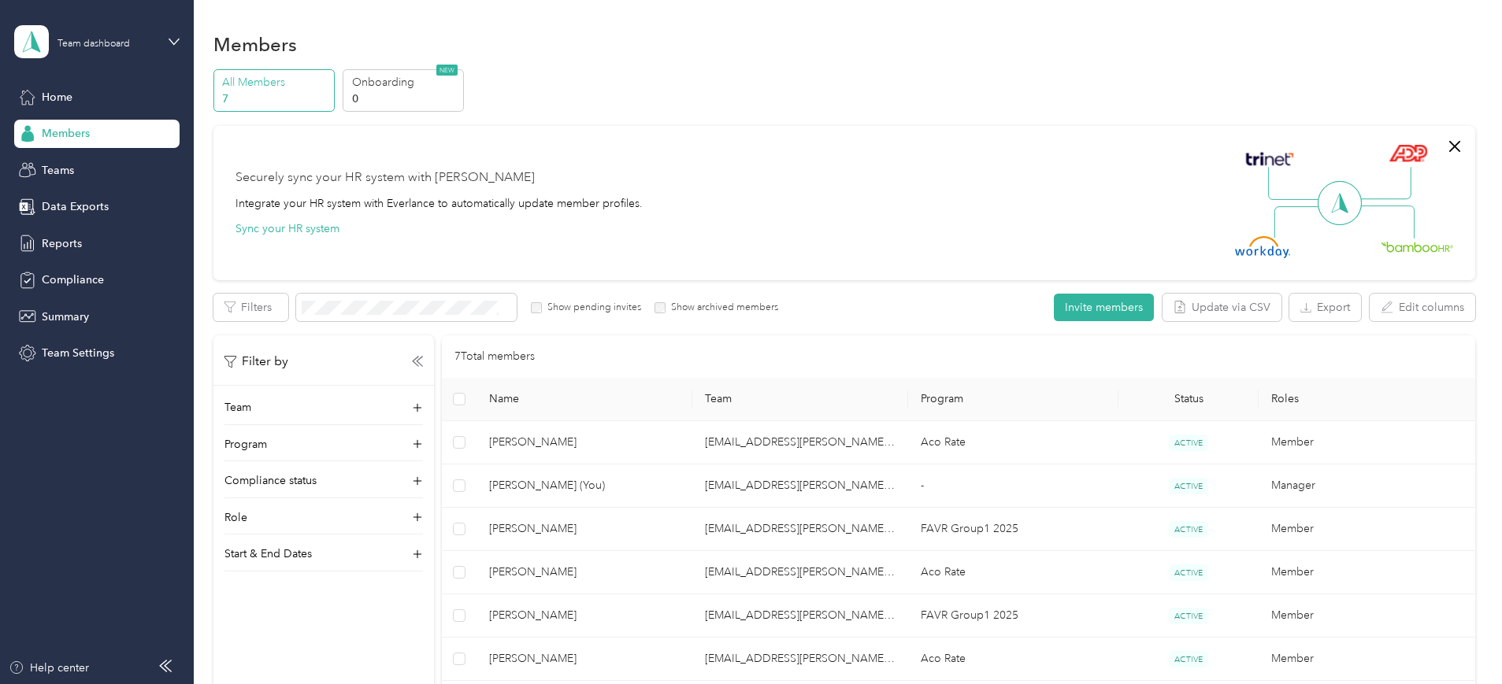
scroll to position [267, 0]
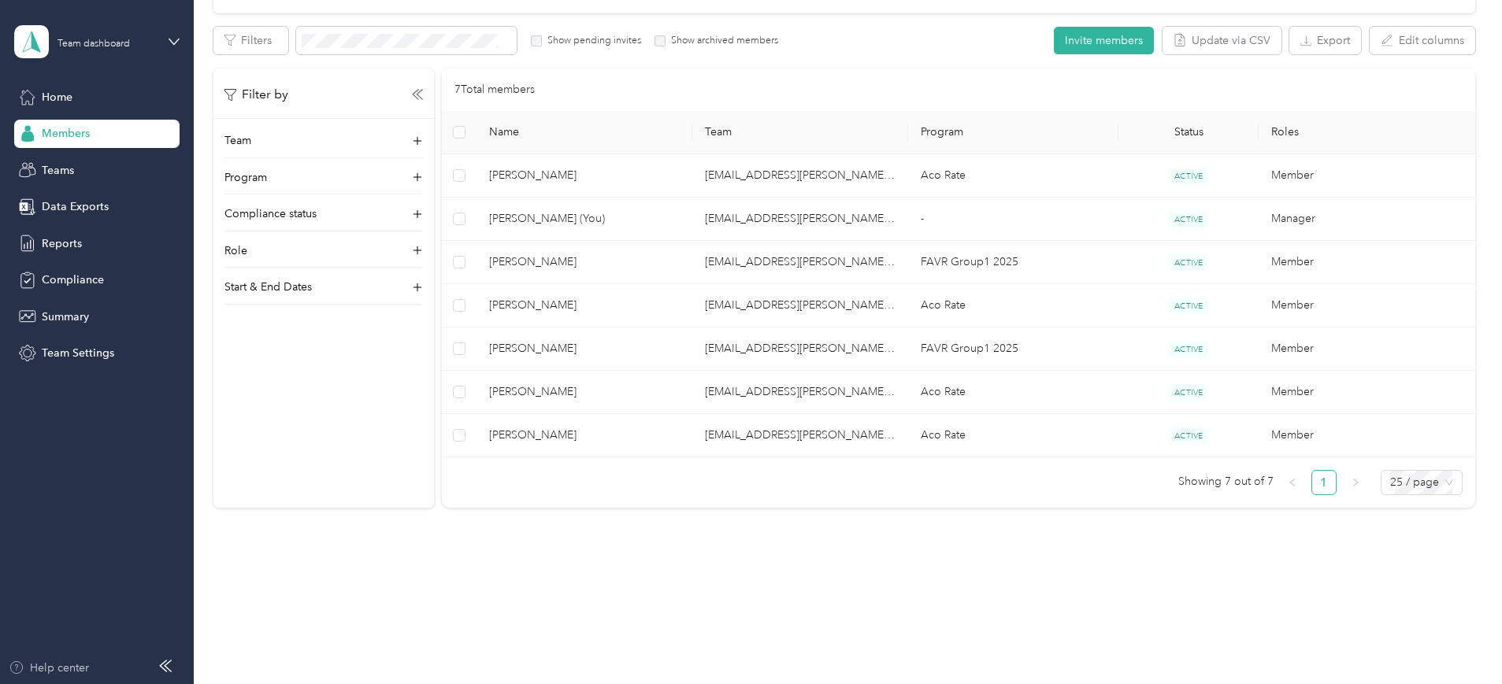
click at [41, 668] on div "Help center" at bounding box center [49, 668] width 80 height 17
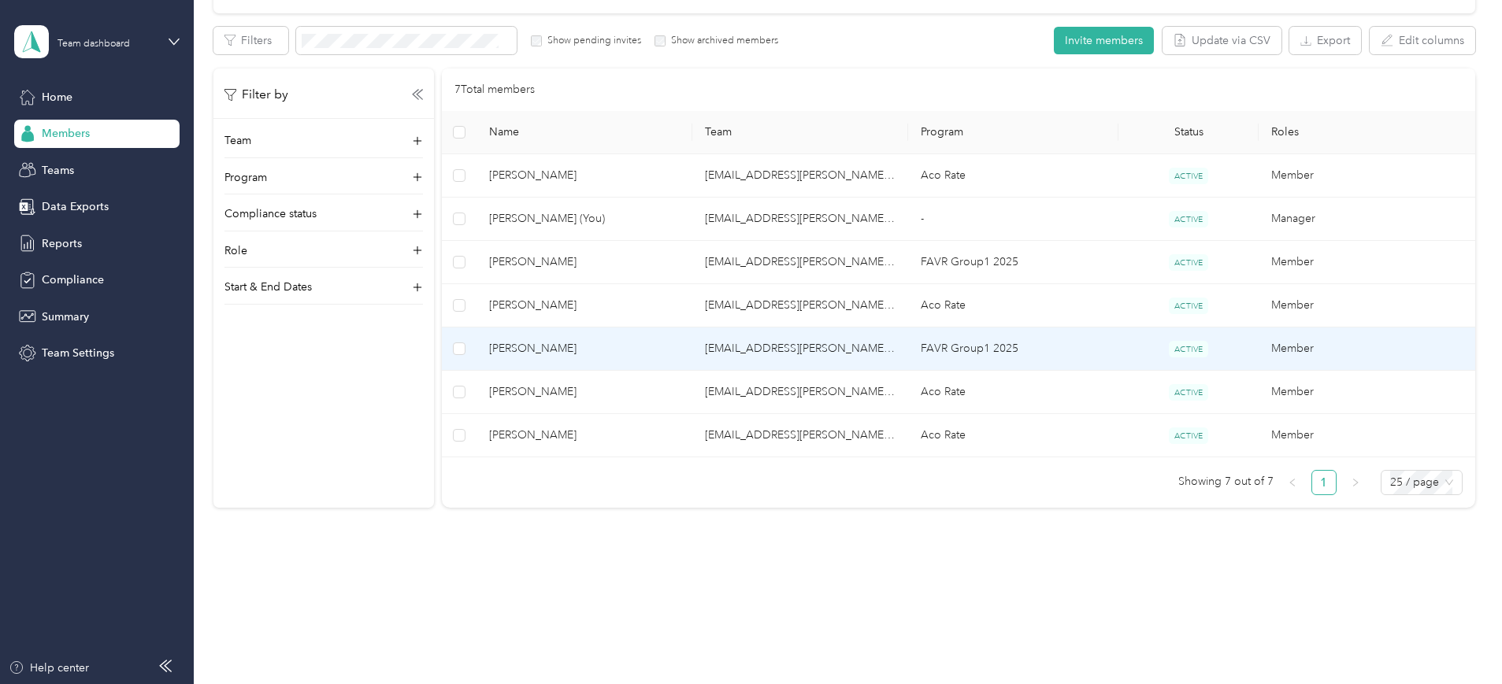
click at [864, 341] on td "[EMAIL_ADDRESS][PERSON_NAME][DOMAIN_NAME]" at bounding box center [800, 349] width 216 height 43
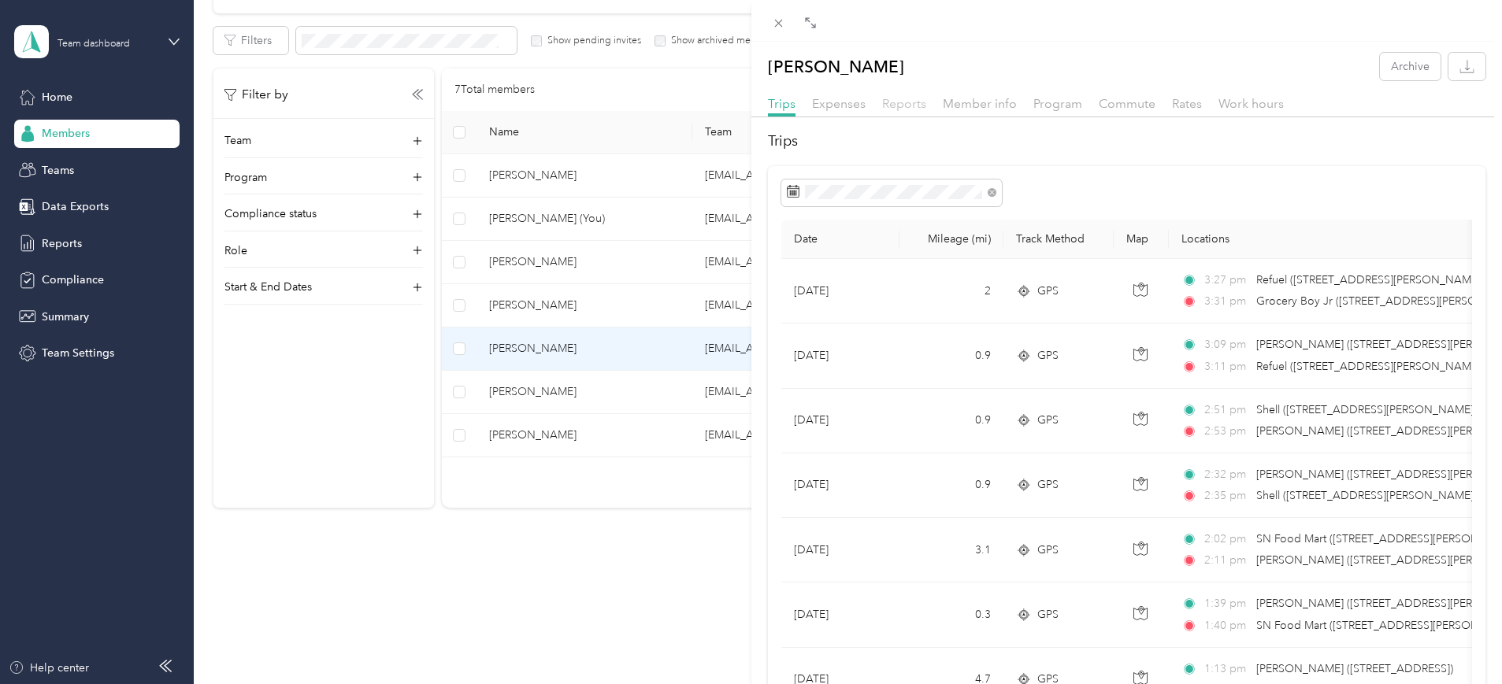
click at [907, 98] on span "Reports" at bounding box center [904, 103] width 44 height 15
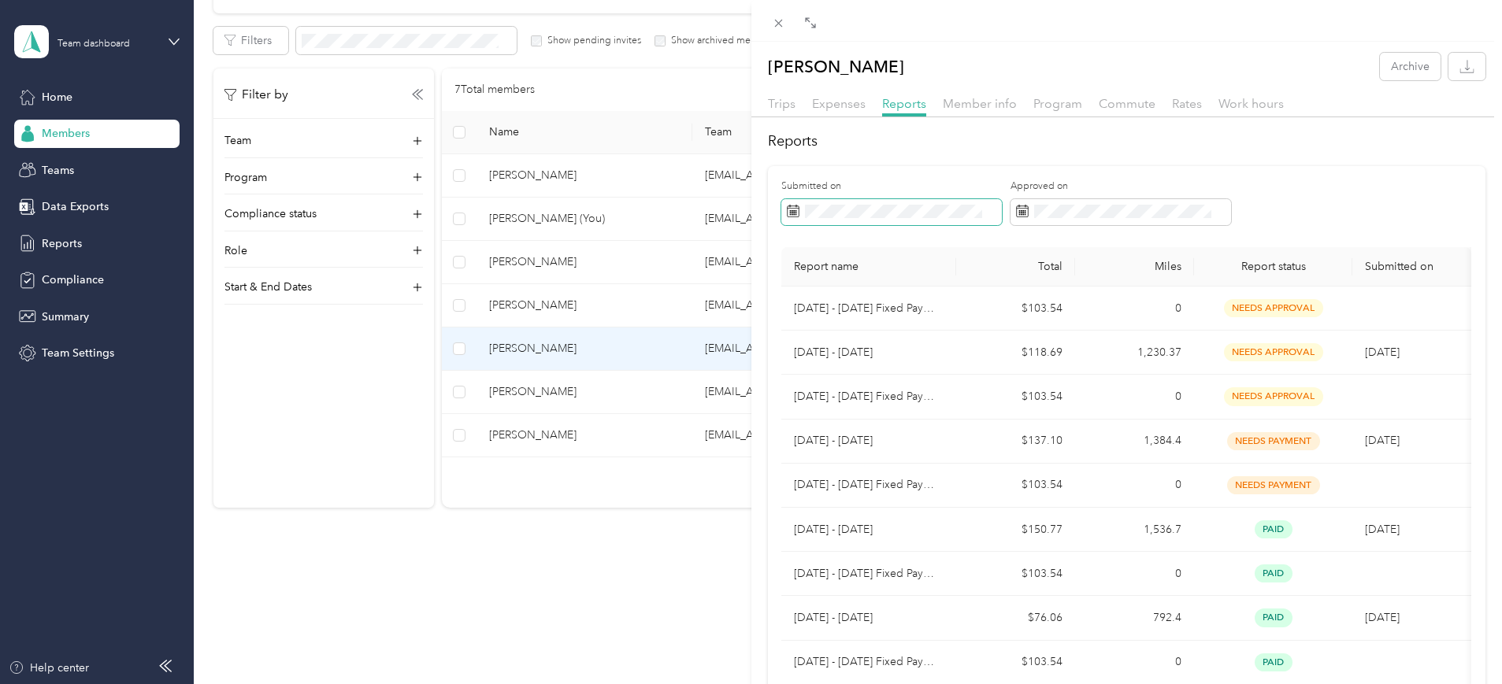
click at [793, 206] on icon at bounding box center [793, 211] width 13 height 13
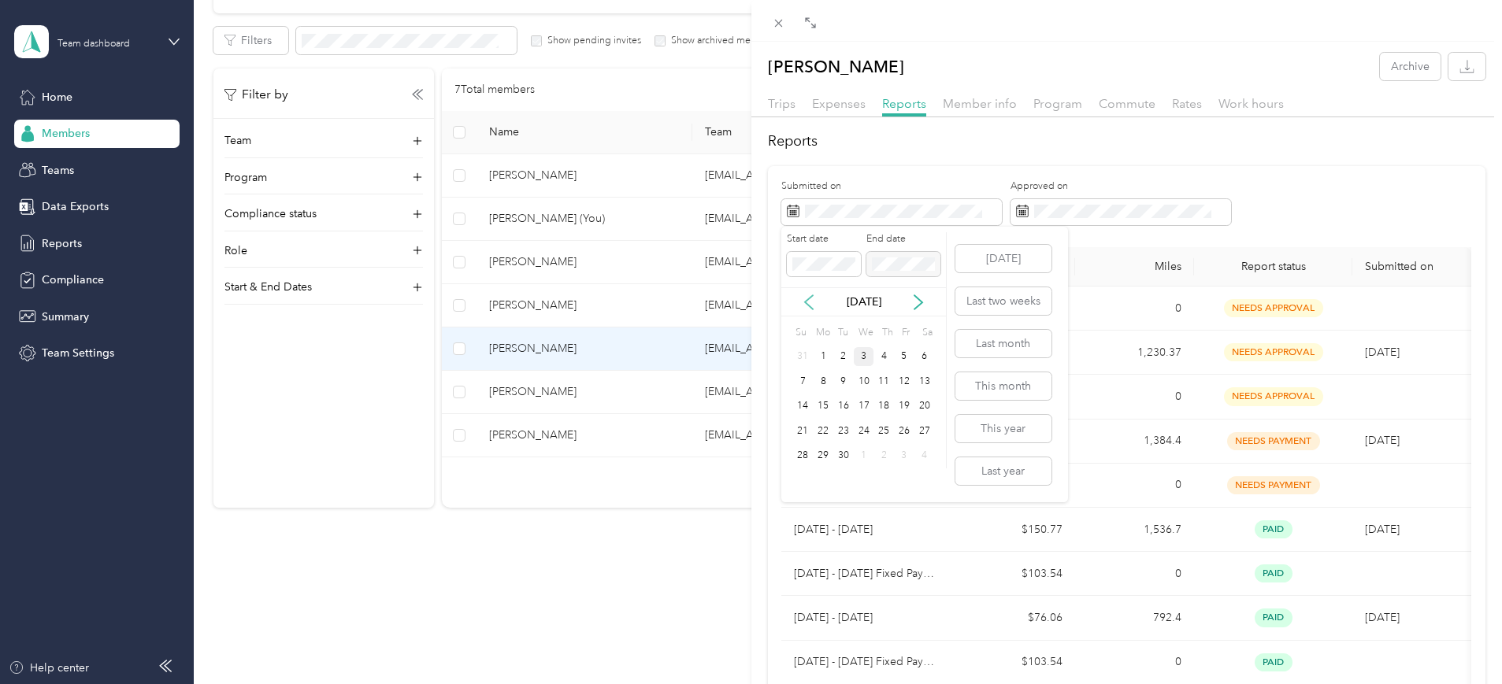
click at [807, 301] on icon at bounding box center [809, 302] width 8 height 14
click at [906, 353] on div "1" at bounding box center [904, 357] width 20 height 20
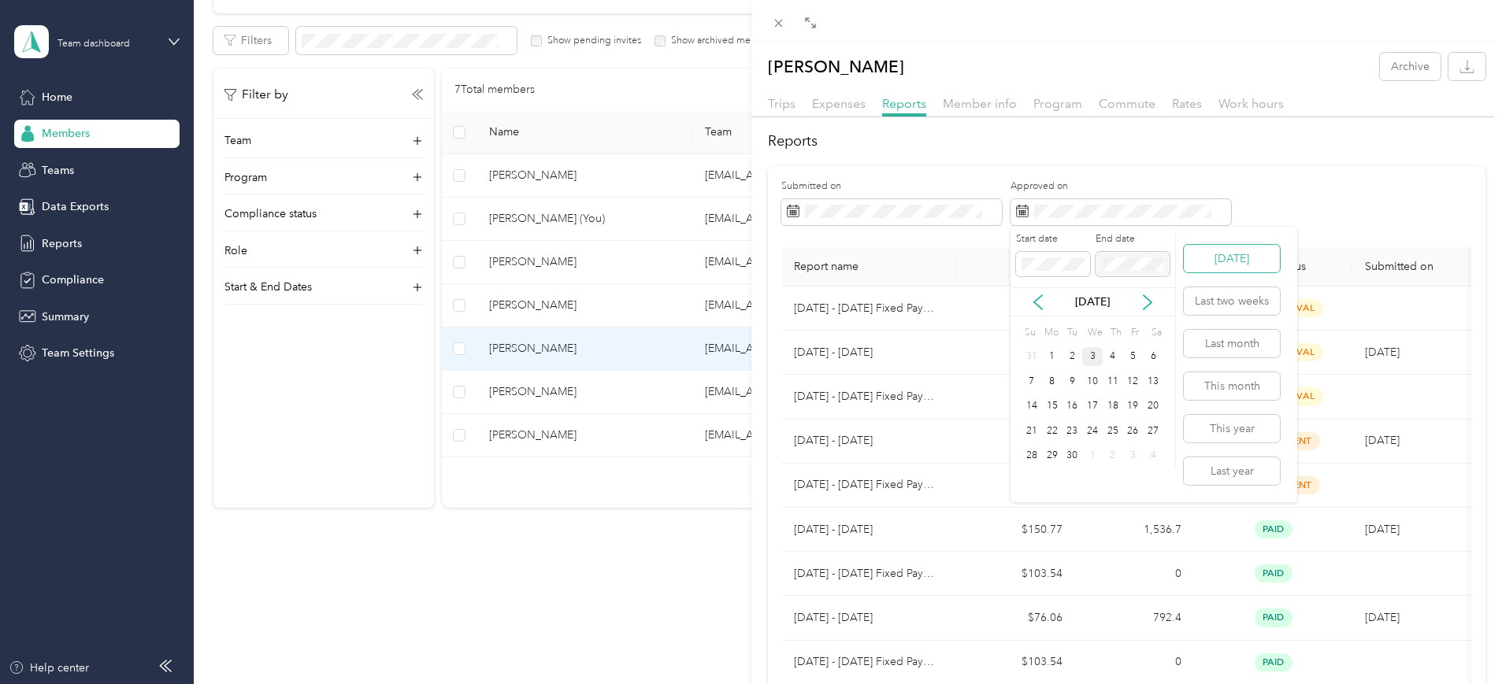
click at [1222, 255] on button "[DATE]" at bounding box center [1232, 259] width 96 height 28
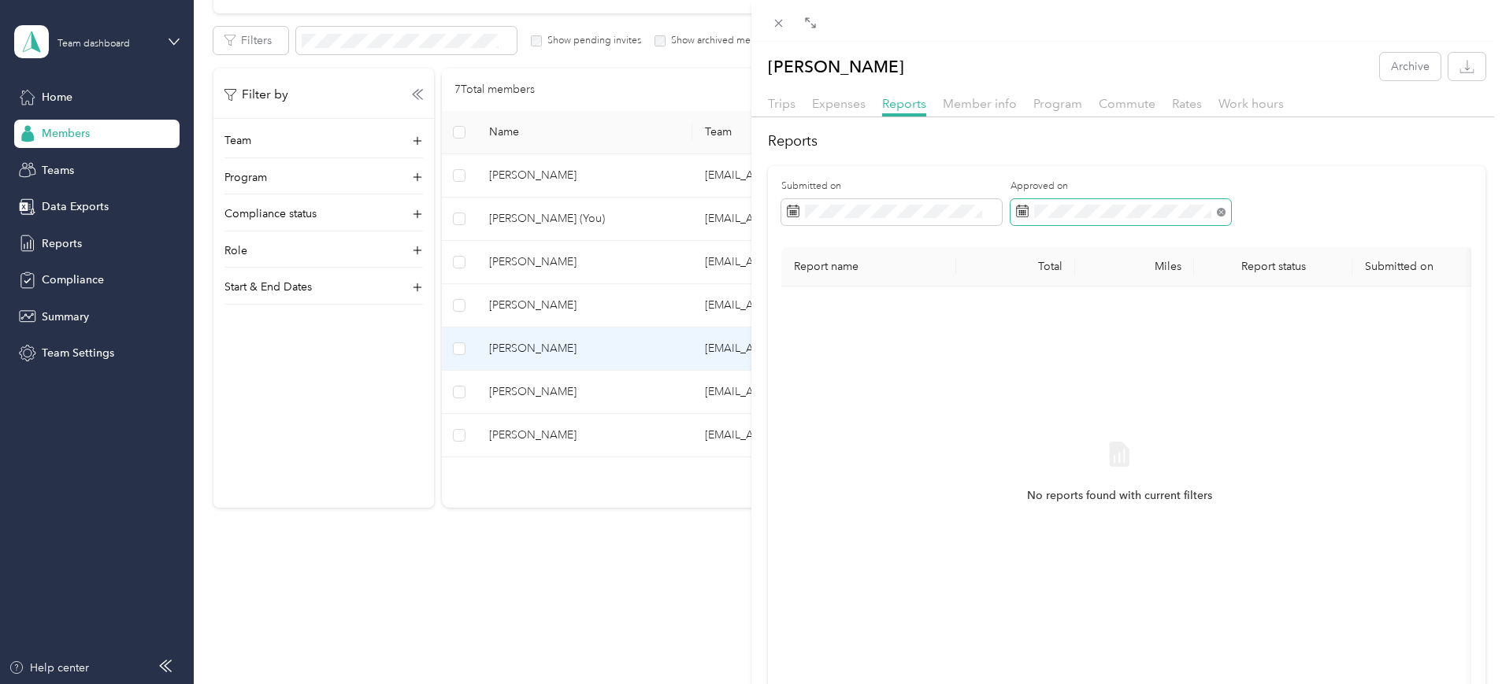
click at [1220, 210] on icon at bounding box center [1221, 212] width 9 height 9
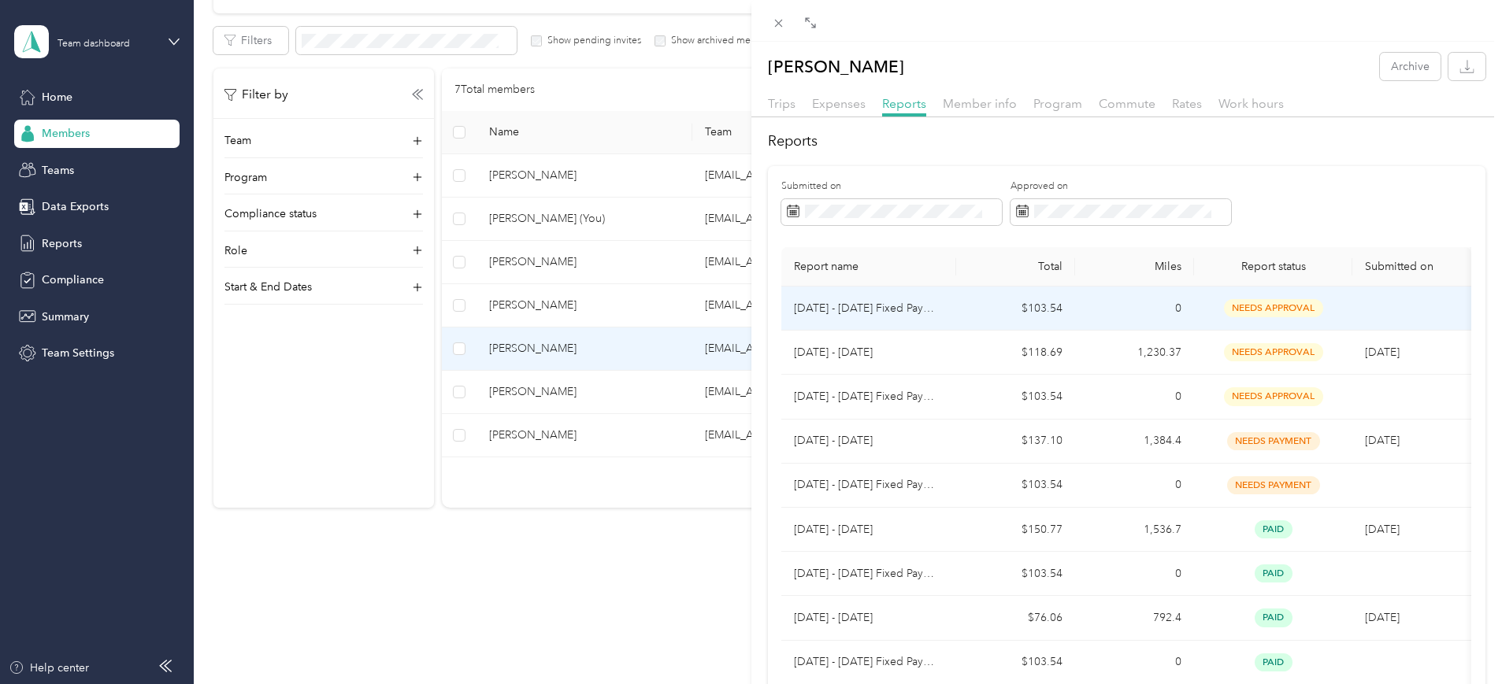
click at [907, 307] on p "[DATE] - [DATE] Fixed Payment" at bounding box center [869, 308] width 150 height 17
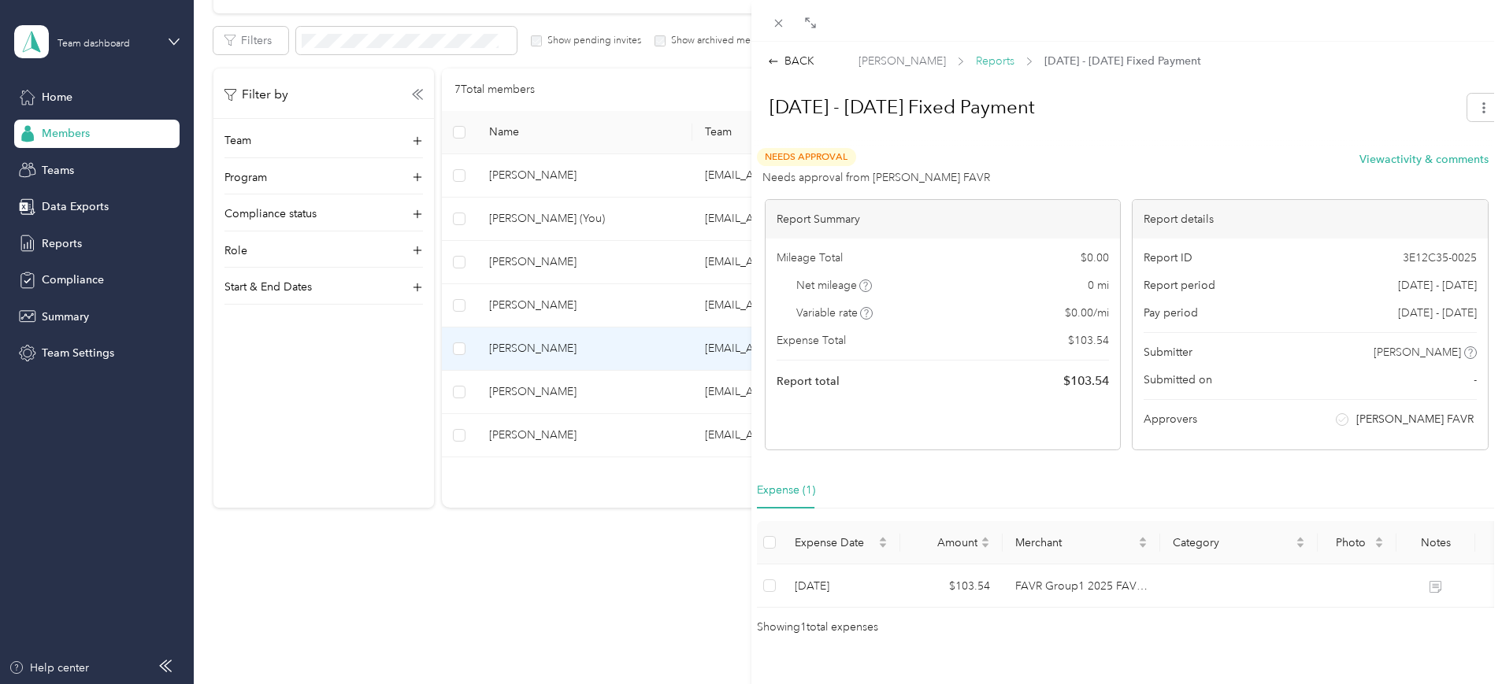
click at [1005, 58] on span "Reports" at bounding box center [995, 61] width 39 height 17
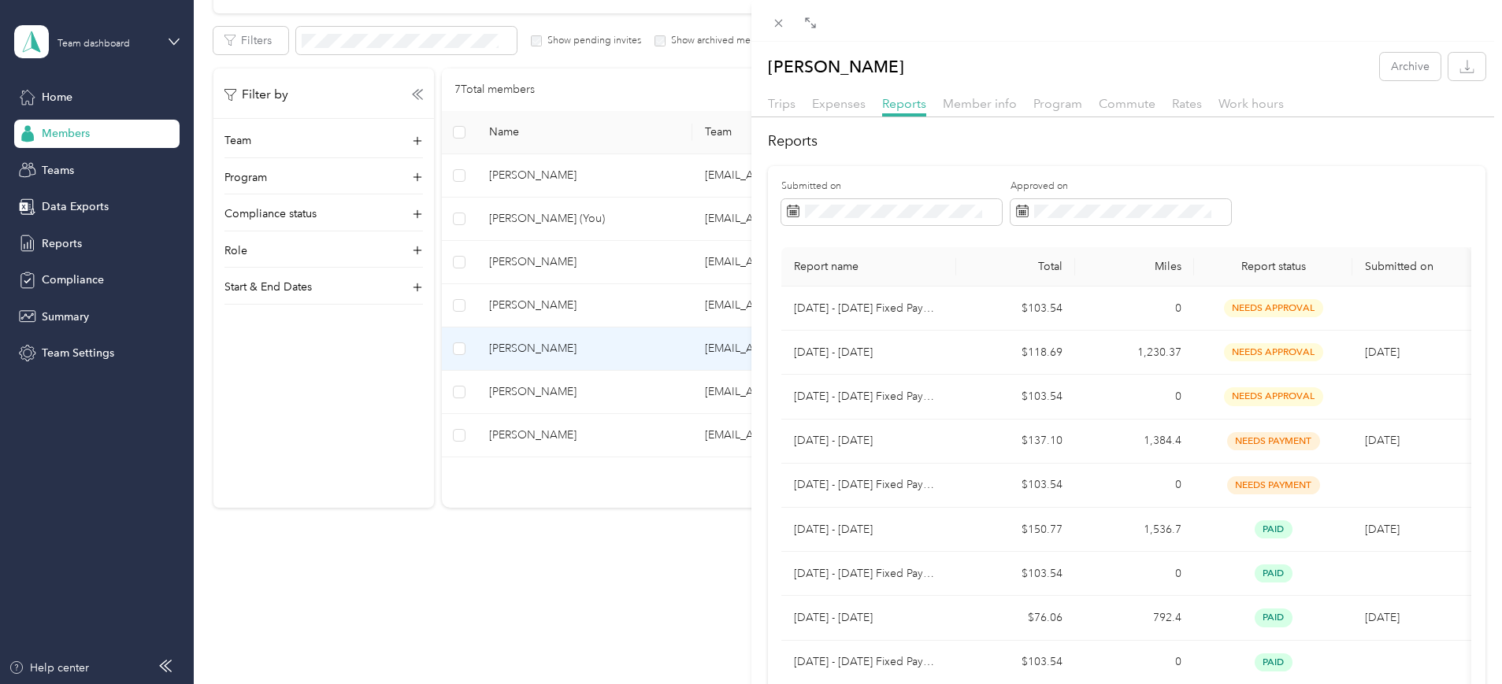
click at [847, 258] on th "Report name" at bounding box center [868, 266] width 175 height 39
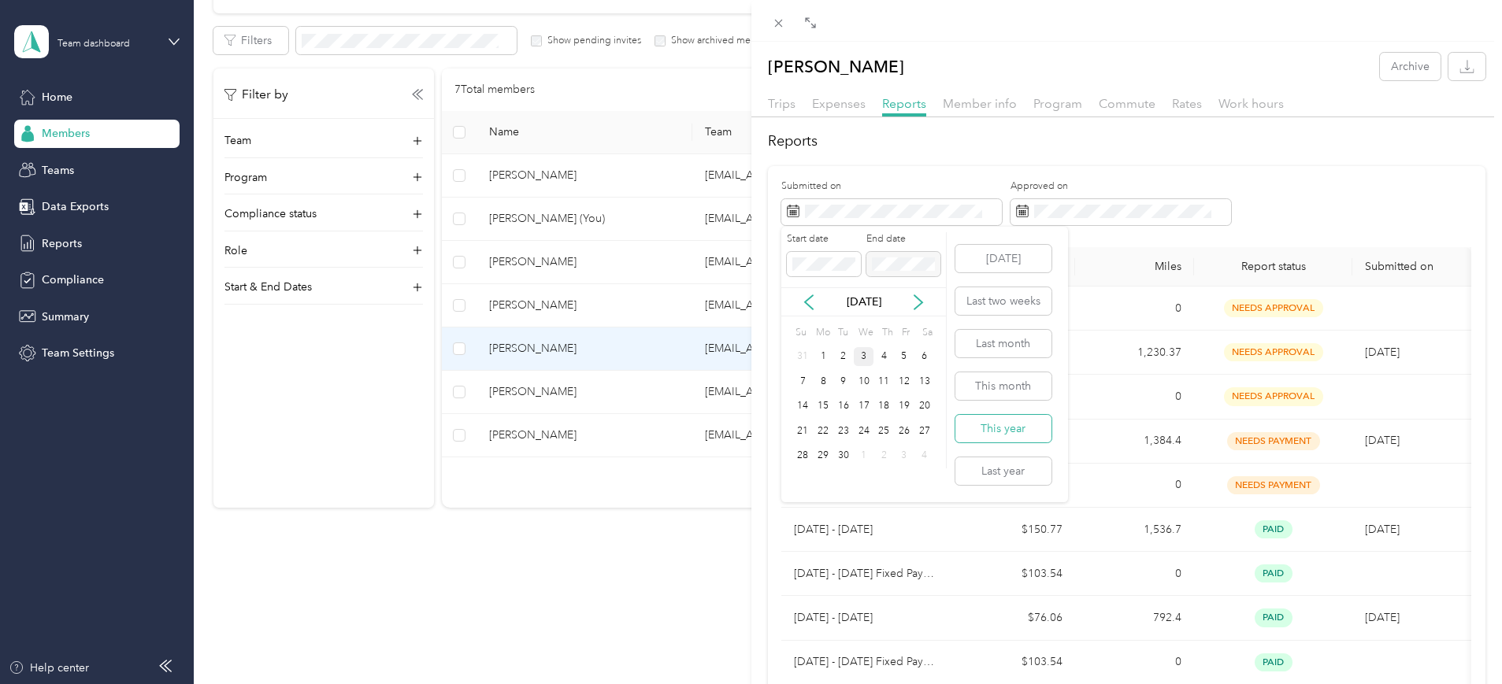
click at [1016, 425] on button "This year" at bounding box center [1003, 429] width 96 height 28
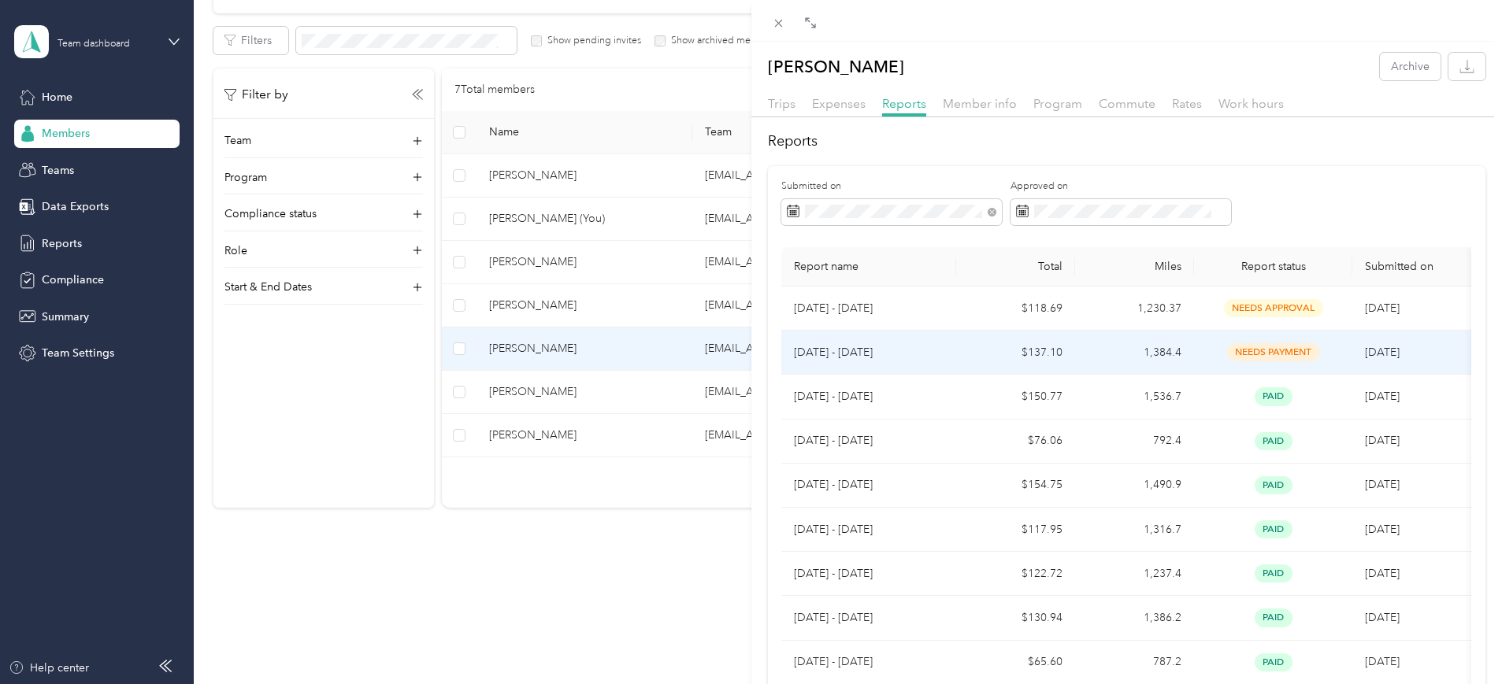
click at [919, 342] on td "[DATE] - [DATE]" at bounding box center [868, 353] width 175 height 44
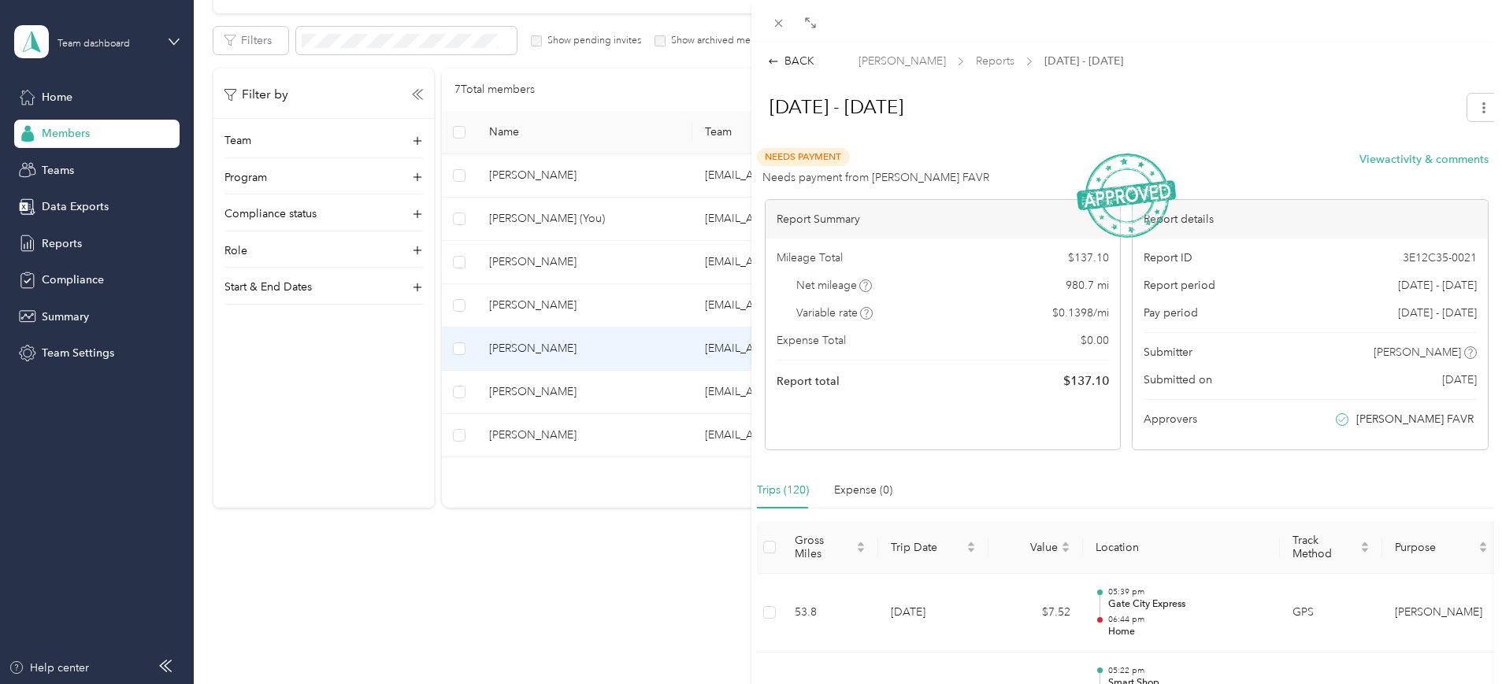
click at [1126, 195] on img at bounding box center [1126, 196] width 99 height 84
click at [1006, 59] on span "Reports" at bounding box center [995, 61] width 39 height 17
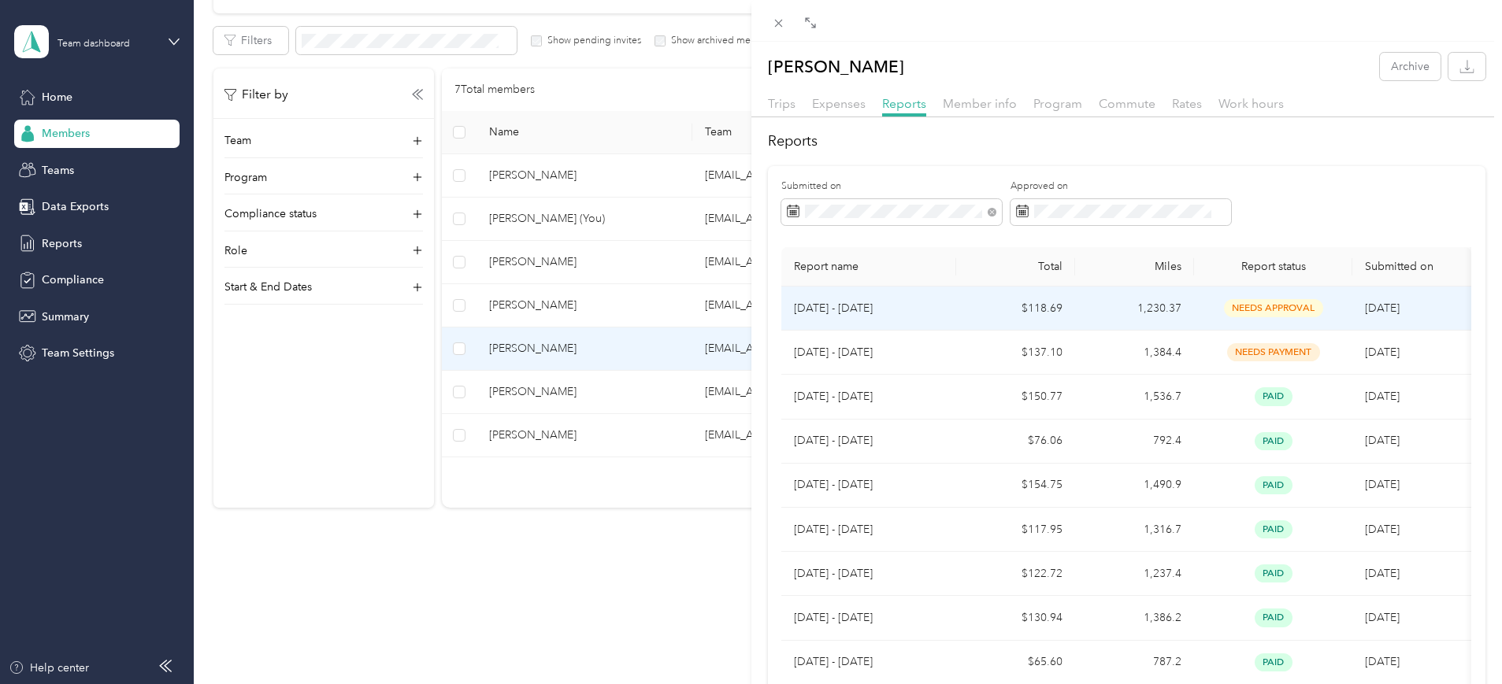
click at [1021, 299] on td "$118.69" at bounding box center [1015, 309] width 119 height 44
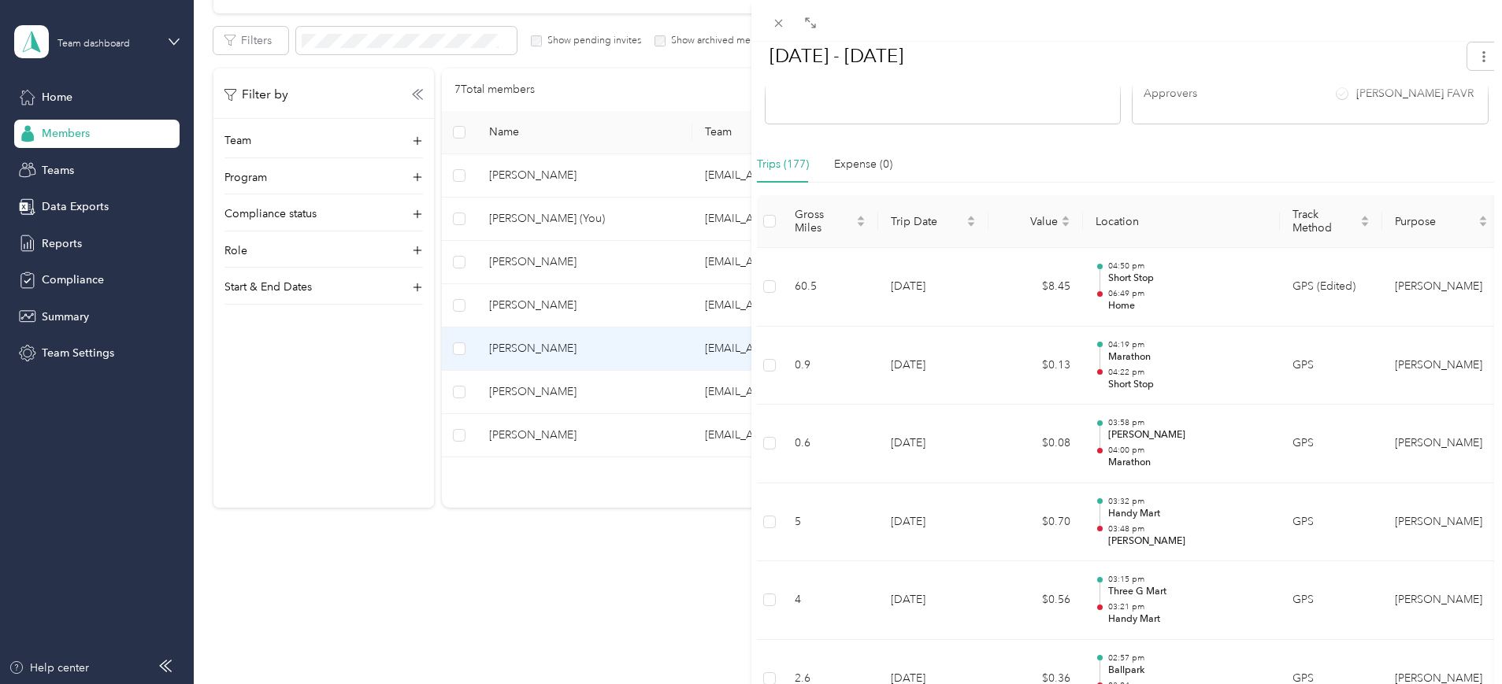
scroll to position [328, 0]
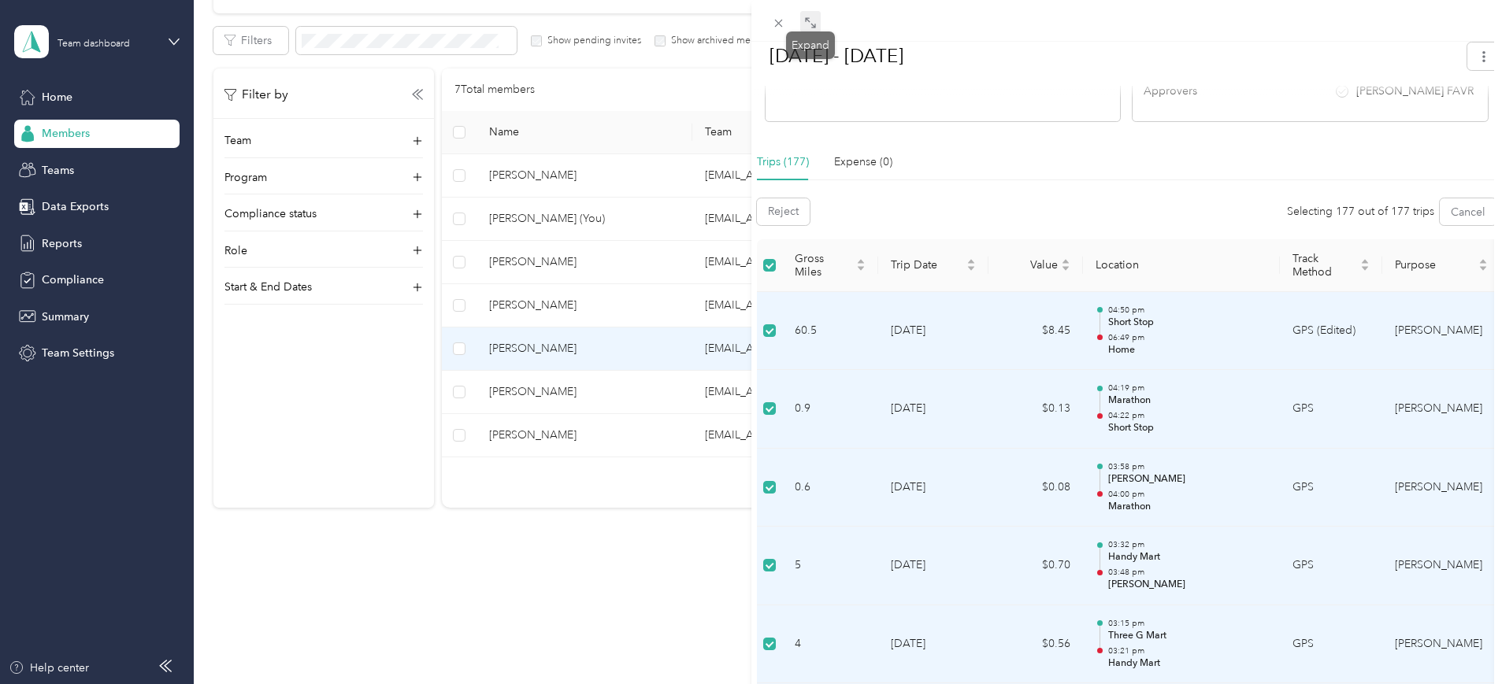
click at [808, 20] on icon at bounding box center [810, 23] width 13 height 13
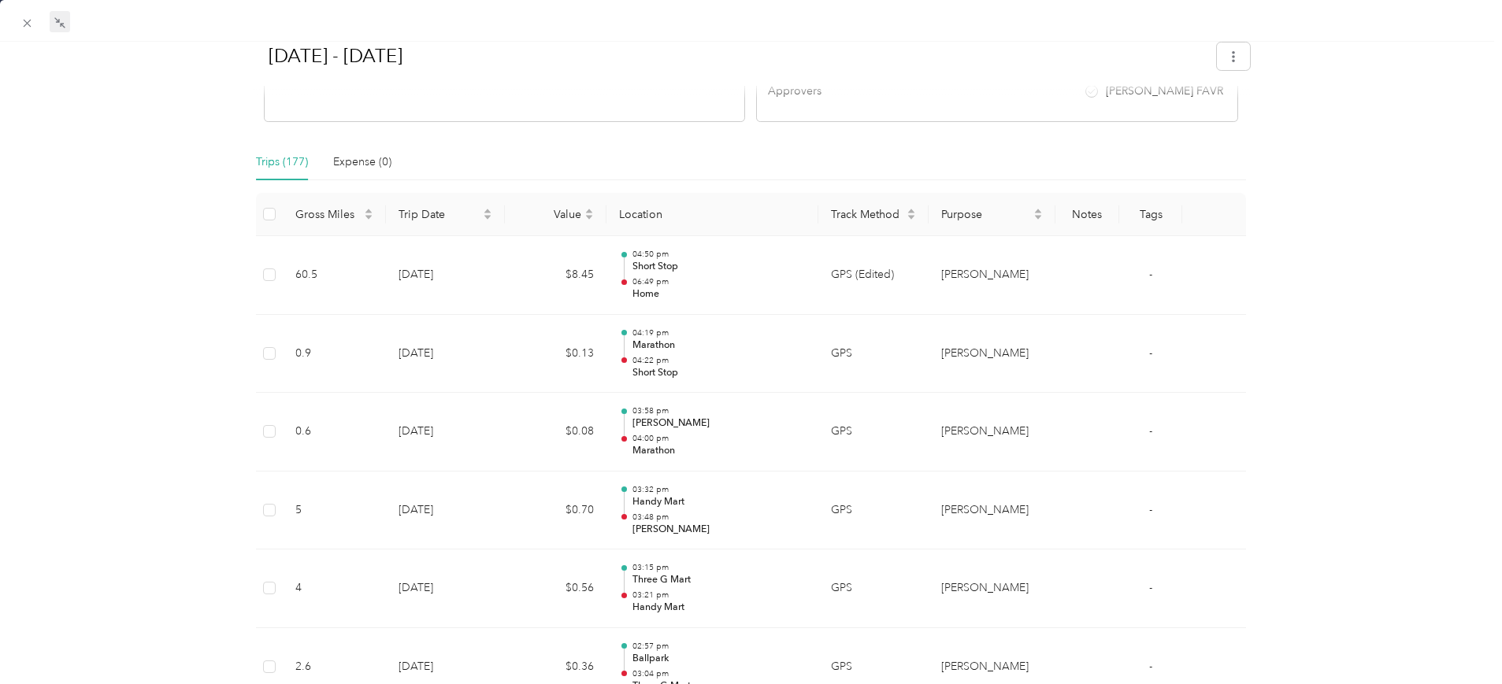
scroll to position [0, 0]
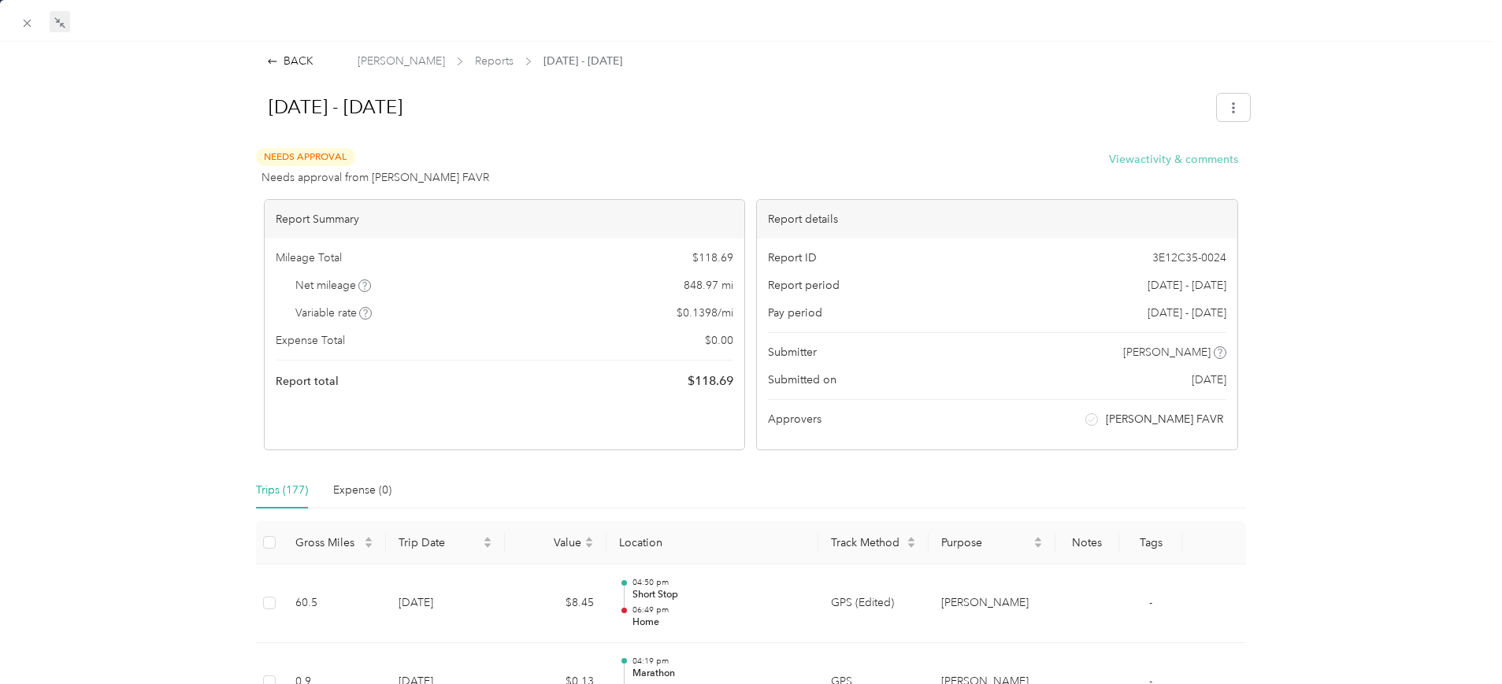
click at [1133, 159] on button "View activity & comments" at bounding box center [1173, 159] width 129 height 17
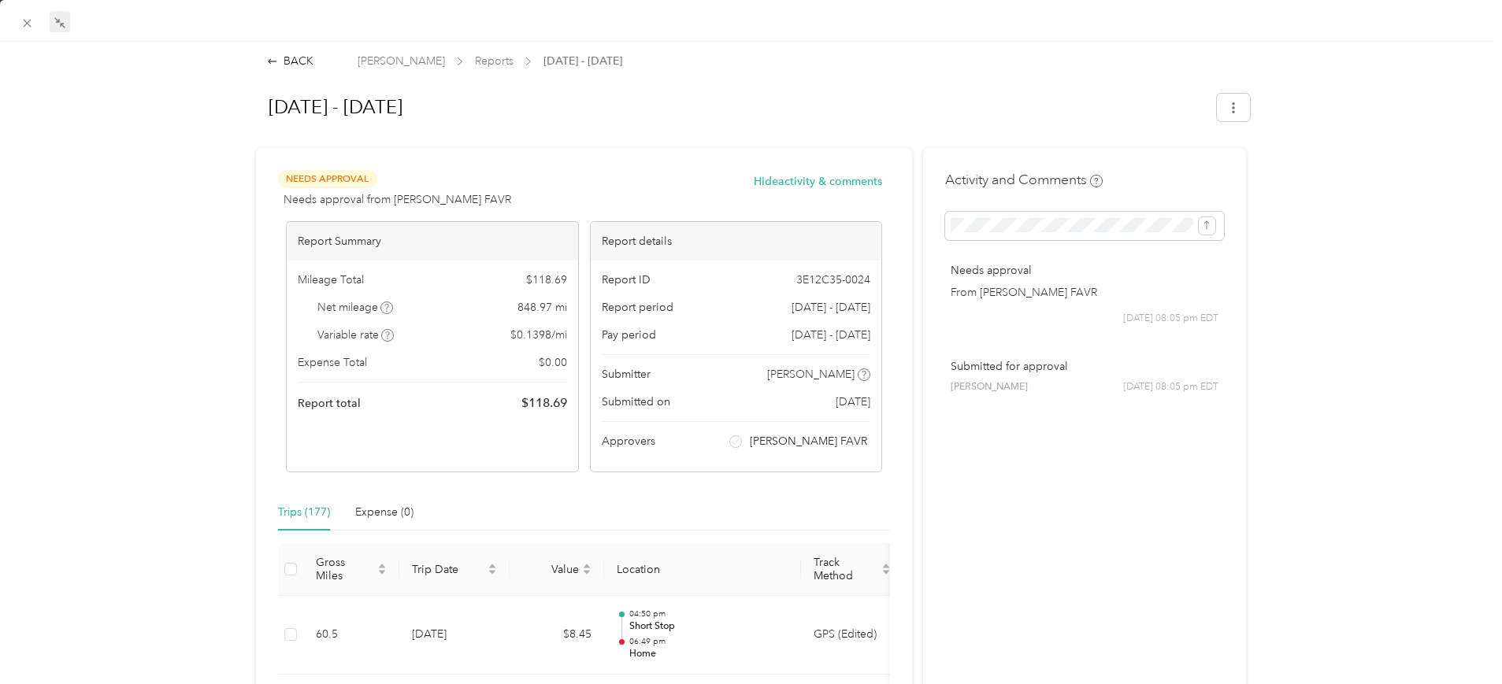
click at [495, 61] on span "Reports" at bounding box center [494, 61] width 39 height 17
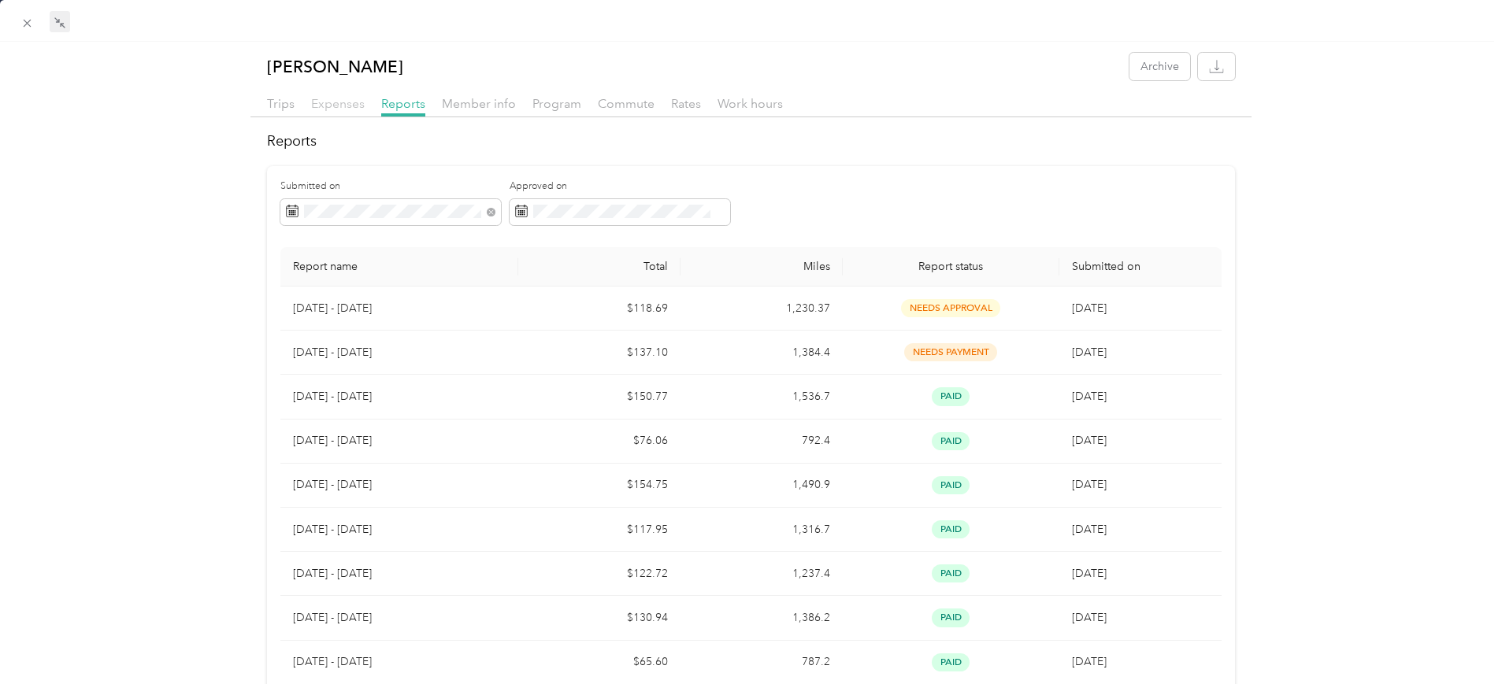
click at [324, 99] on span "Expenses" at bounding box center [338, 103] width 54 height 15
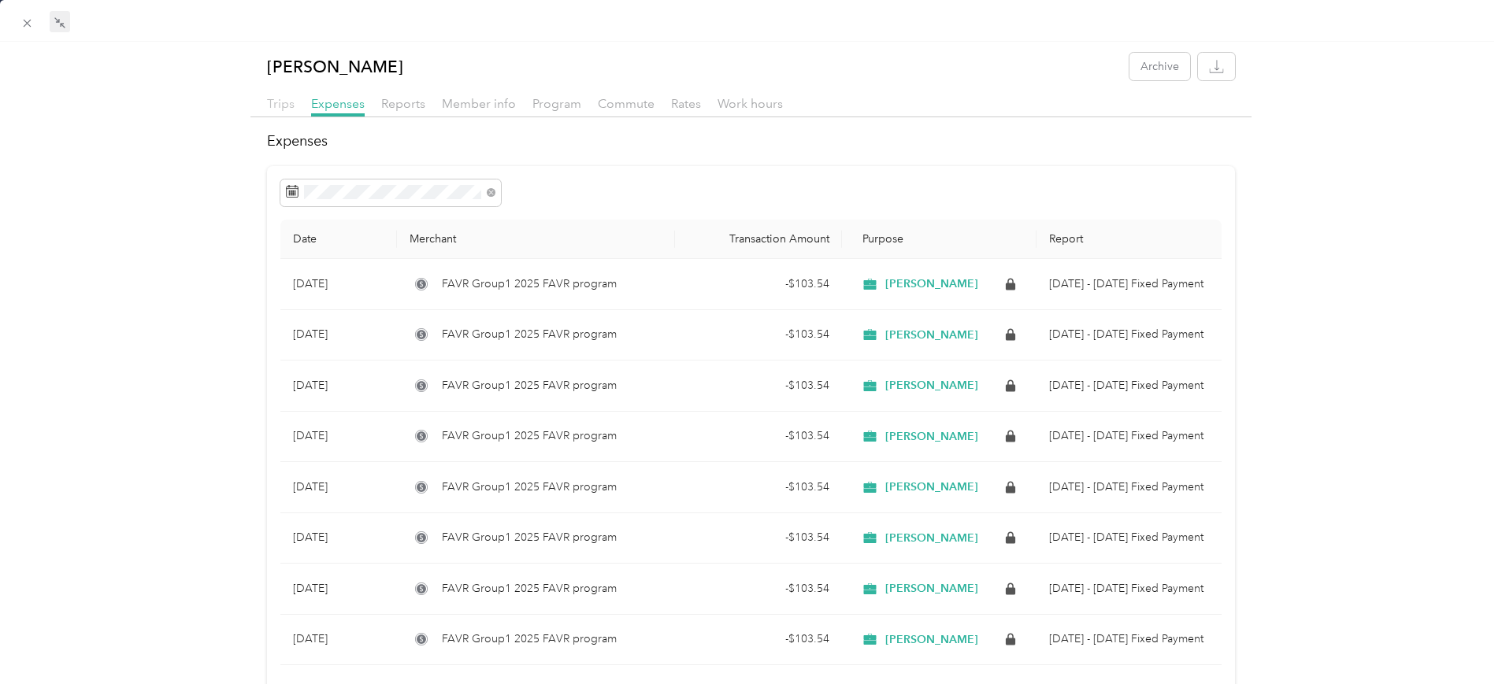
click at [281, 102] on span "Trips" at bounding box center [281, 103] width 28 height 15
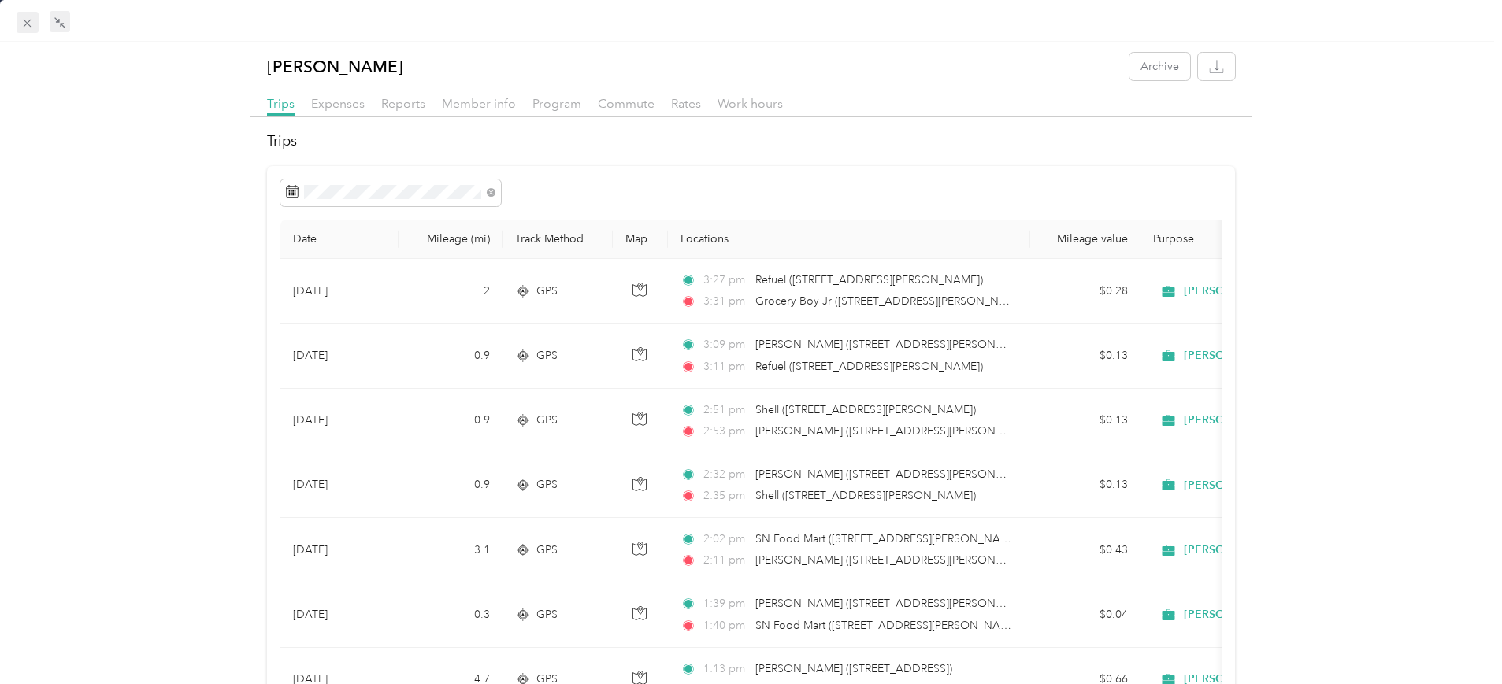
click at [28, 19] on icon at bounding box center [26, 23] width 13 height 13
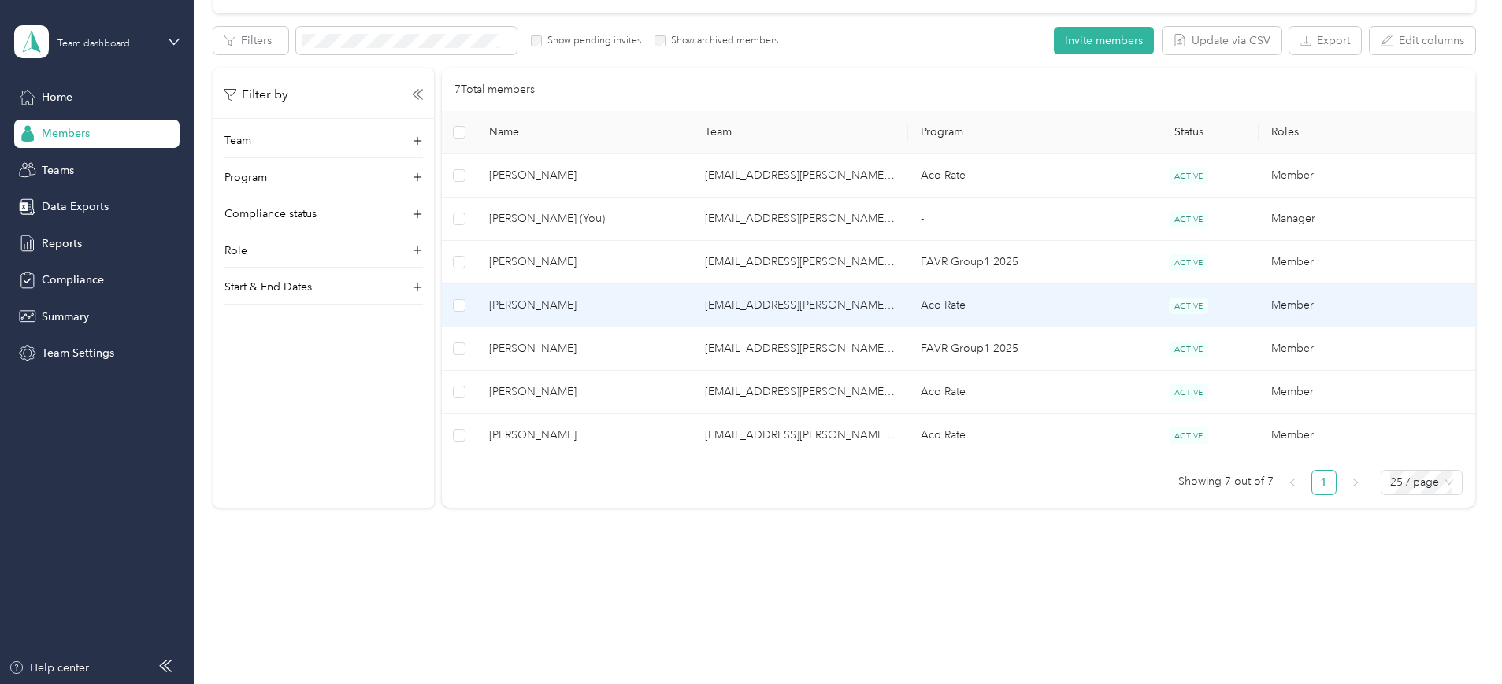
click at [633, 302] on span "[PERSON_NAME]" at bounding box center [584, 305] width 191 height 17
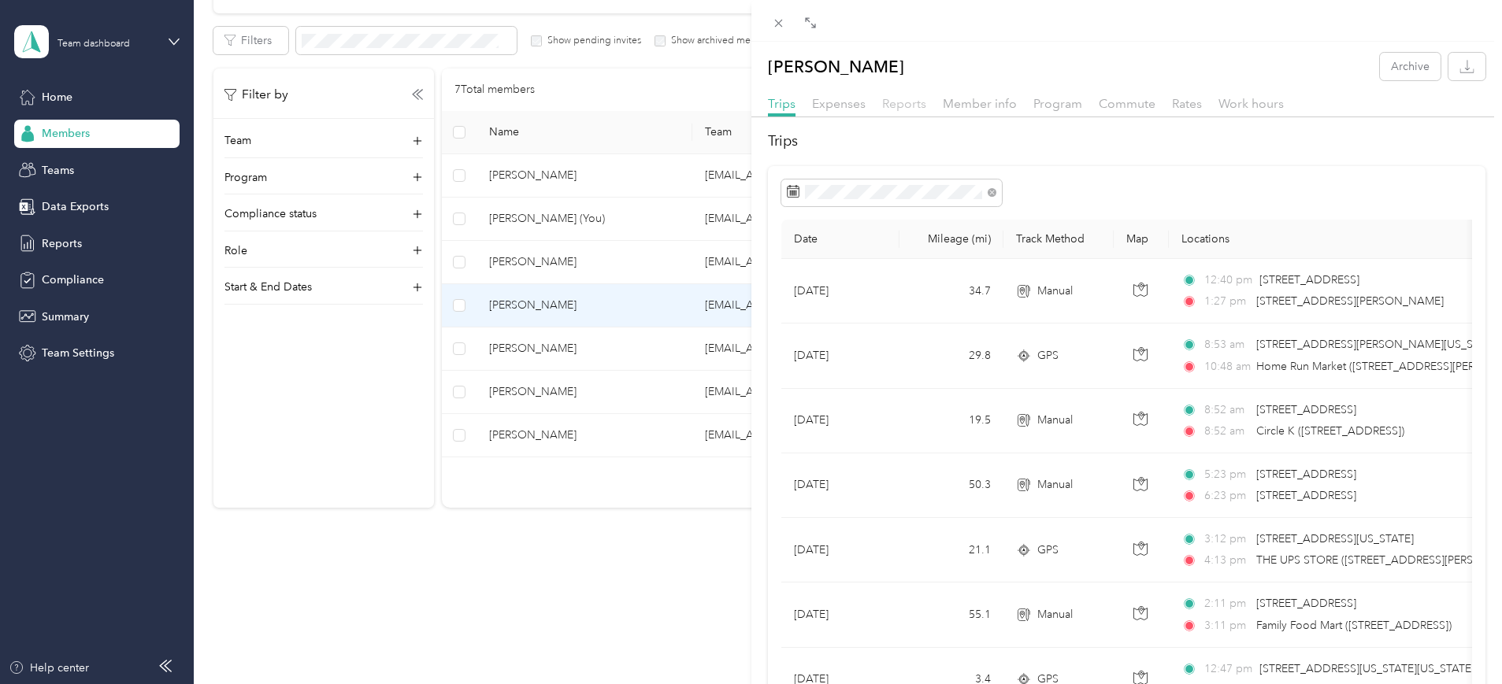
click at [907, 101] on span "Reports" at bounding box center [904, 103] width 44 height 15
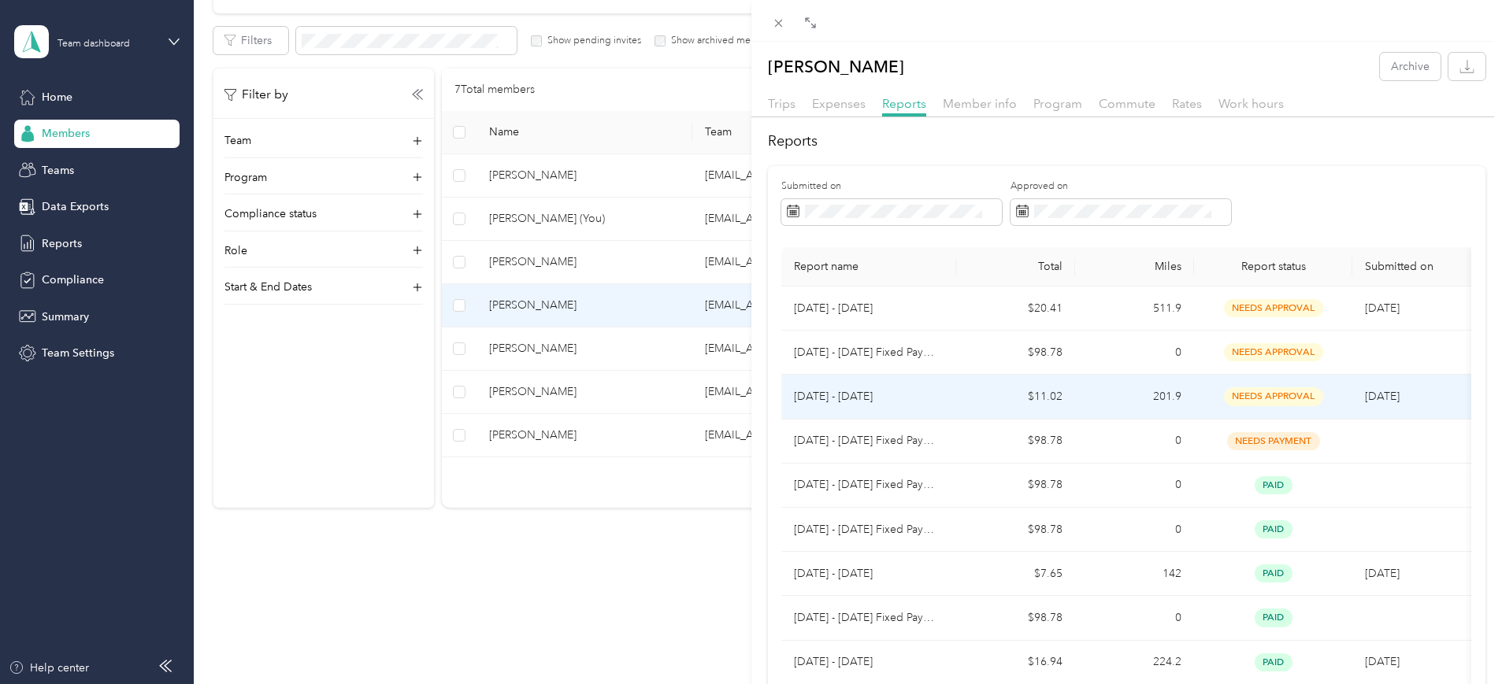
click at [920, 393] on p "[DATE] - [DATE]" at bounding box center [869, 396] width 150 height 17
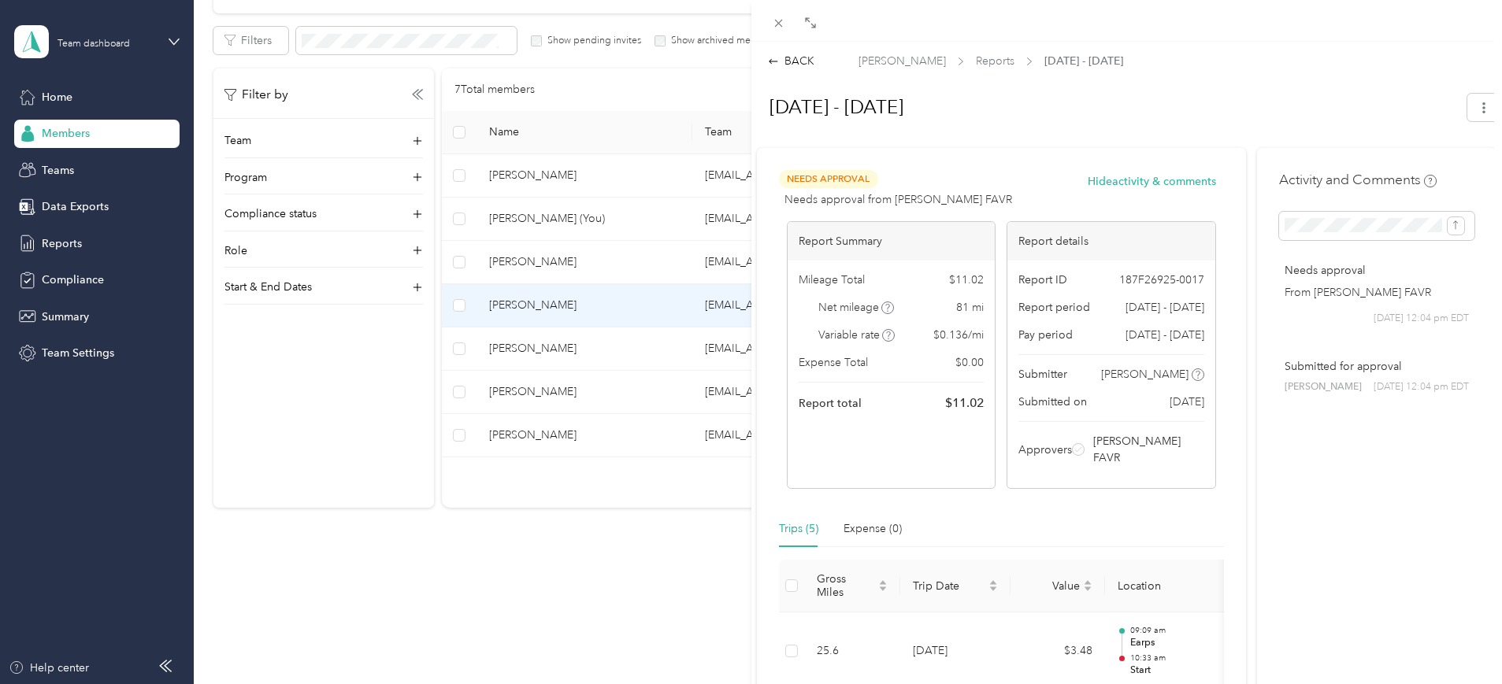
click at [829, 182] on span "Needs Approval" at bounding box center [828, 179] width 99 height 18
click at [885, 588] on th "Gross Miles" at bounding box center [852, 586] width 96 height 53
click at [884, 560] on th "Gross Miles" at bounding box center [852, 586] width 96 height 53
click at [1324, 272] on p "Needs approval" at bounding box center [1377, 270] width 184 height 17
click at [1478, 103] on icon "button" at bounding box center [1483, 107] width 11 height 11
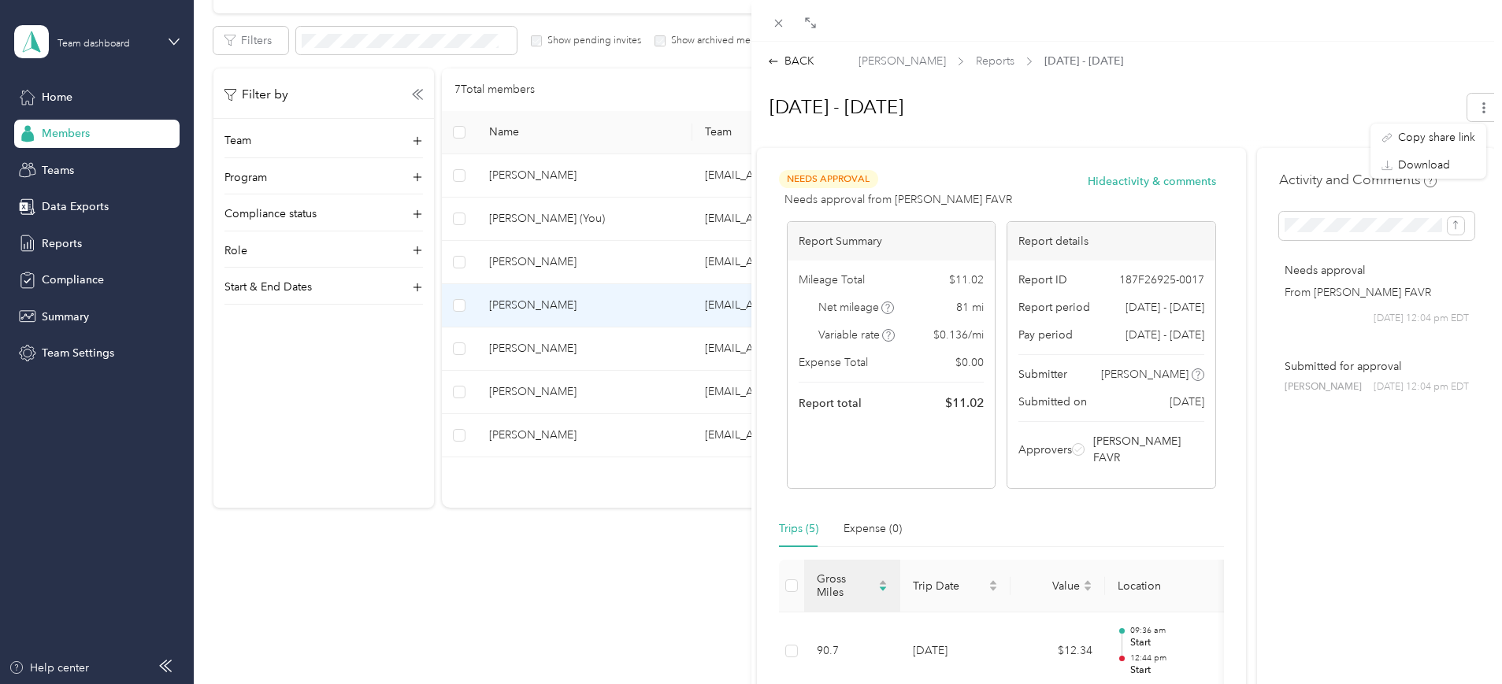
click at [1351, 506] on div "Activity and Comments Needs approval From [PERSON_NAME] FAVR [DATE] 12:04 pm ED…" at bounding box center [1376, 601] width 239 height 907
click at [976, 61] on span "Reports" at bounding box center [995, 61] width 39 height 17
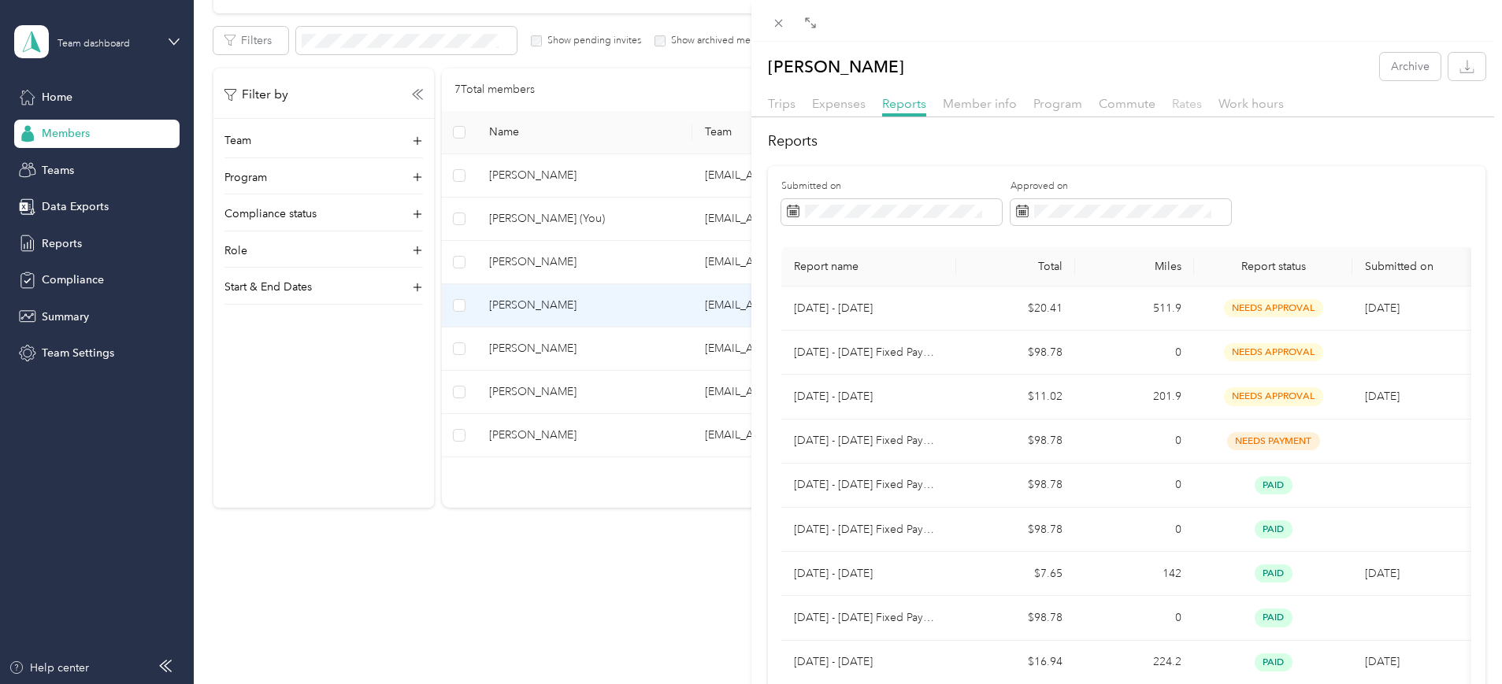
click at [1184, 98] on span "Rates" at bounding box center [1187, 103] width 30 height 15
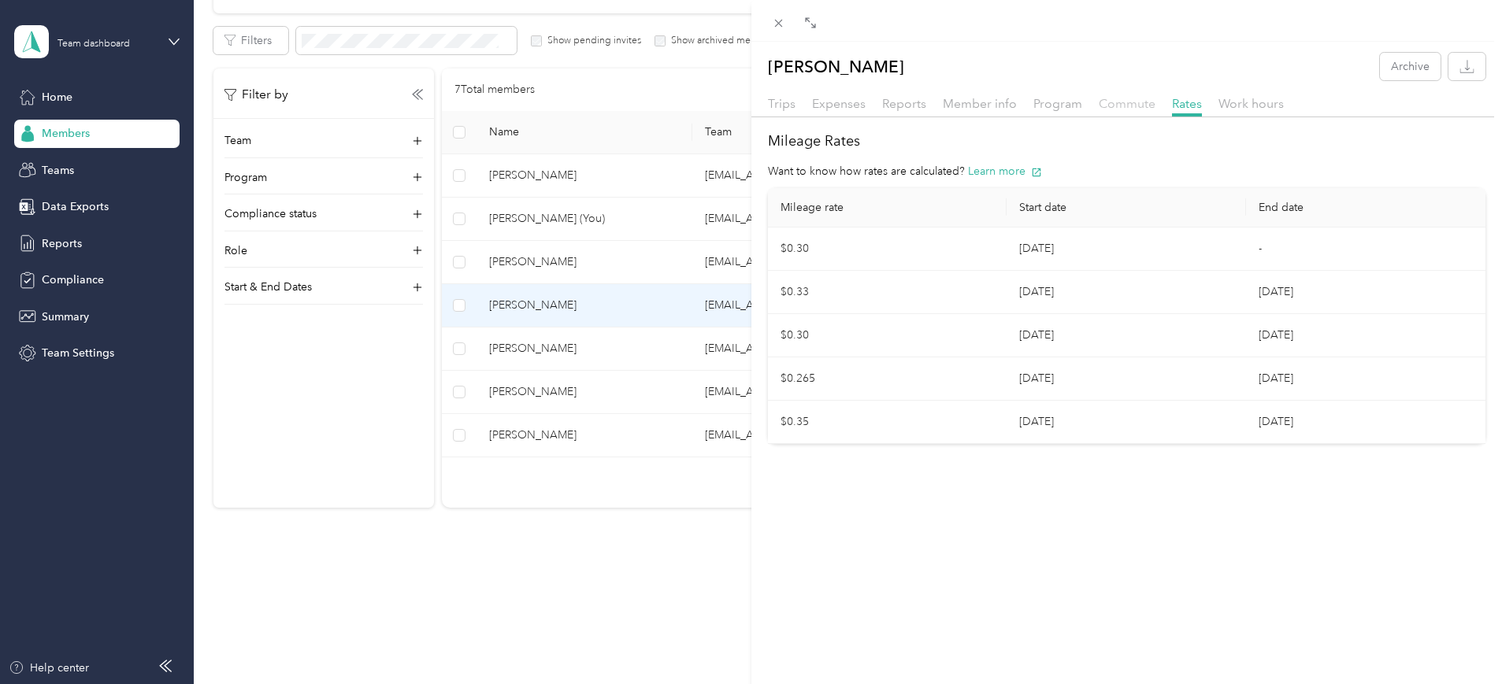
click at [1141, 101] on span "Commute" at bounding box center [1127, 103] width 57 height 15
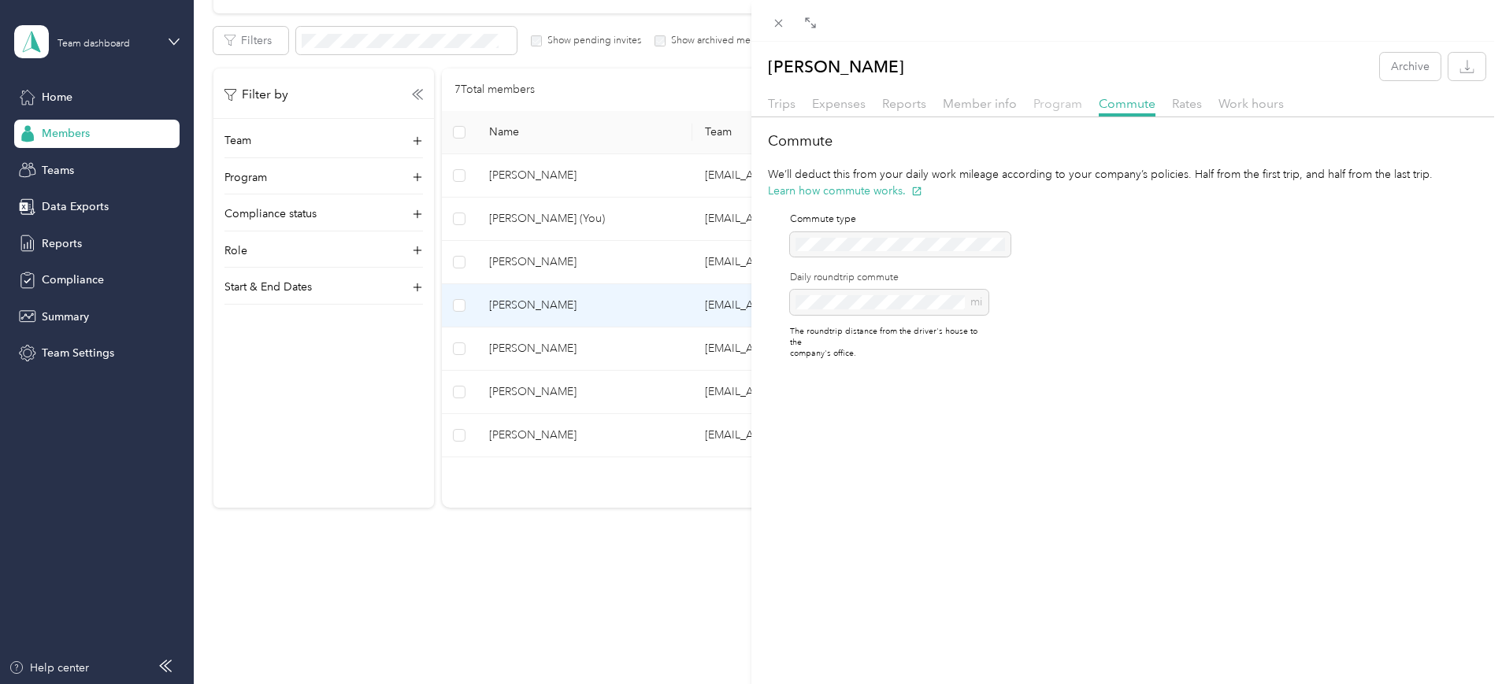
click at [1061, 100] on span "Program" at bounding box center [1057, 103] width 49 height 15
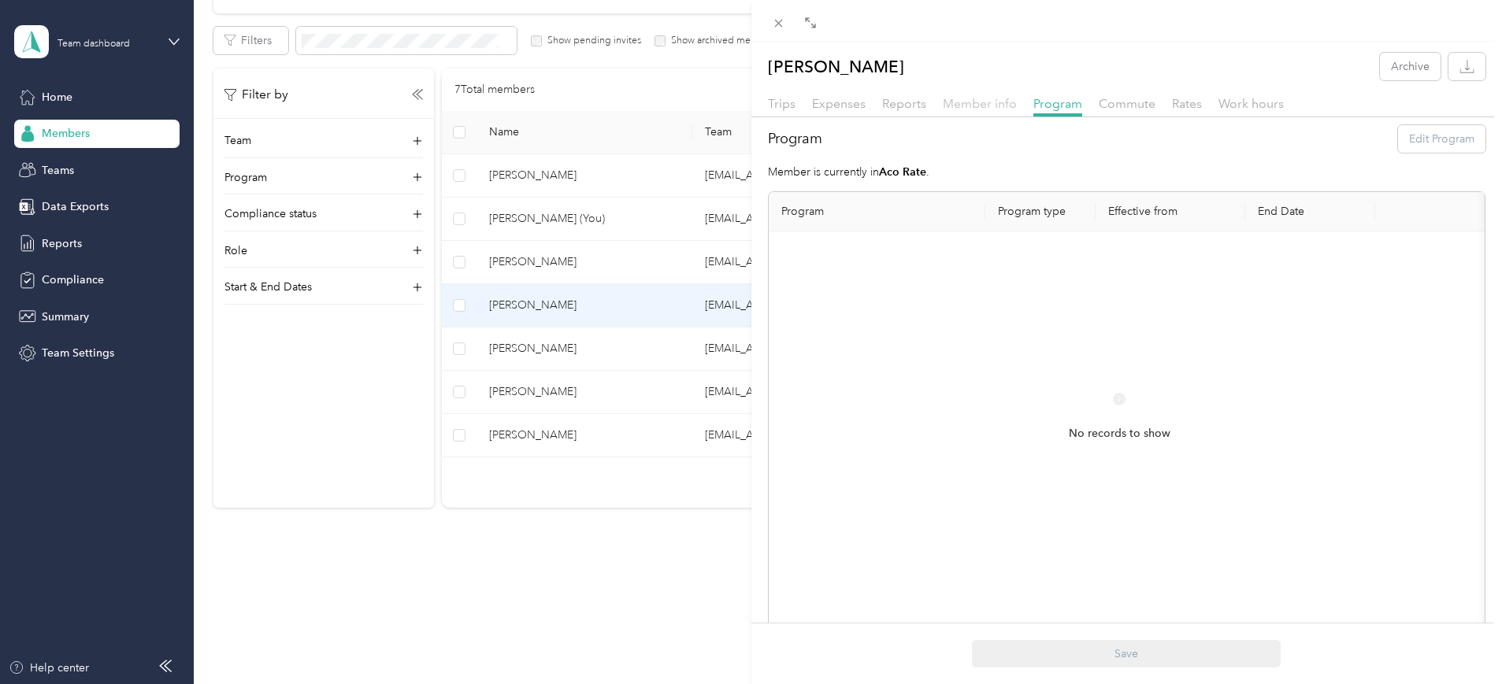
click at [985, 106] on span "Member info" at bounding box center [980, 103] width 74 height 15
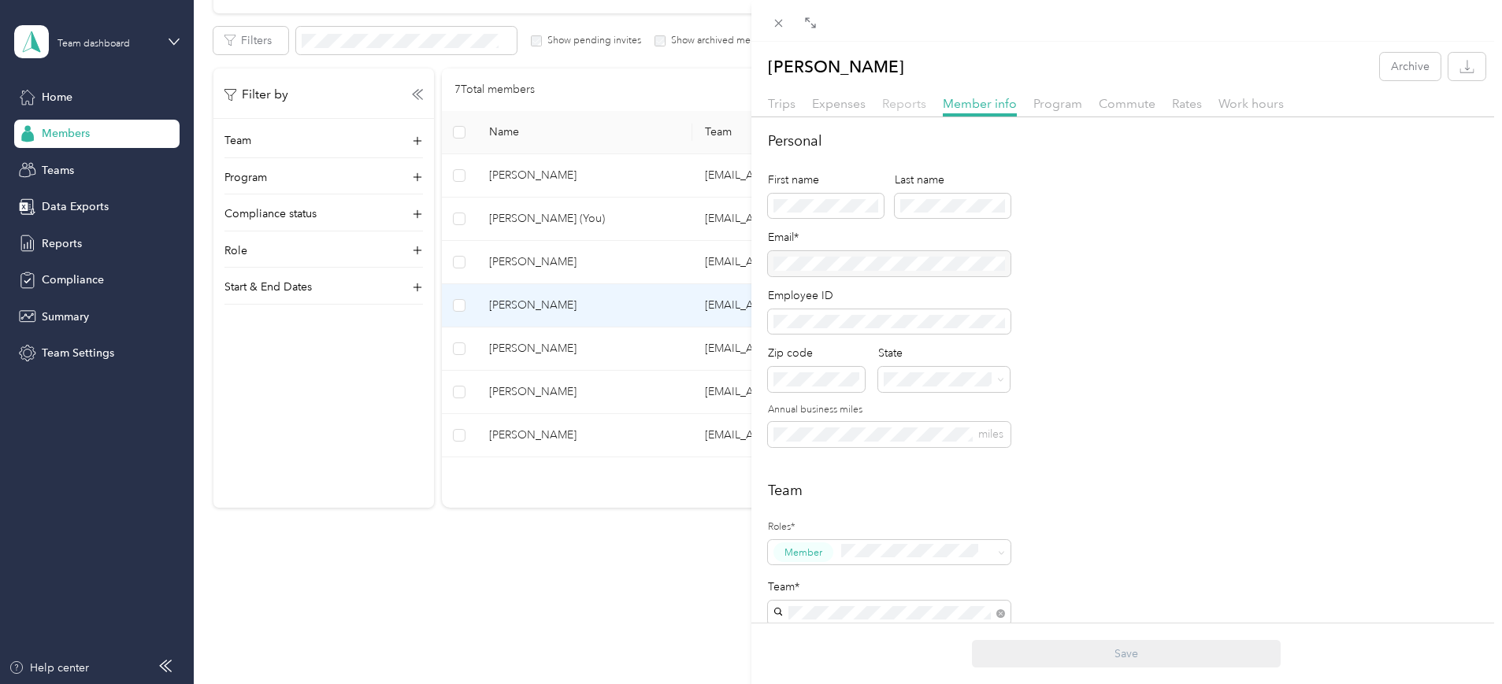
click at [906, 98] on span "Reports" at bounding box center [904, 103] width 44 height 15
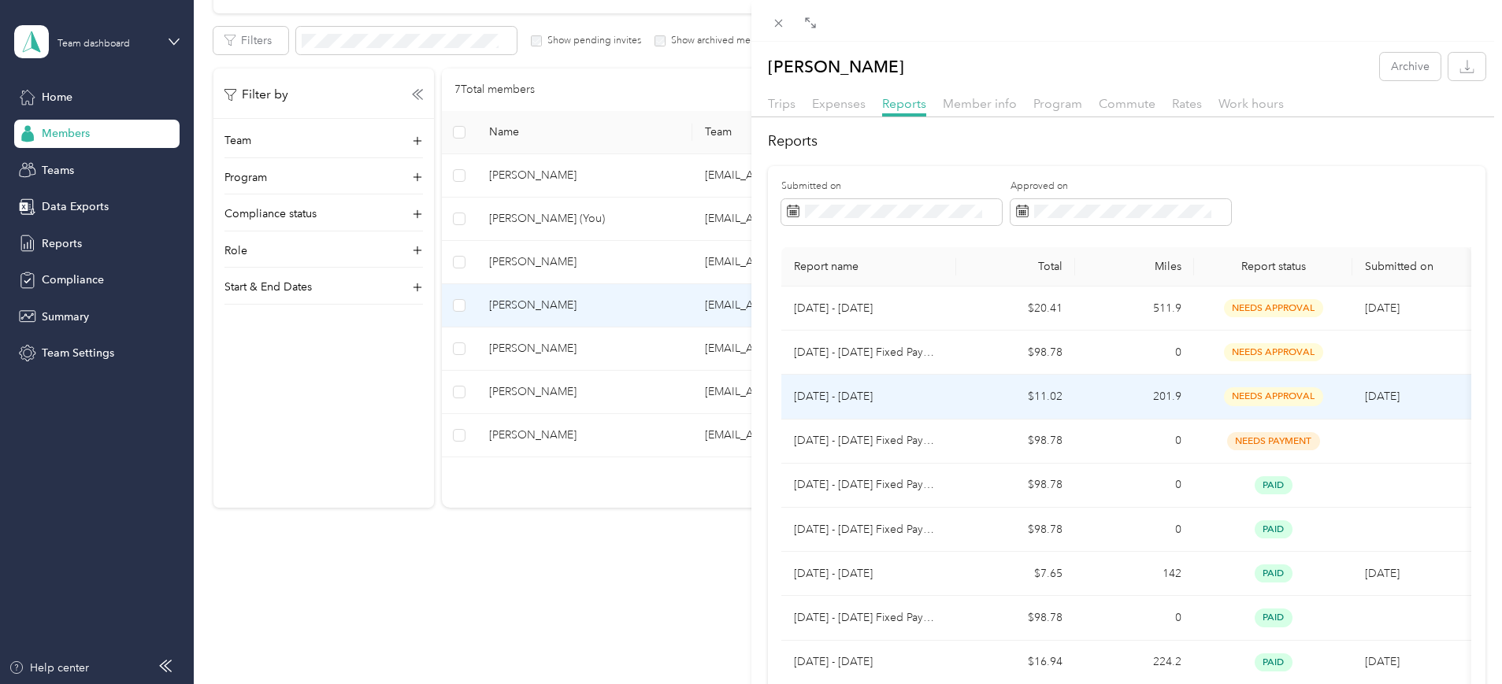
click at [1288, 389] on span "needs approval" at bounding box center [1273, 397] width 99 height 18
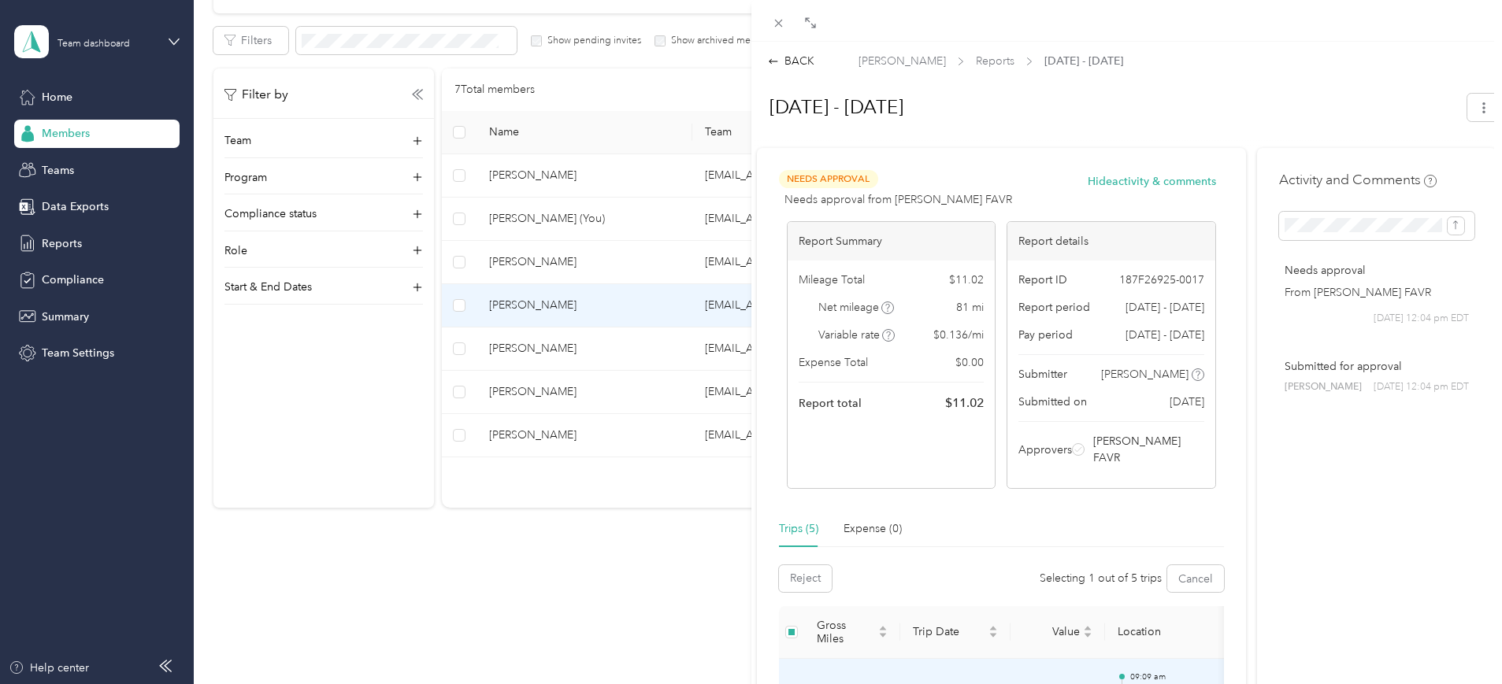
scroll to position [328, 0]
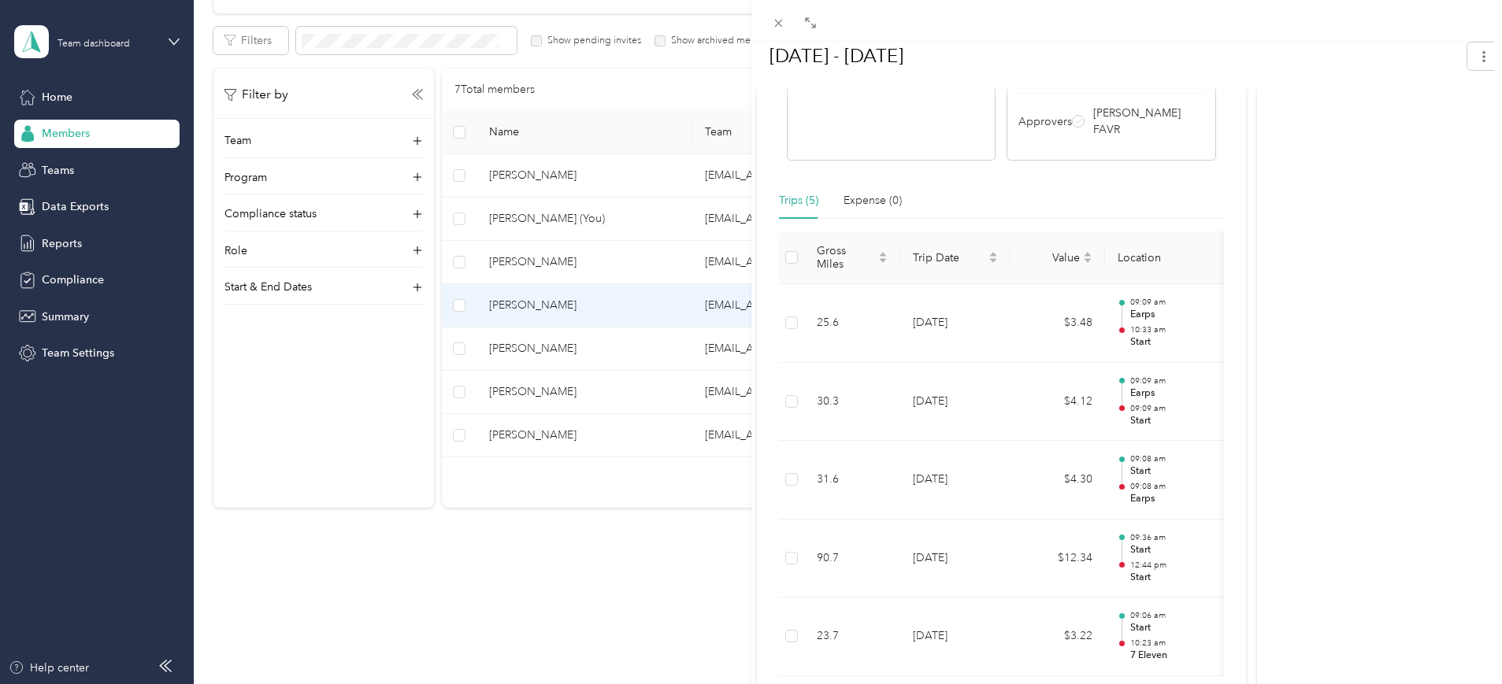
click at [400, 631] on div "BACK [PERSON_NAME] Reports [DATE] - [DATE] [DATE] - [DATE] Needs Approval Needs…" at bounding box center [751, 342] width 1502 height 684
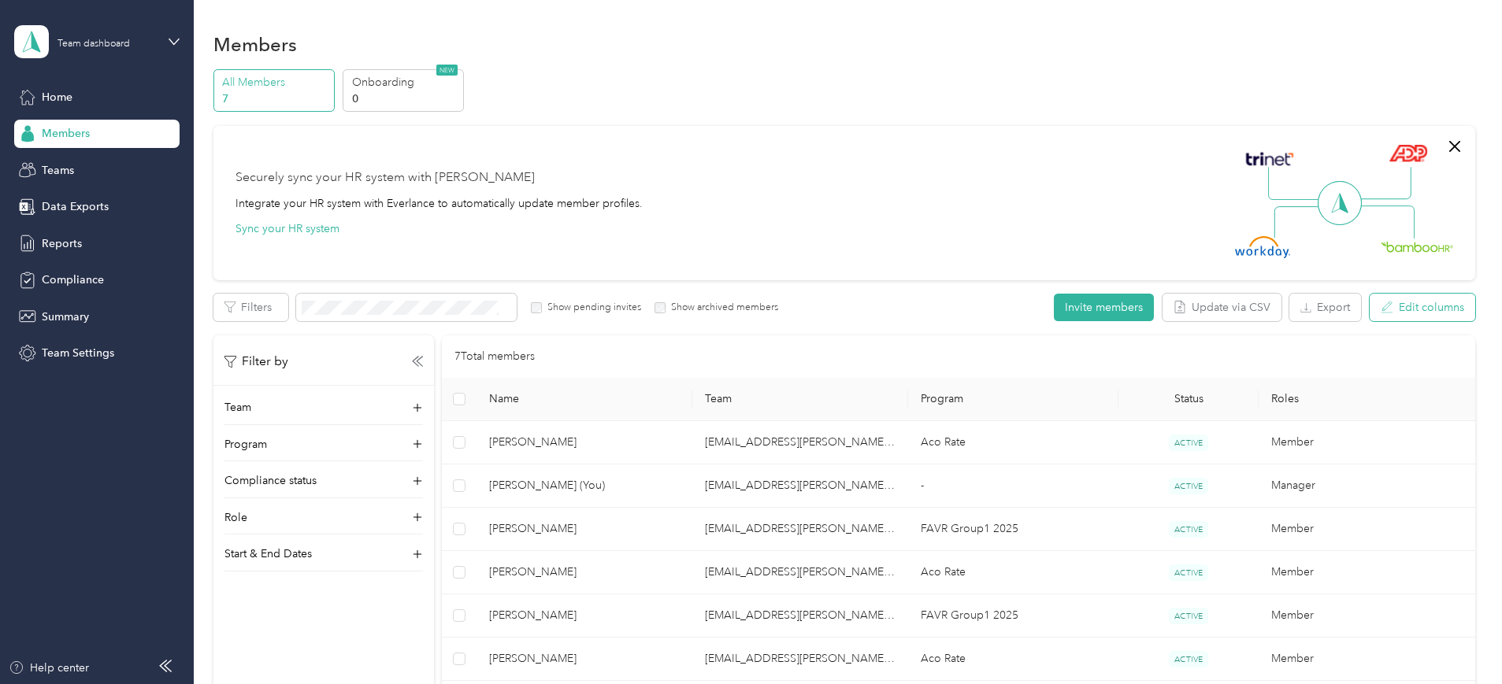
click at [1370, 311] on button "Edit columns" at bounding box center [1423, 308] width 106 height 28
click at [1415, 154] on div "All Members 7 Onboarding 0 NEW Securely sync your HR system with Everlance Inte…" at bounding box center [844, 429] width 1262 height 720
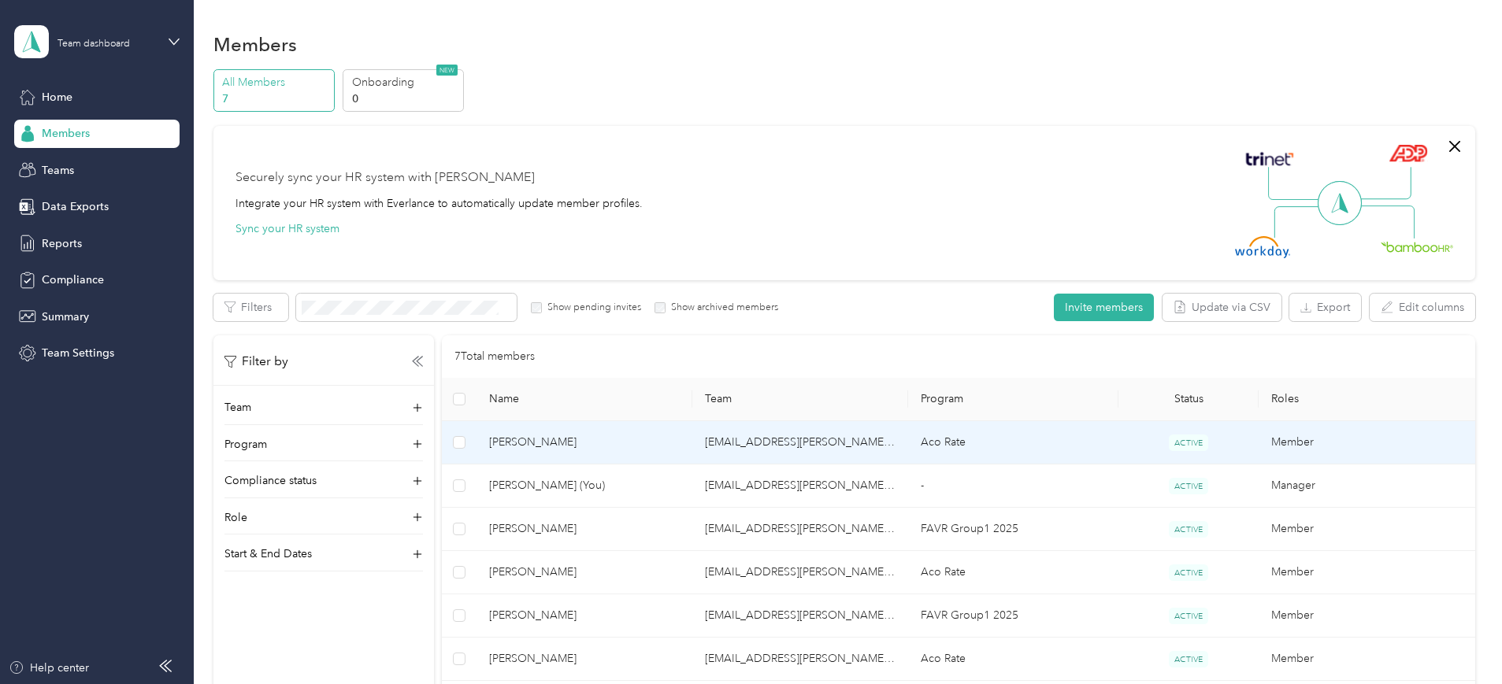
click at [666, 447] on span "[PERSON_NAME]" at bounding box center [584, 442] width 191 height 17
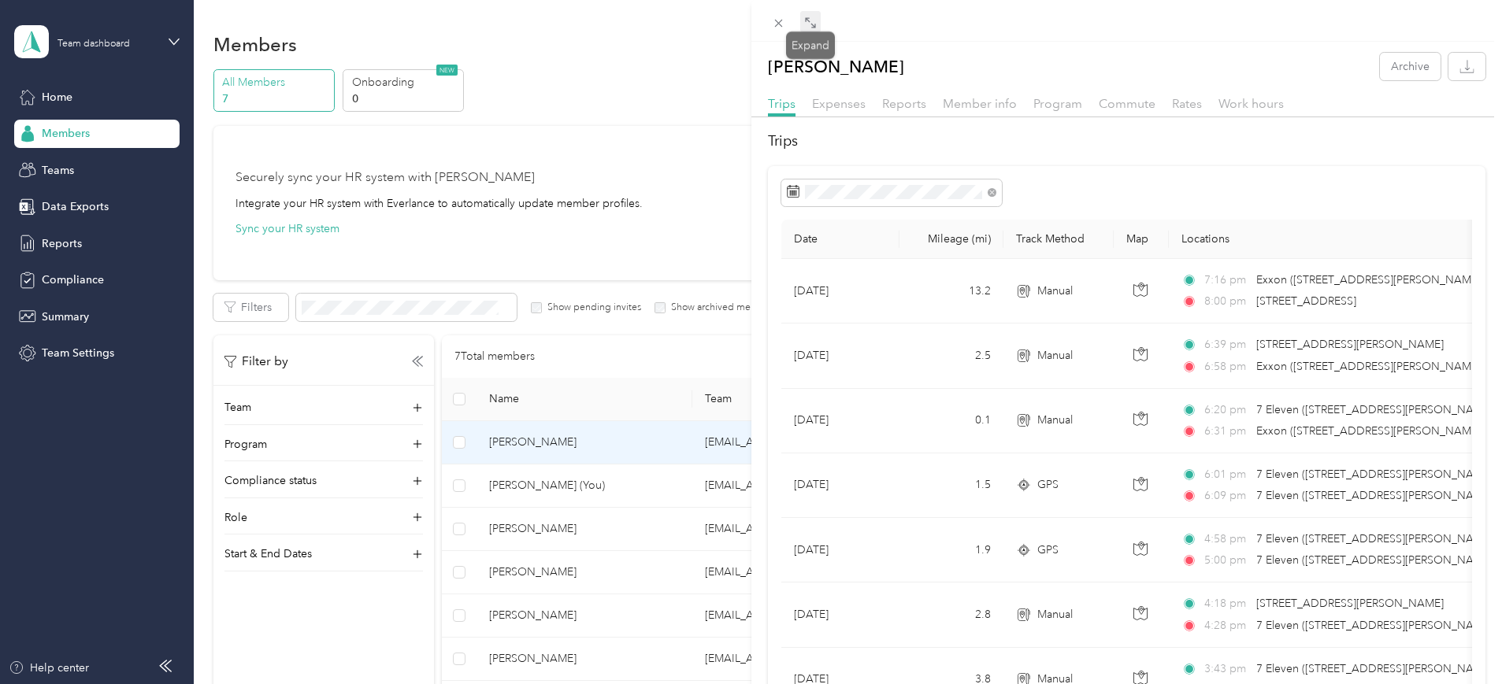
click at [811, 22] on icon at bounding box center [810, 23] width 13 height 13
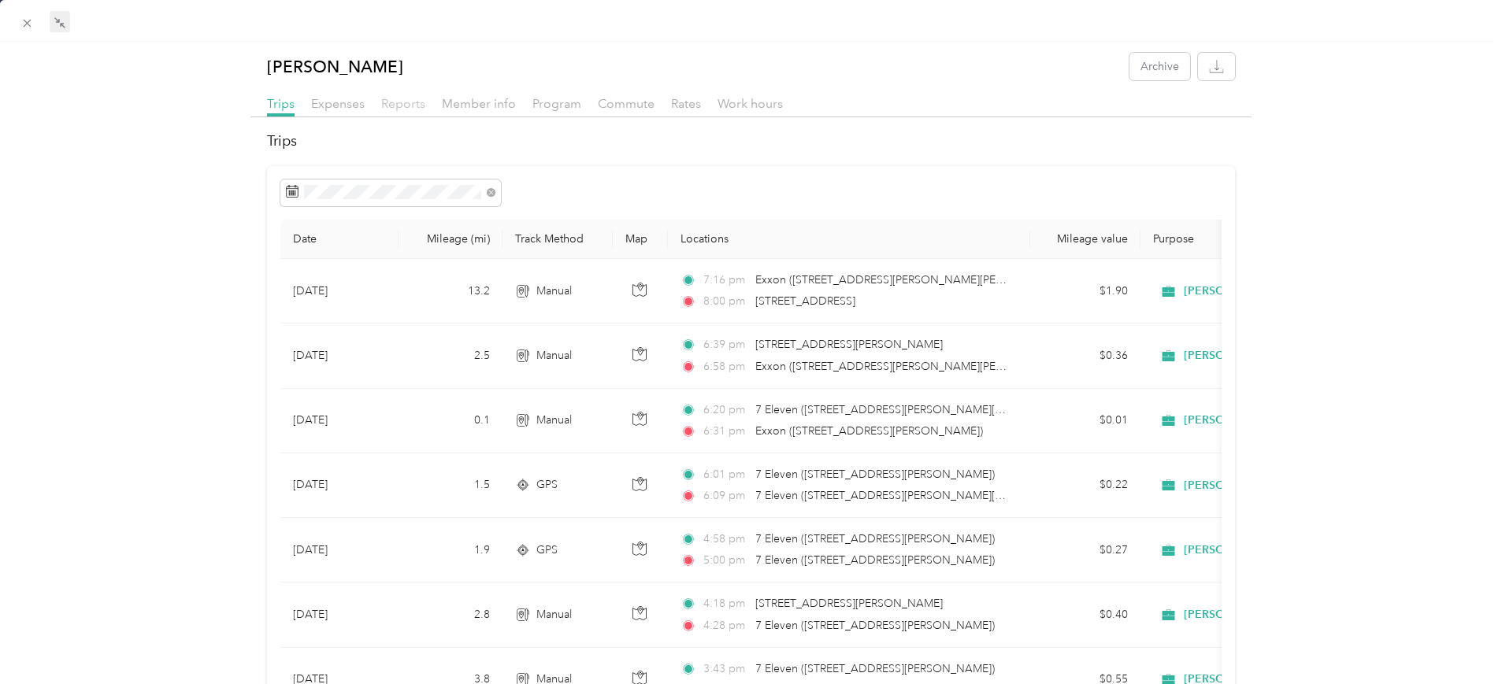
click at [406, 105] on span "Reports" at bounding box center [403, 103] width 44 height 15
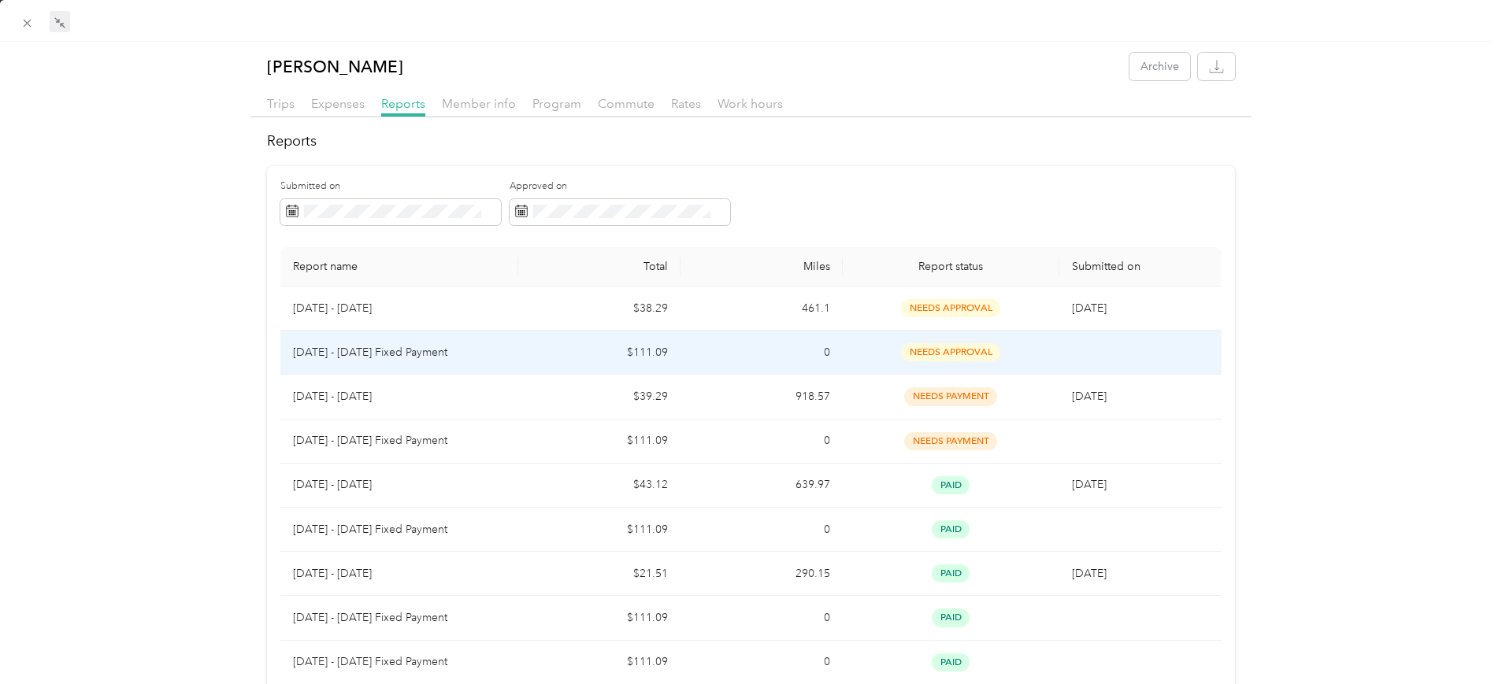
click at [365, 351] on p "[DATE] - [DATE] Fixed Payment" at bounding box center [399, 352] width 213 height 17
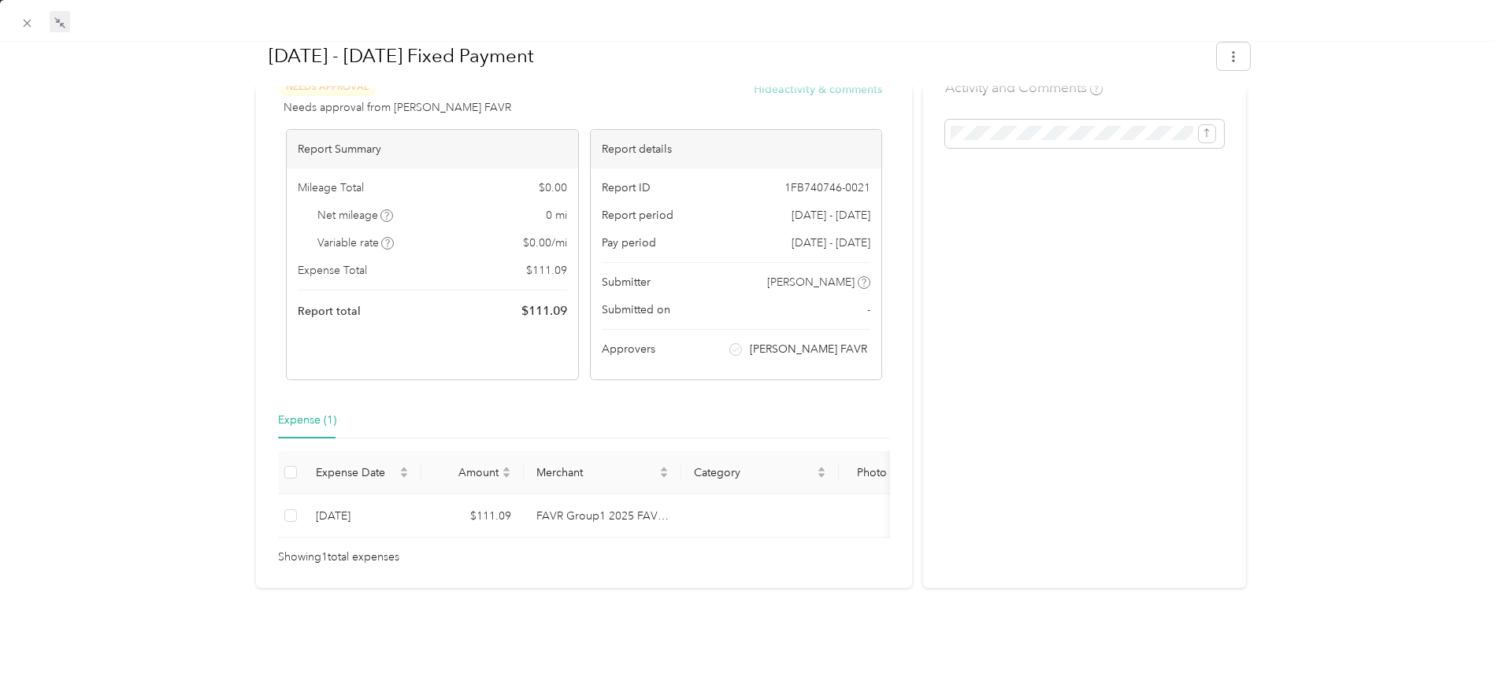
scroll to position [122, 0]
click at [1160, 558] on div "Activity and Comments" at bounding box center [1084, 322] width 323 height 532
click at [1163, 552] on div "Activity and Comments" at bounding box center [1084, 322] width 323 height 532
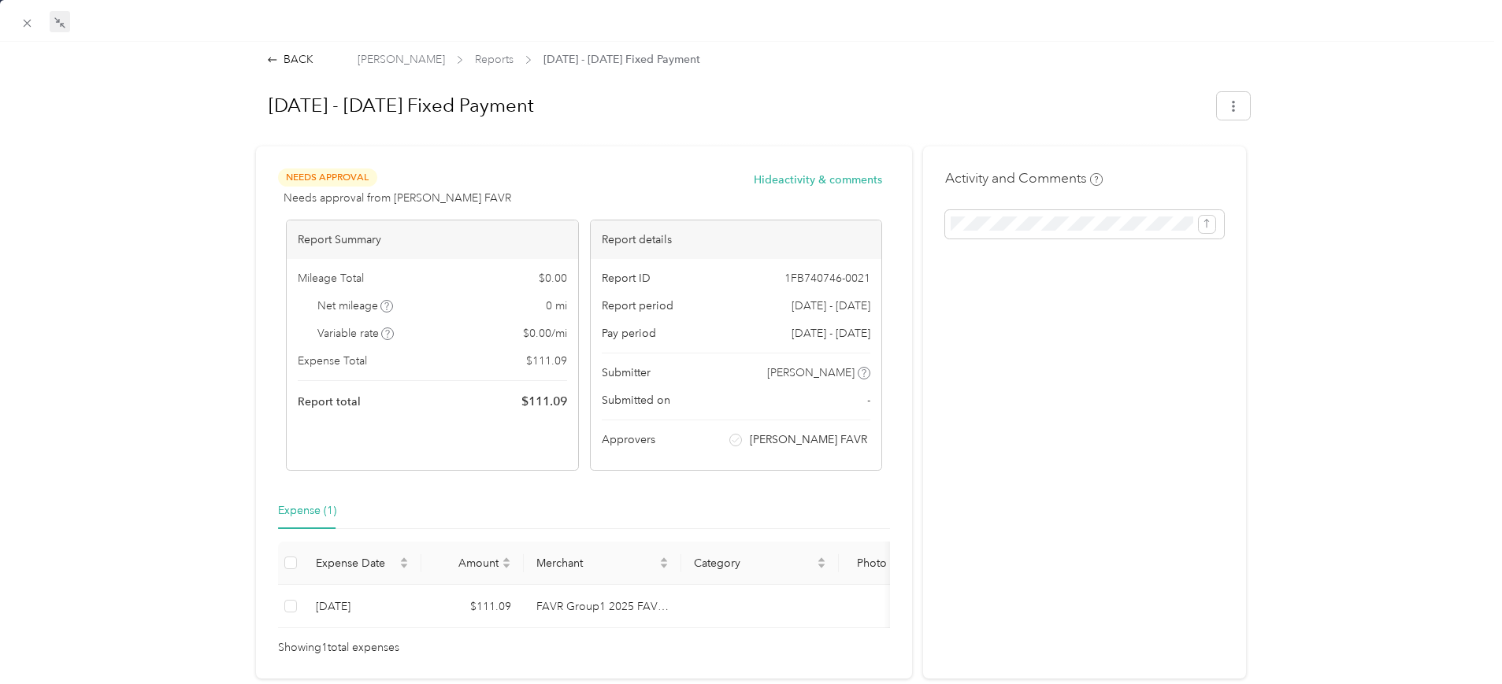
scroll to position [0, 0]
click at [1164, 410] on div "Activity and Comments" at bounding box center [1084, 414] width 323 height 532
drag, startPoint x: 1194, startPoint y: 373, endPoint x: 1207, endPoint y: 330, distance: 44.6
click at [1195, 373] on div "Activity and Comments" at bounding box center [1084, 414] width 323 height 532
click at [1229, 101] on button "button" at bounding box center [1233, 108] width 33 height 28
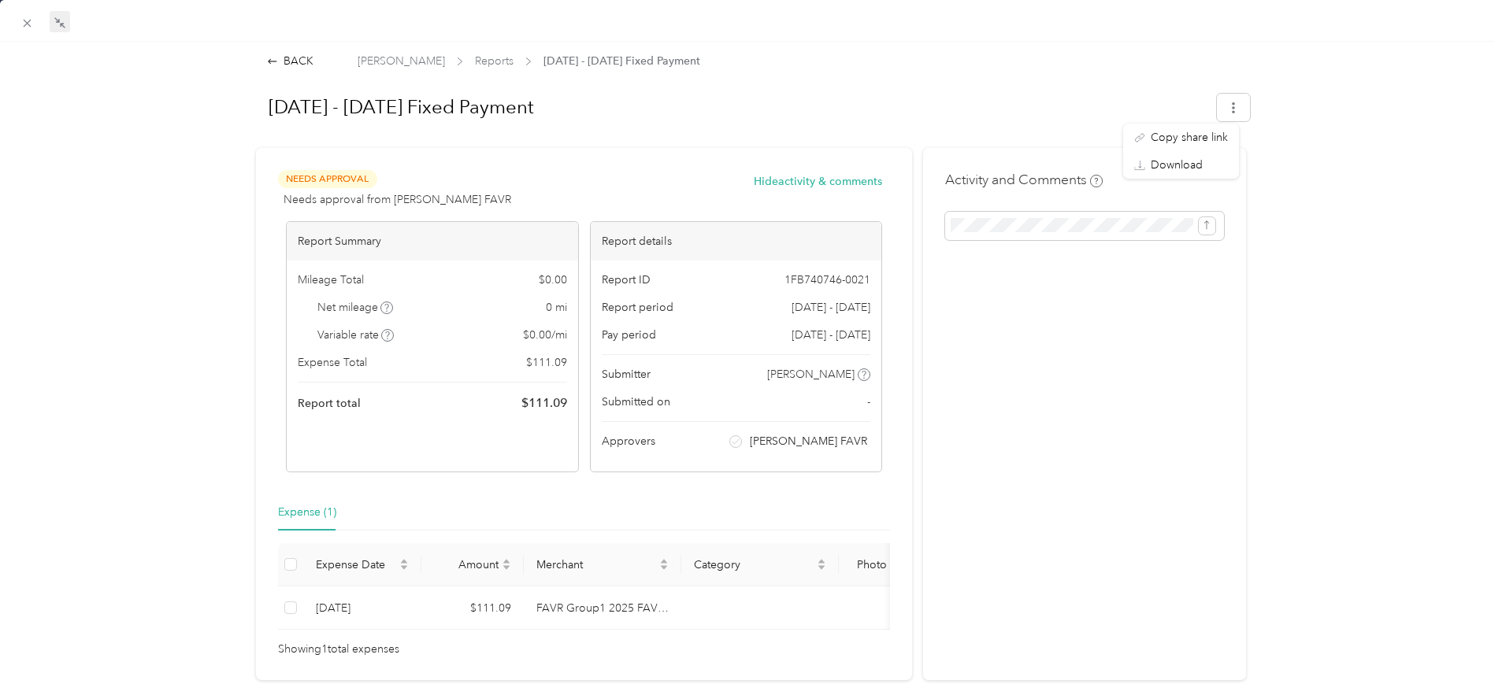
click at [1344, 134] on div "BACK [PERSON_NAME] Reports [DATE] - [DATE] Fixed Payment [DATE] - [DATE] Fixed …" at bounding box center [751, 394] width 1502 height 683
click at [154, 407] on div "BACK [PERSON_NAME] Reports [DATE] - [DATE] Fixed Payment [DATE] - [DATE] Fixed …" at bounding box center [751, 394] width 1502 height 683
click at [1372, 228] on div "BACK [PERSON_NAME] Reports [DATE] - [DATE] Fixed Payment [DATE] - [DATE] Fixed …" at bounding box center [751, 394] width 1502 height 683
click at [1342, 458] on div "BACK [PERSON_NAME] Reports [DATE] - [DATE] Fixed Payment [DATE] - [DATE] Fixed …" at bounding box center [751, 394] width 1502 height 683
click at [4, 382] on div "BACK [PERSON_NAME] Reports [DATE] - [DATE] Fixed Payment [DATE] - [DATE] Fixed …" at bounding box center [751, 394] width 1502 height 683
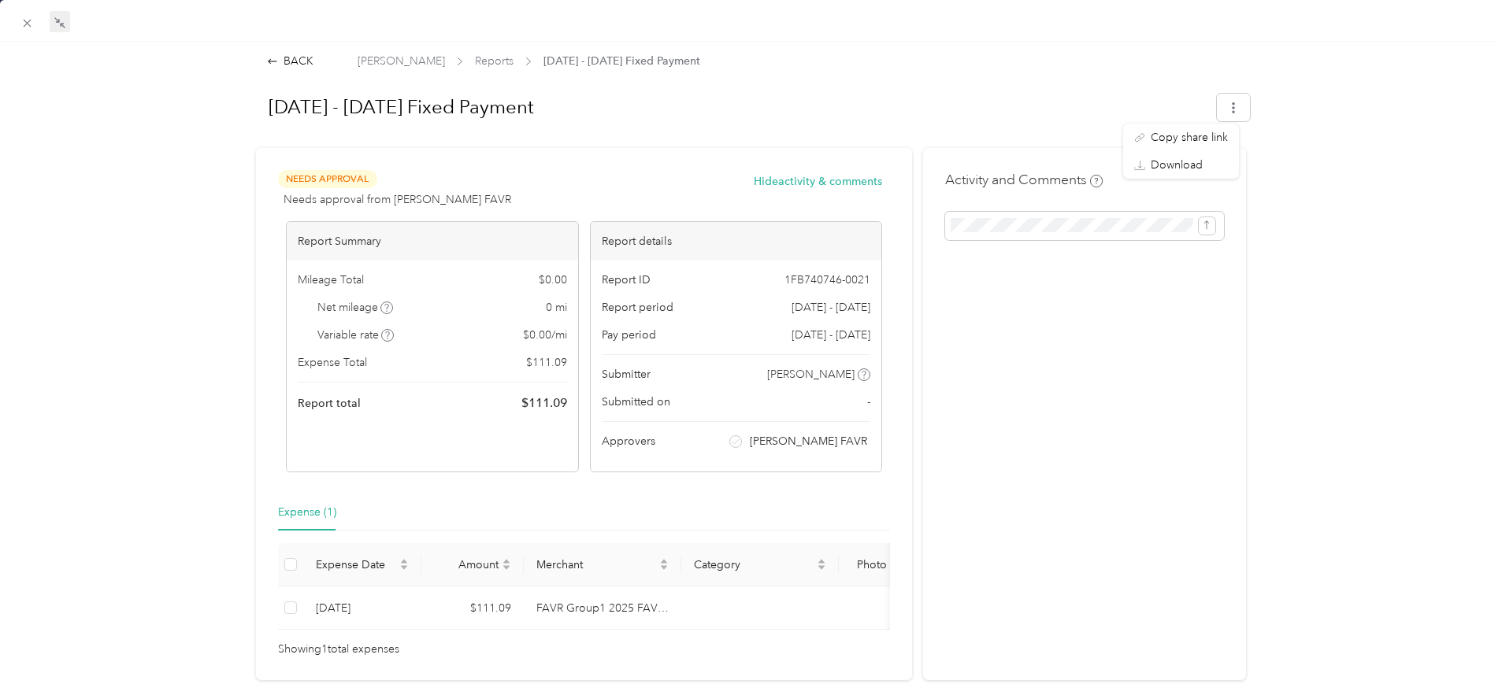
click at [121, 402] on div "BACK [PERSON_NAME] Reports [DATE] - [DATE] Fixed Payment [DATE] - [DATE] Fixed …" at bounding box center [751, 394] width 1502 height 683
drag, startPoint x: 1224, startPoint y: 336, endPoint x: 1279, endPoint y: 330, distance: 55.5
click at [1226, 336] on div "Activity and Comments" at bounding box center [1084, 414] width 323 height 532
click at [1289, 311] on div "BACK [PERSON_NAME] Reports [DATE] - [DATE] Fixed Payment [DATE] - [DATE] Fixed …" at bounding box center [751, 394] width 1502 height 683
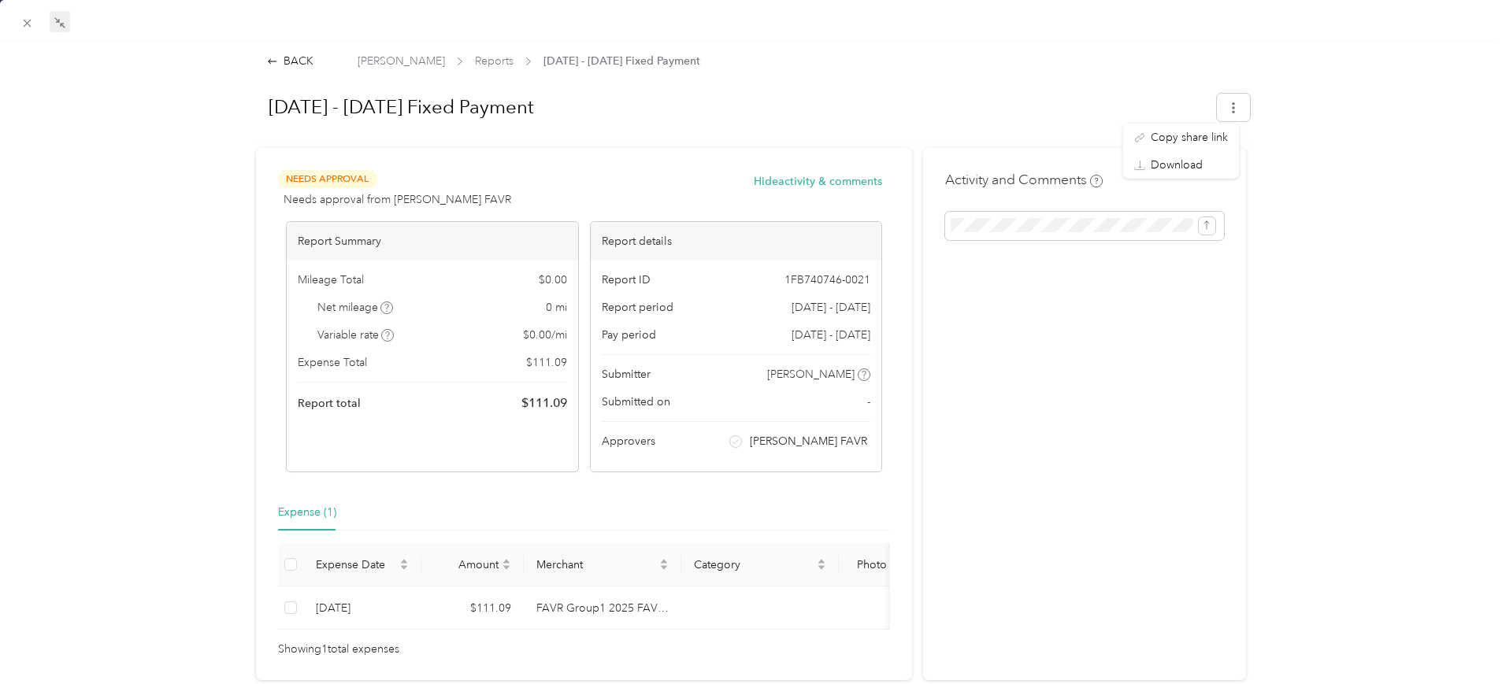
click at [885, 101] on h1 "[DATE] - [DATE] Fixed Payment" at bounding box center [729, 107] width 954 height 38
click at [878, 85] on div "[DATE] - [DATE] Fixed Payment" at bounding box center [751, 110] width 998 height 54
click at [21, 24] on icon at bounding box center [26, 23] width 13 height 13
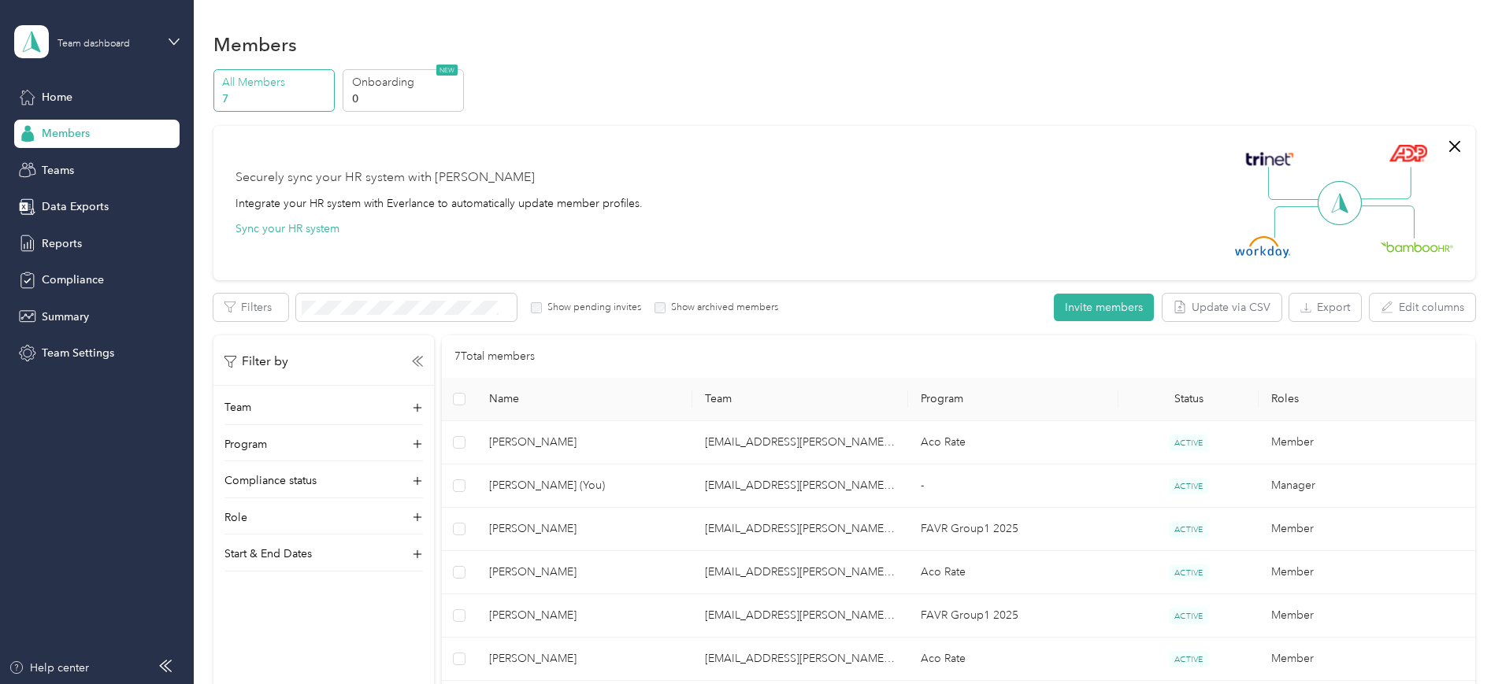
click at [250, 504] on div "All Members 7 Onboarding 0 NEW Securely sync your HR system with Everlance Inte…" at bounding box center [844, 429] width 1262 height 720
click at [234, 426] on div "All Members 7 Onboarding 0 NEW Securely sync your HR system with Everlance Inte…" at bounding box center [844, 429] width 1262 height 720
click at [928, 107] on div "All Members 7 Onboarding 0 NEW" at bounding box center [844, 90] width 1262 height 43
click at [883, 128] on div "Securely sync your HR system with Everlance Integrate your HR system with Everl…" at bounding box center [844, 203] width 1262 height 154
click at [878, 106] on div "All Members 7 Onboarding 0 NEW" at bounding box center [844, 90] width 1262 height 43
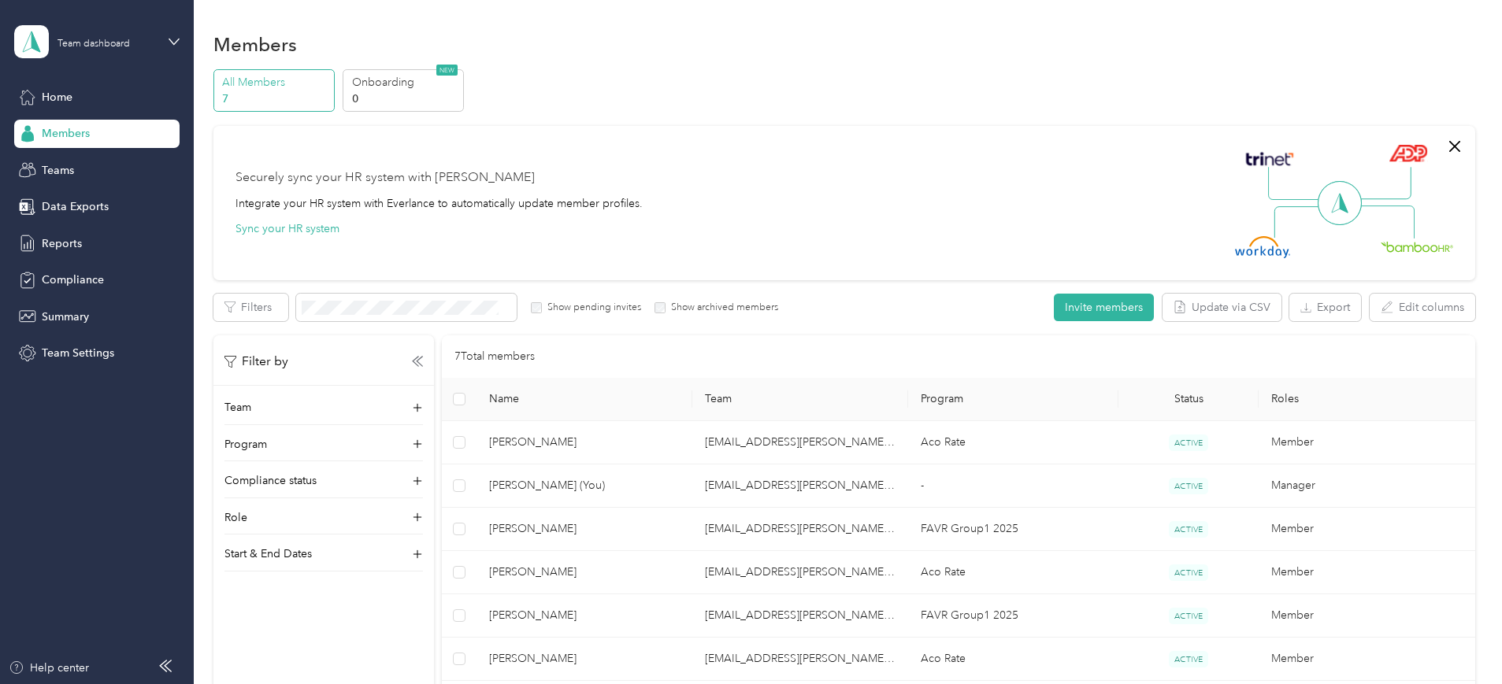
click at [878, 108] on div "All Members 7 Onboarding 0 NEW" at bounding box center [844, 90] width 1262 height 43
click at [879, 108] on div "All Members 7 Onboarding 0 NEW" at bounding box center [844, 90] width 1262 height 43
click at [880, 107] on div "All Members 7 Onboarding 0 NEW" at bounding box center [844, 90] width 1262 height 43
drag, startPoint x: 907, startPoint y: 147, endPoint x: 740, endPoint y: 82, distance: 179.8
click at [740, 82] on div "All Members 7 Onboarding 0 NEW" at bounding box center [844, 90] width 1262 height 43
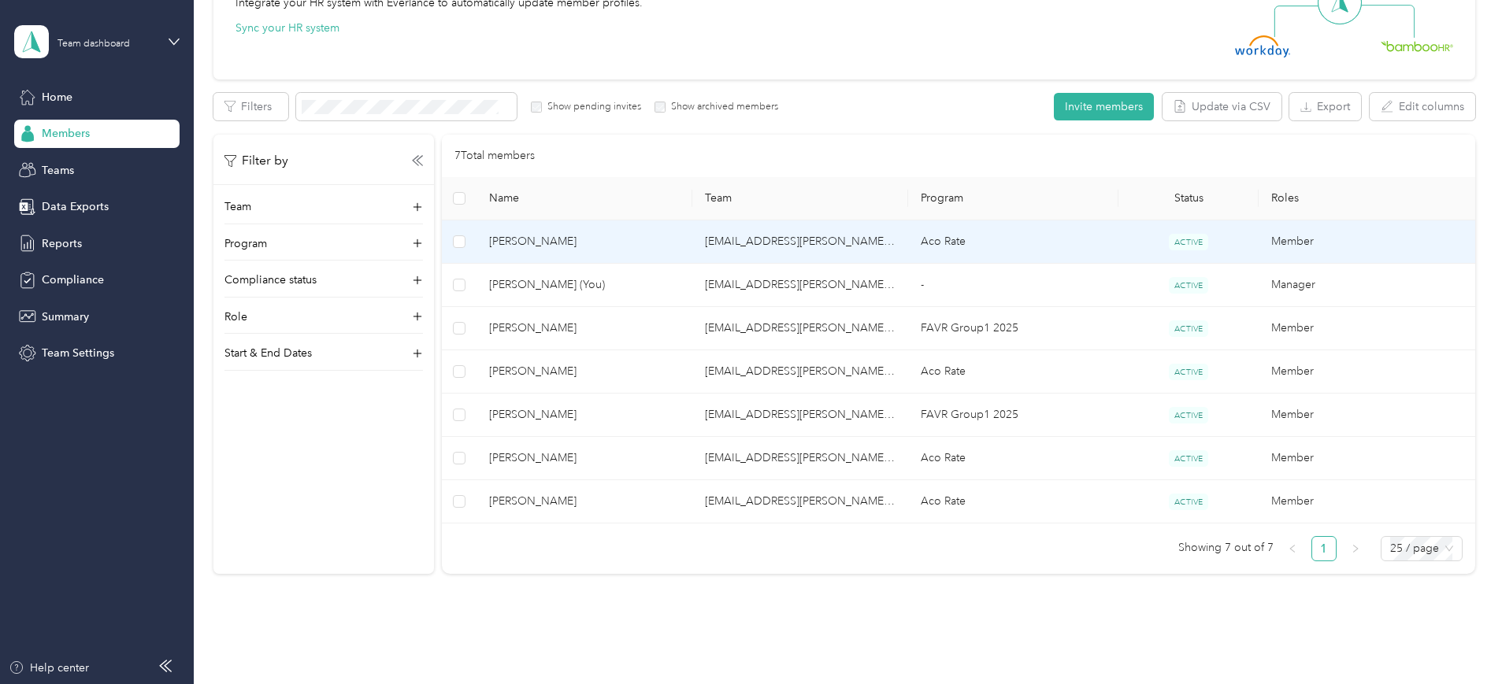
scroll to position [267, 0]
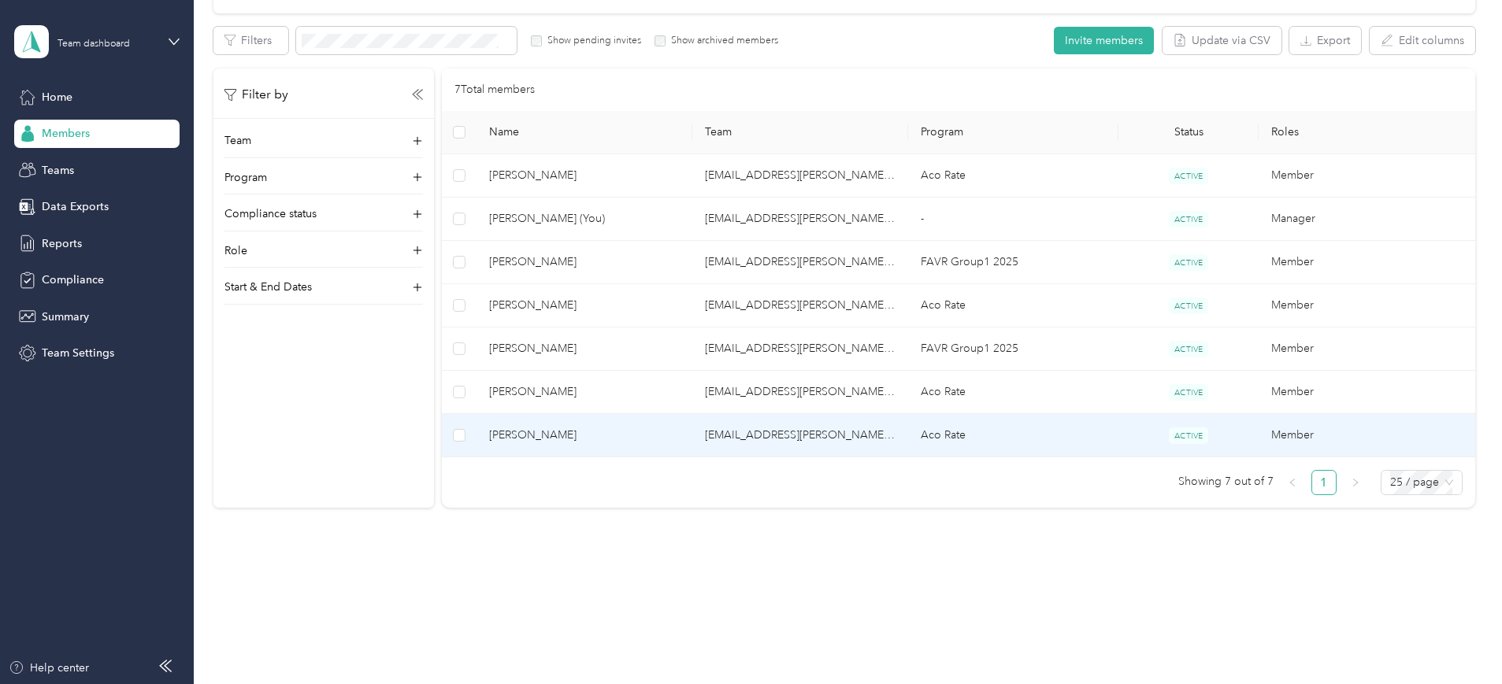
click at [676, 436] on span "[PERSON_NAME]" at bounding box center [584, 435] width 191 height 17
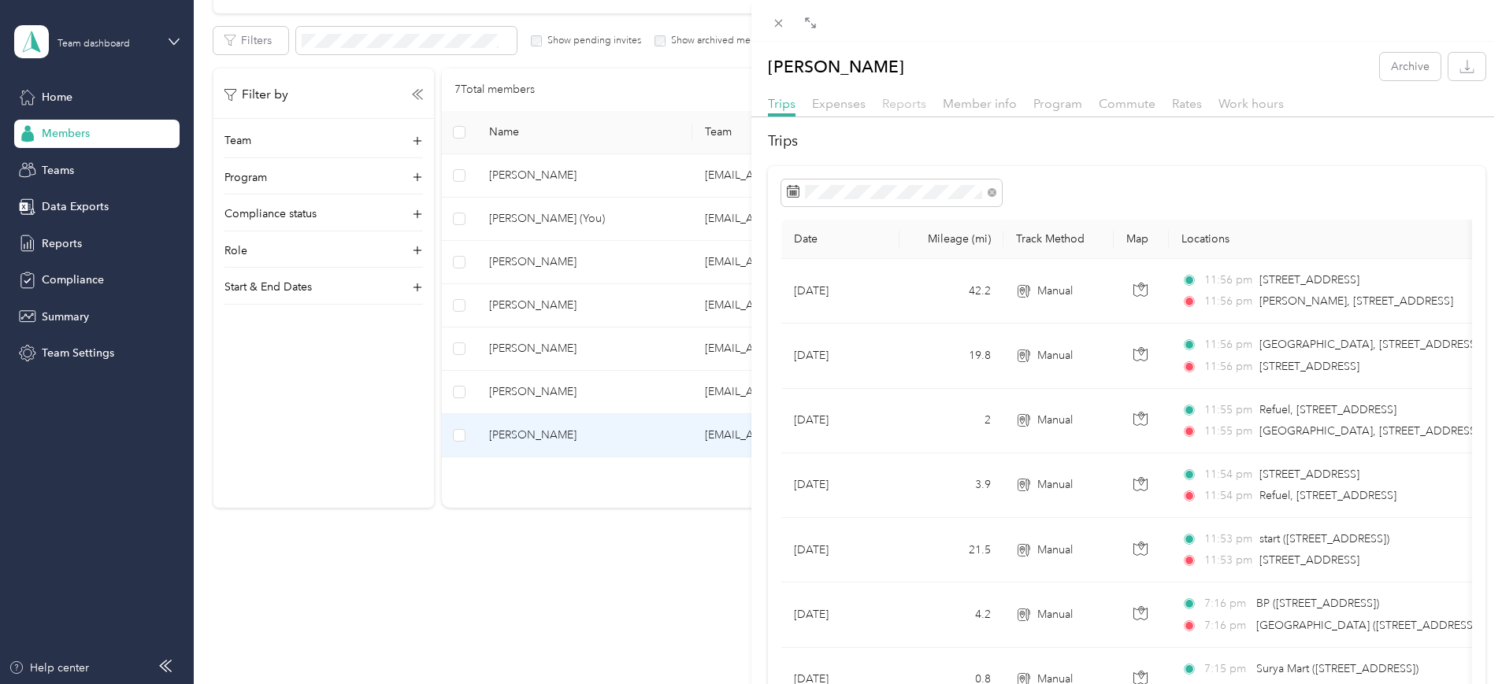
click at [913, 106] on span "Reports" at bounding box center [904, 103] width 44 height 15
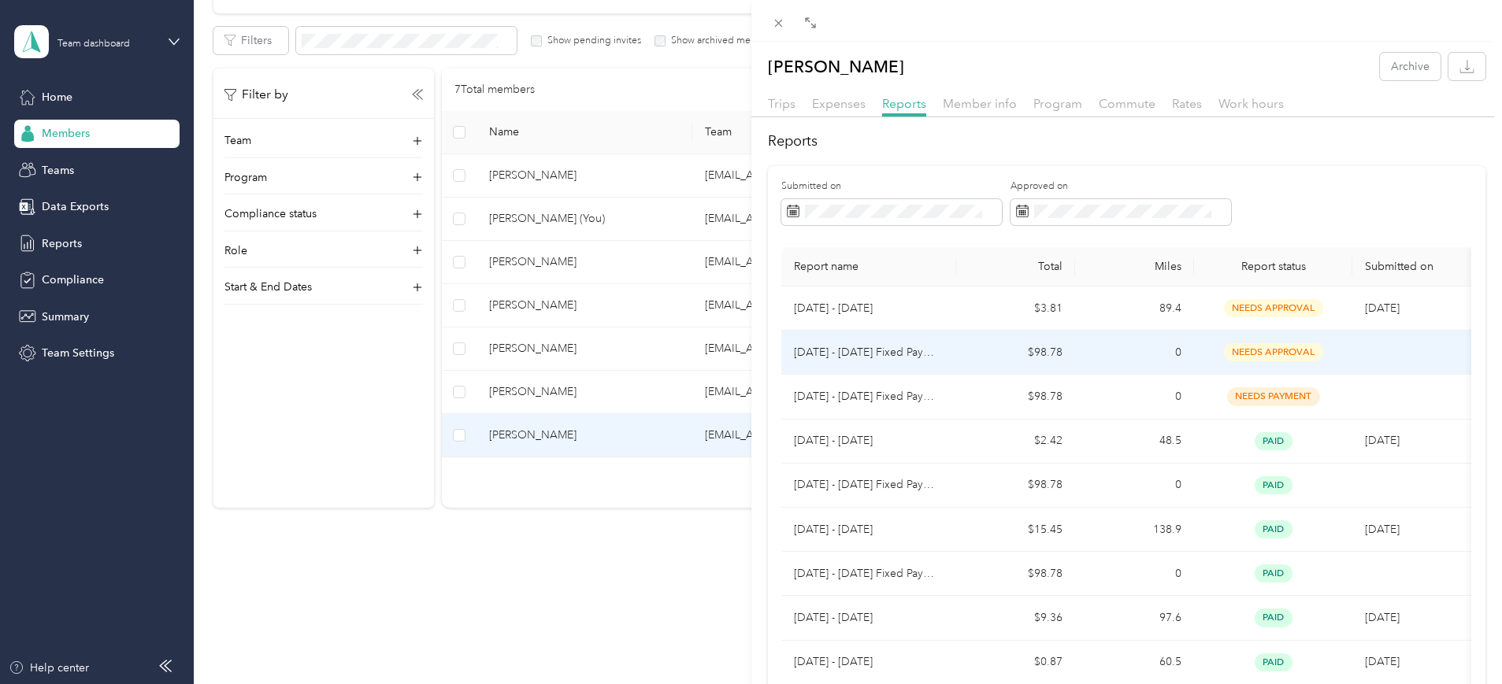
click at [1294, 347] on span "needs approval" at bounding box center [1273, 352] width 99 height 18
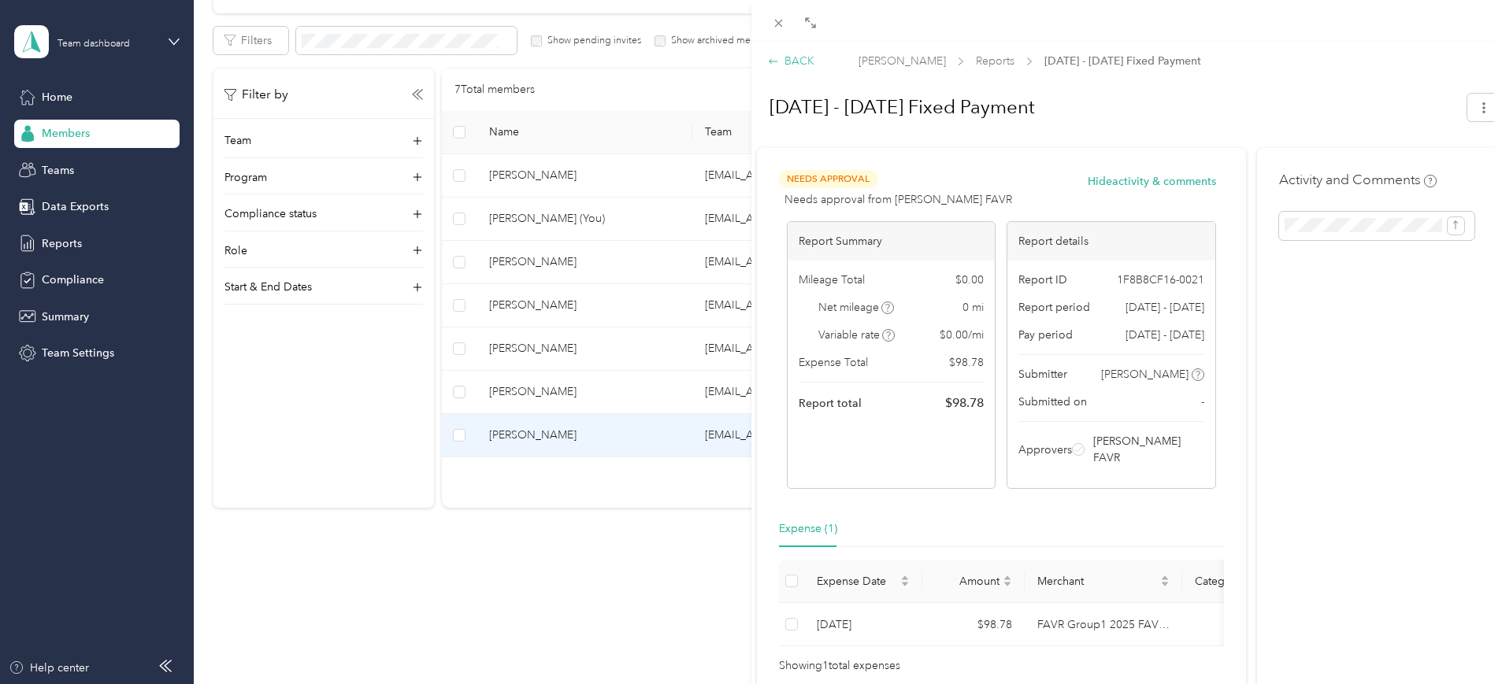
click at [792, 57] on div "BACK" at bounding box center [791, 61] width 46 height 17
